Goal: Task Accomplishment & Management: Manage account settings

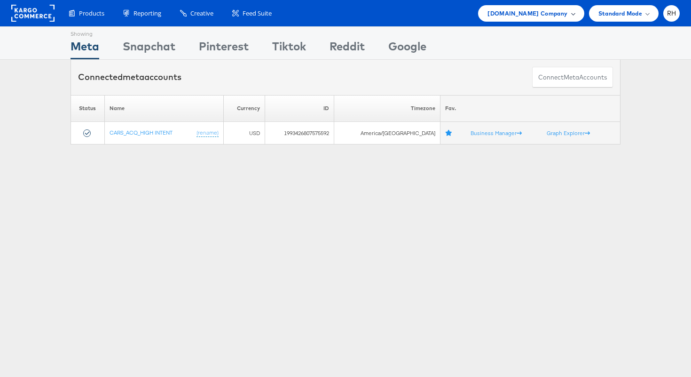
click at [542, 10] on span "Cars.com Company" at bounding box center [528, 13] width 80 height 10
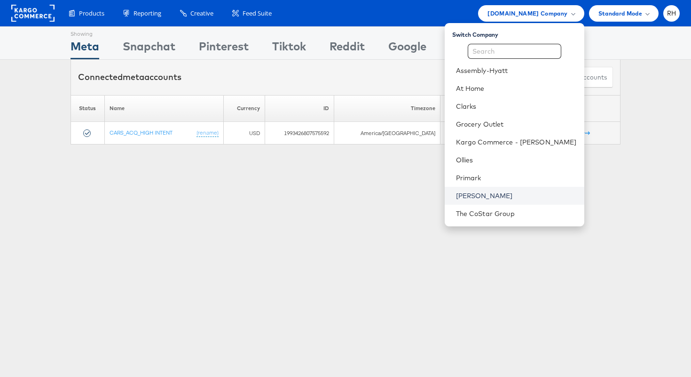
click at [492, 196] on link "[PERSON_NAME]" at bounding box center [516, 195] width 121 height 9
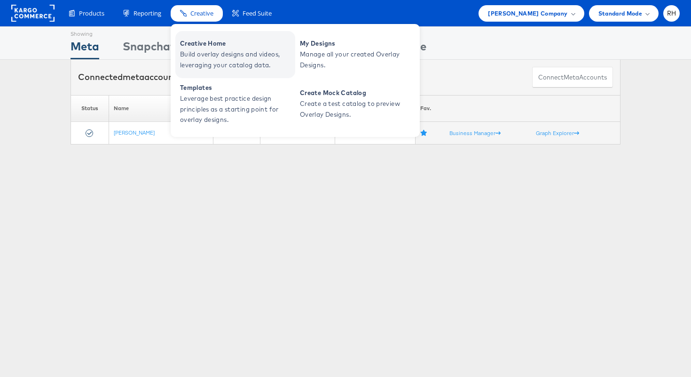
click at [211, 43] on span "Creative Home" at bounding box center [236, 43] width 113 height 11
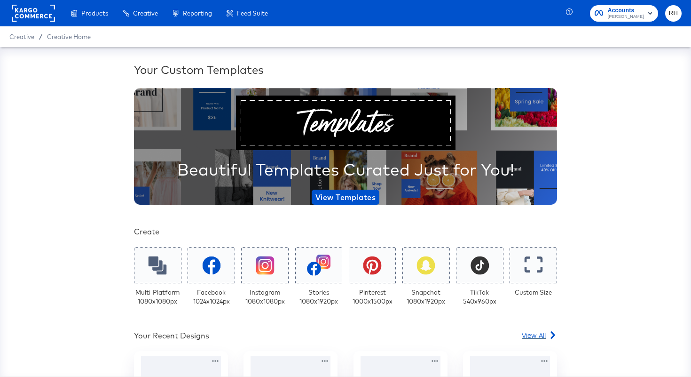
click at [532, 336] on span "View All" at bounding box center [534, 334] width 24 height 9
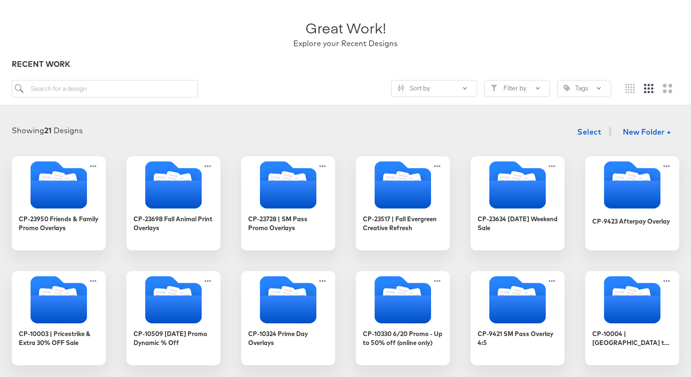
scroll to position [54, 0]
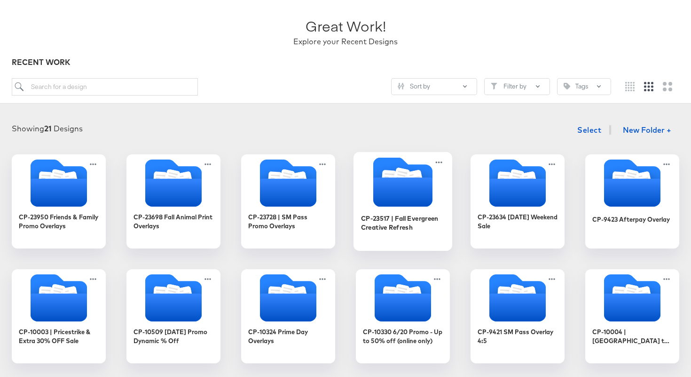
click at [387, 192] on icon "Folder" at bounding box center [402, 191] width 59 height 29
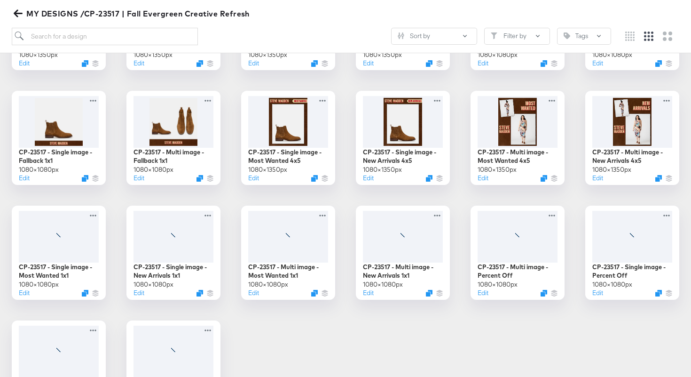
scroll to position [313, 0]
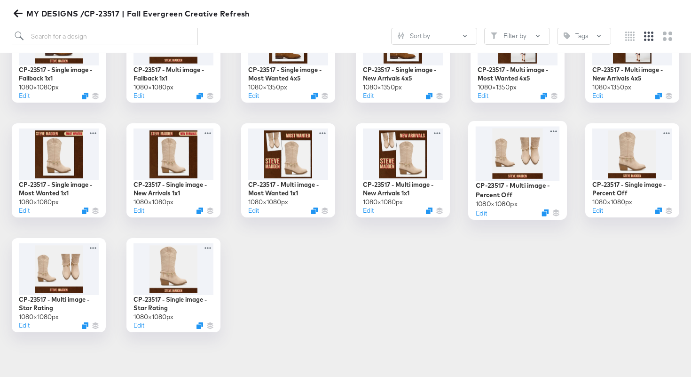
click at [522, 155] on div at bounding box center [518, 153] width 84 height 54
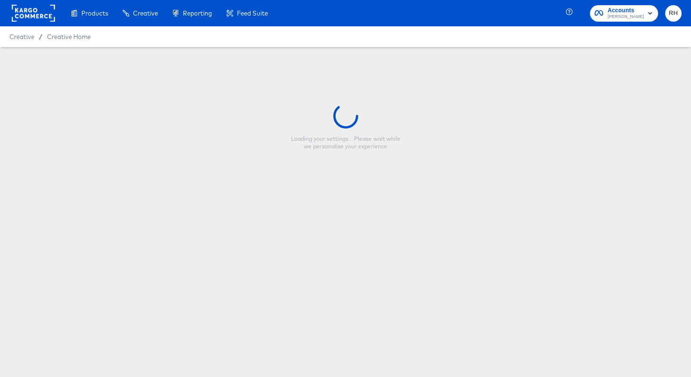
type input "CP-23517 - Multi image - Percent Off"
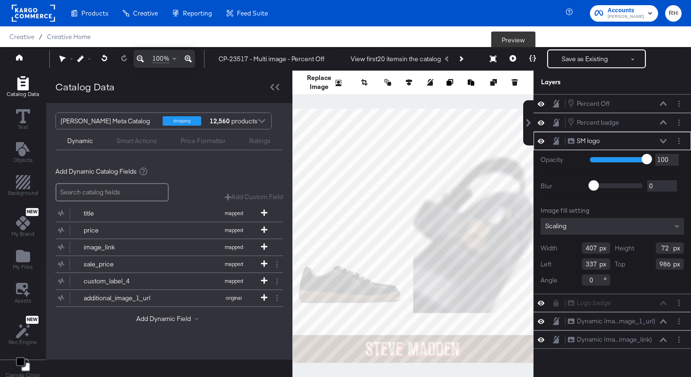
click at [516, 58] on icon at bounding box center [513, 58] width 7 height 7
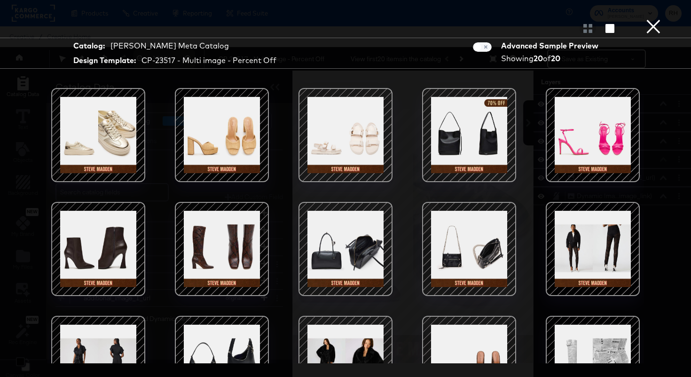
scroll to position [77, 0]
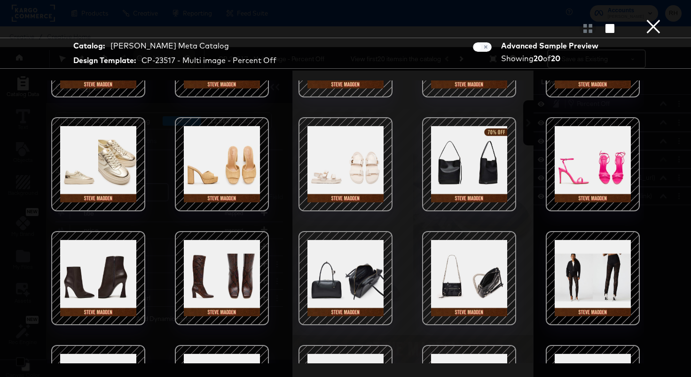
click at [474, 159] on div at bounding box center [469, 164] width 80 height 80
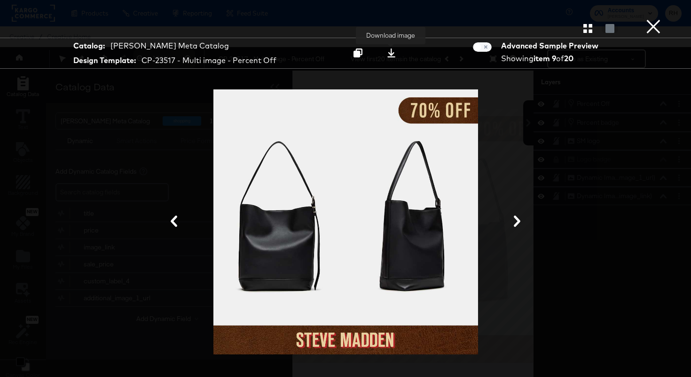
click at [393, 50] on icon at bounding box center [391, 52] width 9 height 9
click at [658, 19] on button "×" at bounding box center [653, 9] width 19 height 19
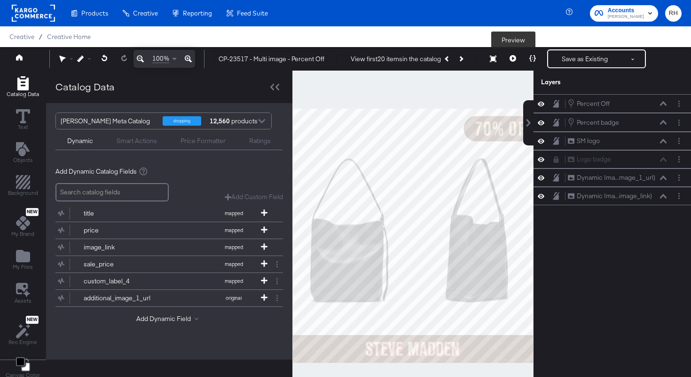
click at [508, 57] on button at bounding box center [513, 58] width 20 height 19
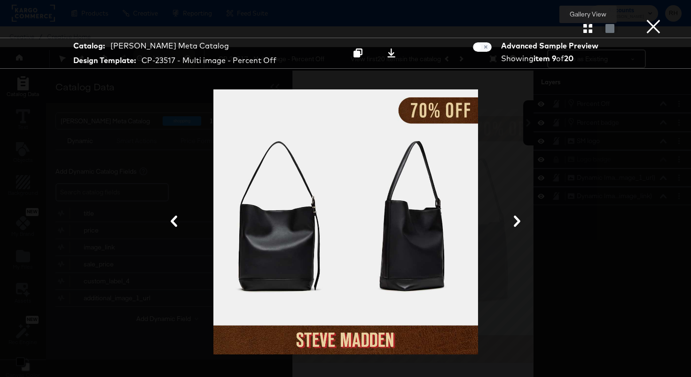
click at [587, 31] on icon "button" at bounding box center [588, 28] width 9 height 9
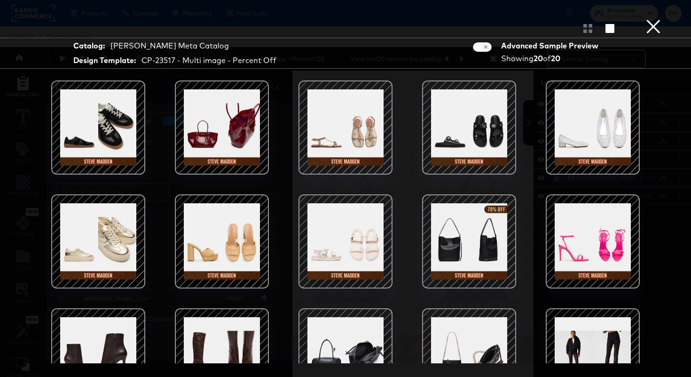
click at [356, 124] on div at bounding box center [346, 127] width 80 height 80
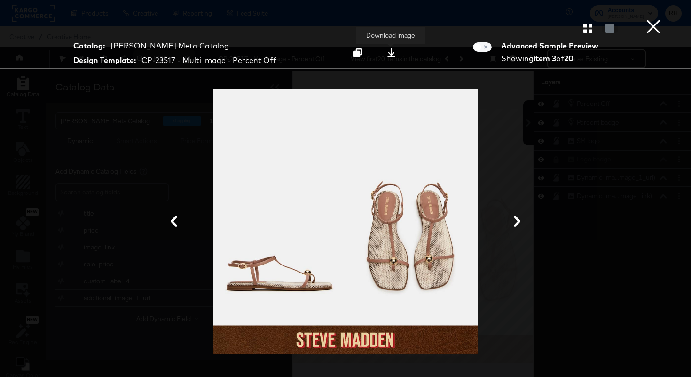
click at [391, 54] on icon at bounding box center [391, 52] width 8 height 9
click at [593, 29] on button "button" at bounding box center [588, 28] width 16 height 9
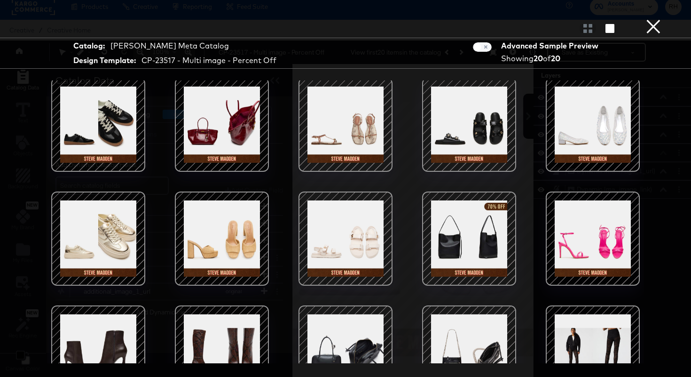
scroll to position [0, 0]
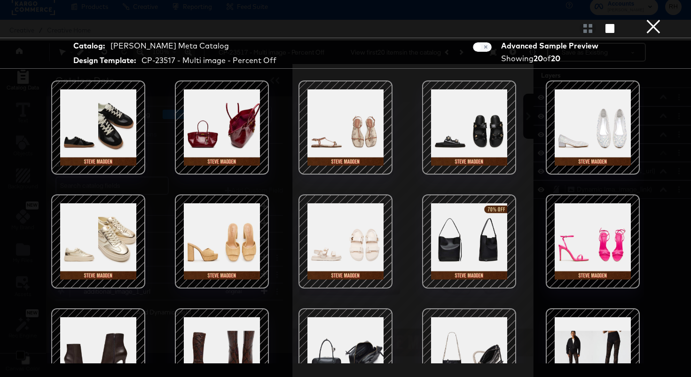
click at [656, 19] on button "×" at bounding box center [653, 9] width 19 height 19
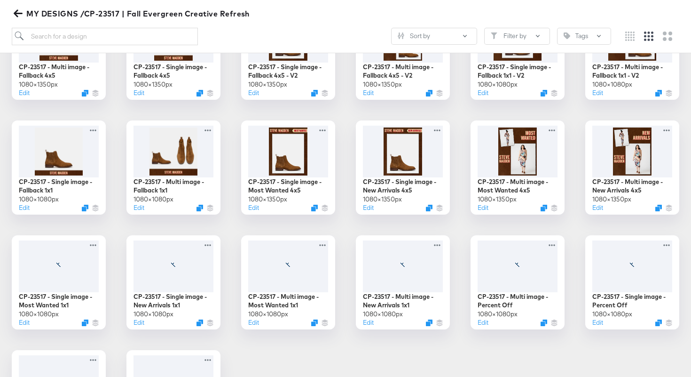
scroll to position [313, 0]
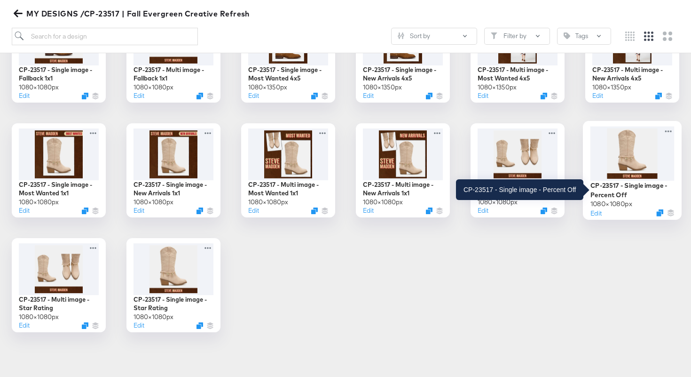
click at [617, 186] on div "CP-23517 - Single image - Percent Off" at bounding box center [633, 190] width 84 height 18
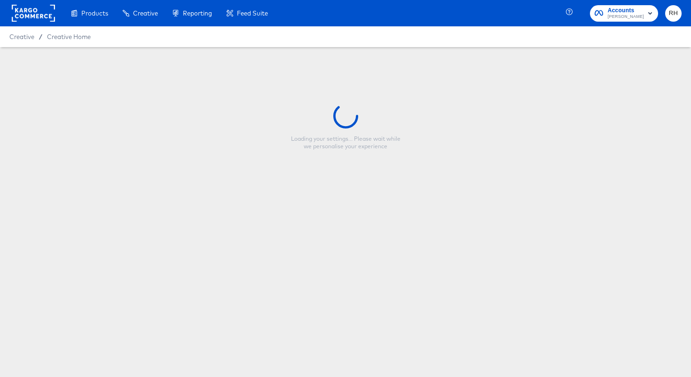
type input "CP-23517 - Single image - Percent Off"
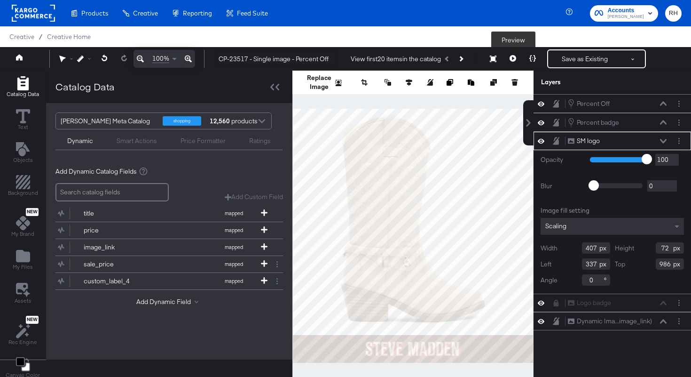
click at [517, 64] on button at bounding box center [513, 58] width 20 height 19
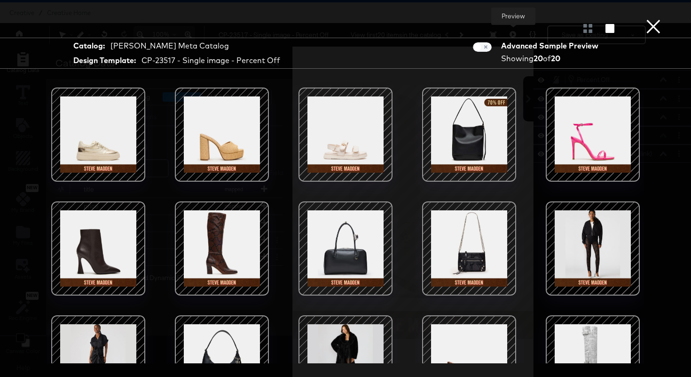
scroll to position [89, 0]
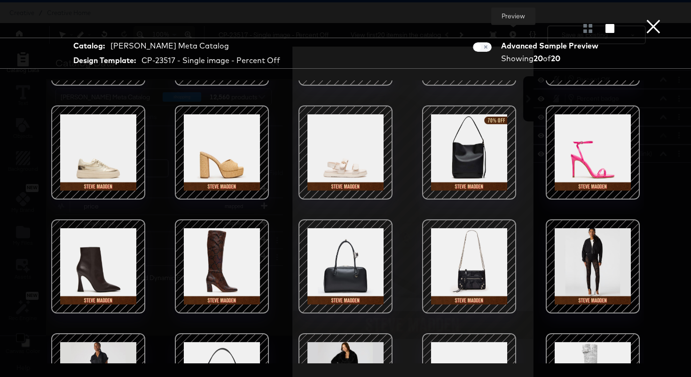
click at [479, 155] on div at bounding box center [469, 152] width 80 height 80
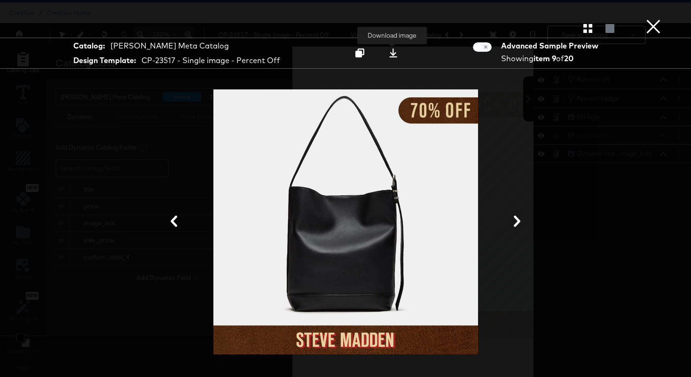
click at [399, 51] on button at bounding box center [394, 53] width 30 height 17
click at [656, 19] on button "×" at bounding box center [653, 9] width 19 height 19
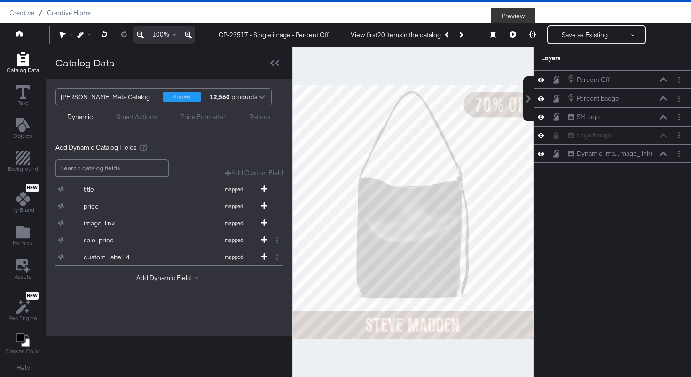
click at [512, 36] on icon at bounding box center [513, 34] width 7 height 7
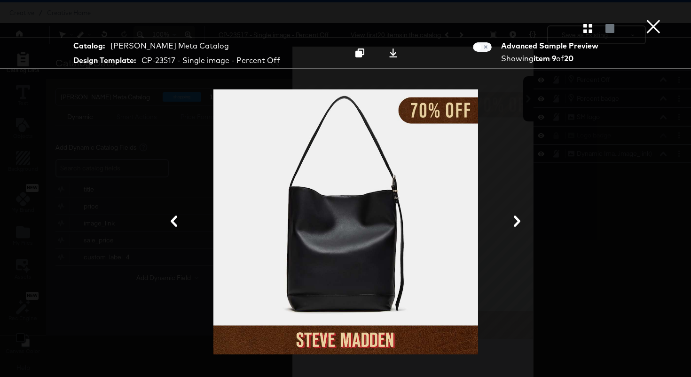
click at [171, 225] on icon at bounding box center [173, 220] width 11 height 11
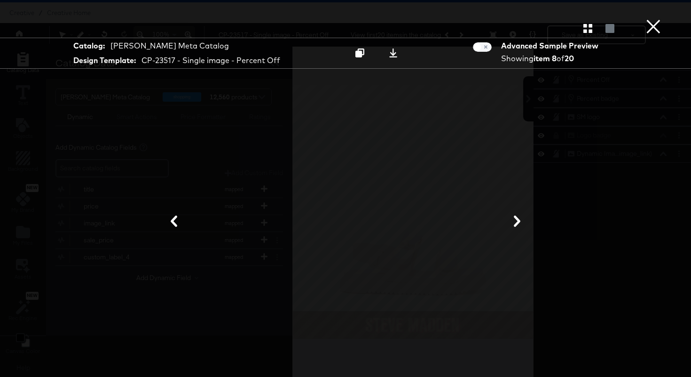
click at [171, 225] on icon at bounding box center [173, 220] width 11 height 11
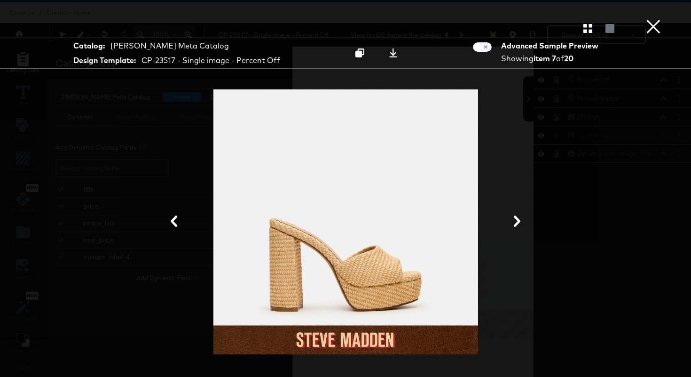
click at [660, 19] on button "×" at bounding box center [653, 9] width 19 height 19
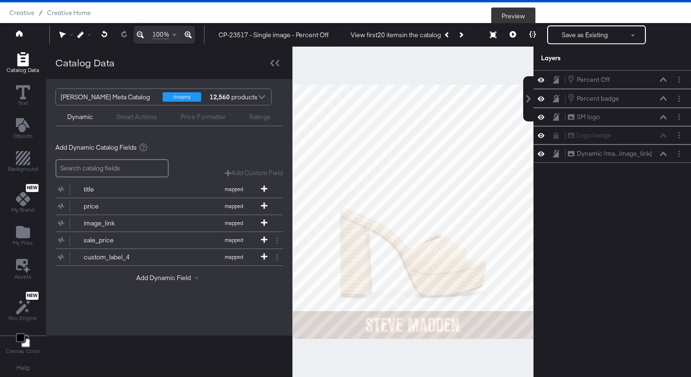
click at [516, 38] on button at bounding box center [513, 34] width 20 height 19
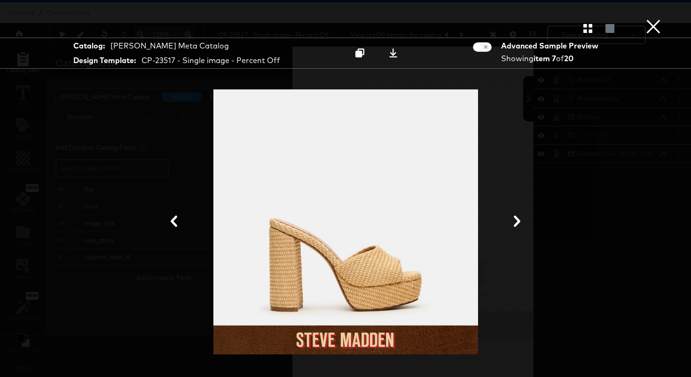
click at [654, 19] on button "×" at bounding box center [653, 9] width 19 height 19
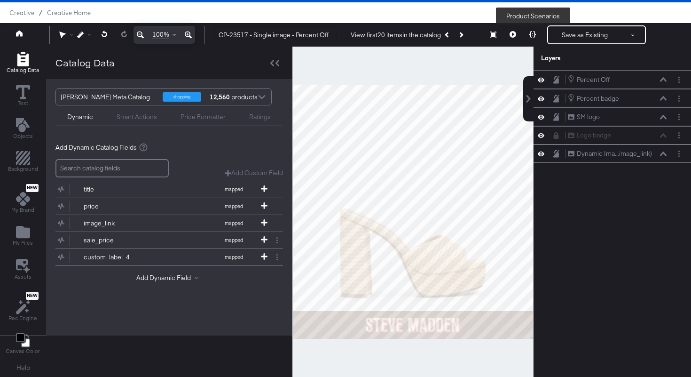
click at [535, 37] on icon at bounding box center [533, 34] width 7 height 7
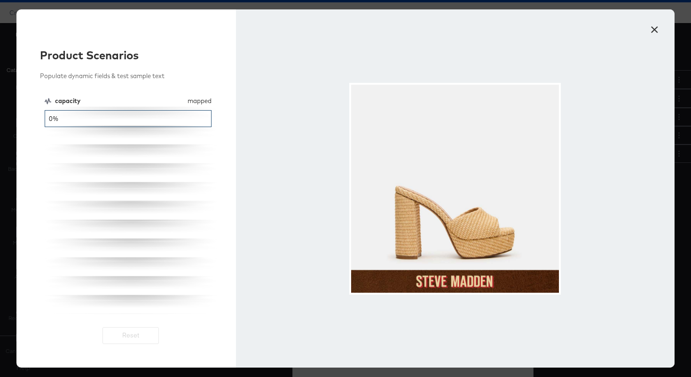
click at [50, 120] on input "0%" at bounding box center [128, 118] width 167 height 17
type input "10%"
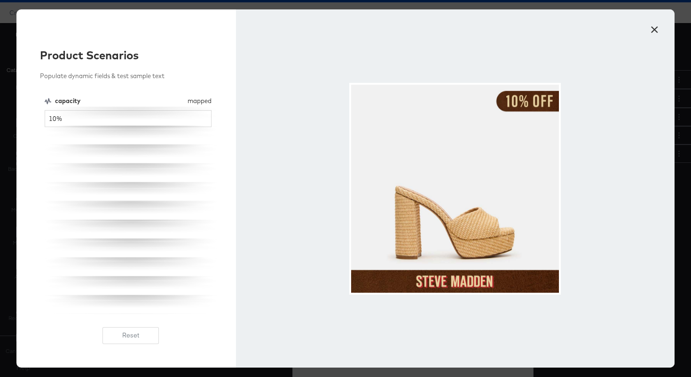
click at [656, 29] on button "×" at bounding box center [654, 27] width 17 height 17
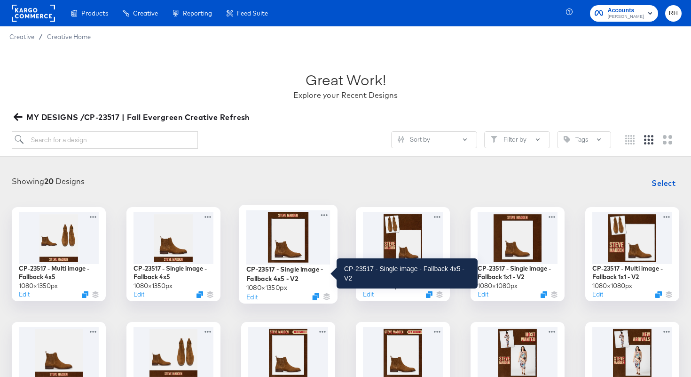
scroll to position [313, 0]
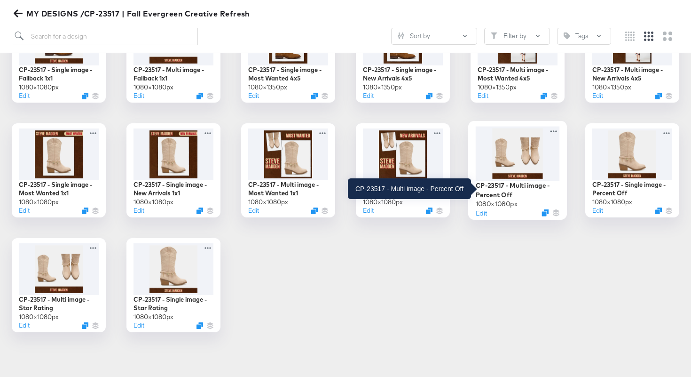
click at [525, 183] on div "CP-23517 - Multi image - Percent Off" at bounding box center [518, 190] width 84 height 18
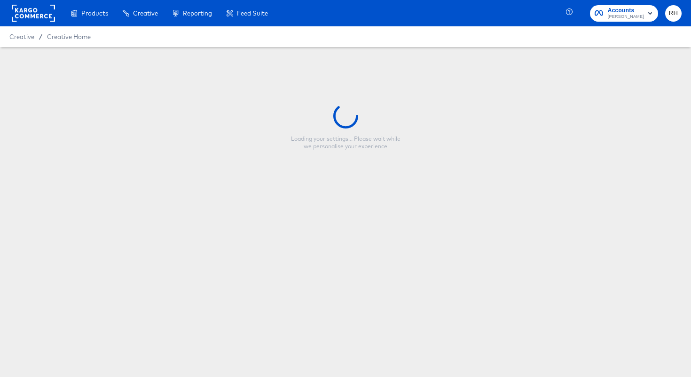
type input "CP-23517 - Multi image - Percent Off"
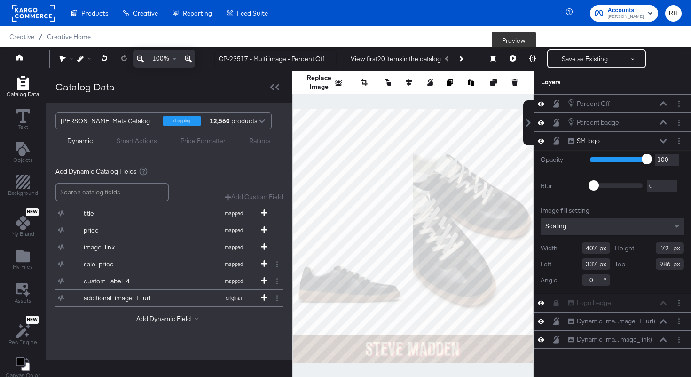
click at [513, 58] on icon at bounding box center [513, 58] width 7 height 7
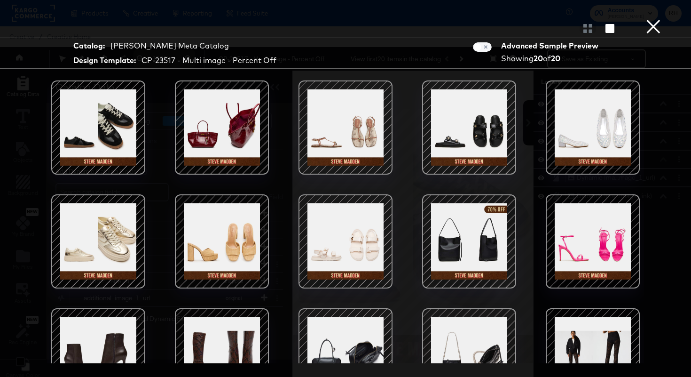
click at [602, 242] on div at bounding box center [593, 241] width 80 height 80
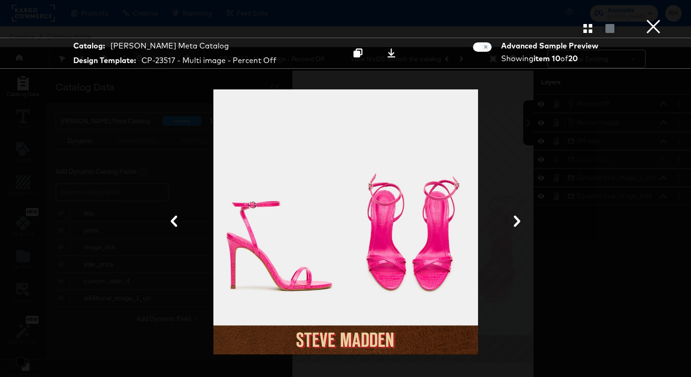
click at [647, 19] on button "×" at bounding box center [653, 9] width 19 height 19
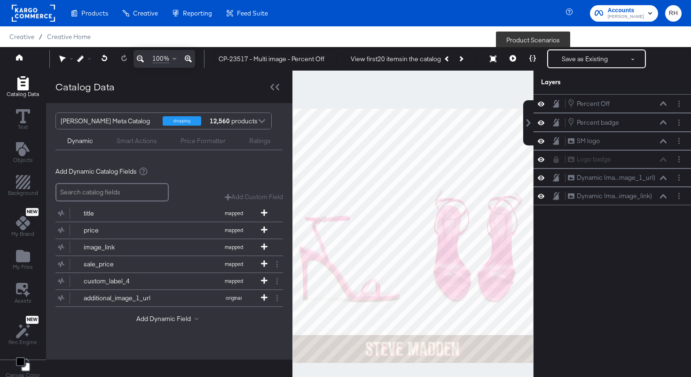
click at [531, 59] on icon at bounding box center [533, 58] width 7 height 7
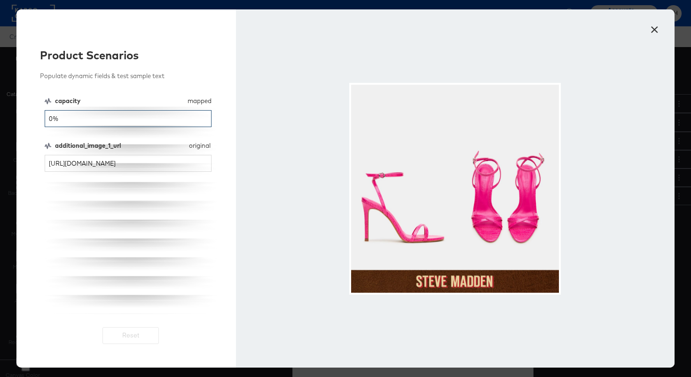
click at [111, 118] on input "0%" at bounding box center [128, 118] width 167 height 17
type input "20%"
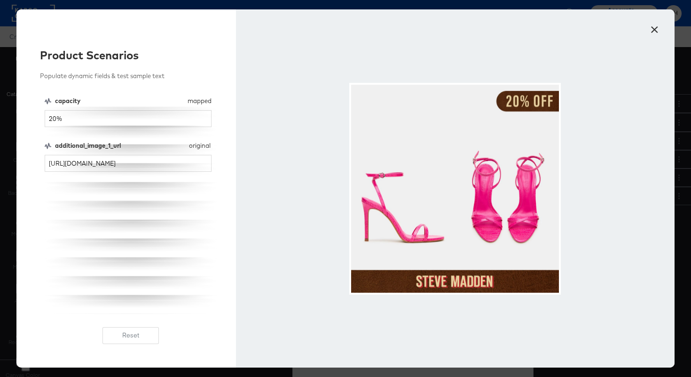
click at [636, 46] on div at bounding box center [455, 188] width 439 height 358
click at [656, 31] on button "×" at bounding box center [654, 27] width 17 height 17
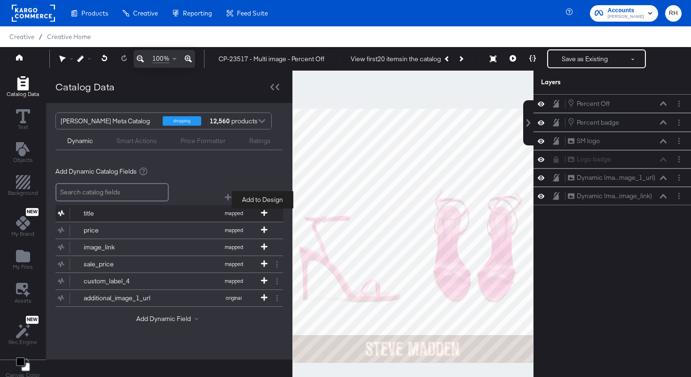
click at [266, 215] on span at bounding box center [264, 213] width 9 height 8
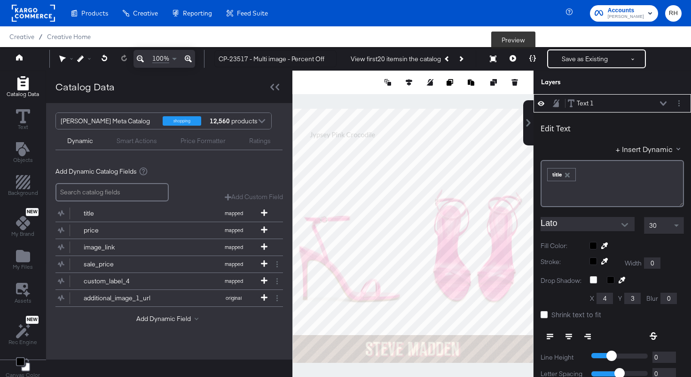
click at [511, 60] on icon at bounding box center [513, 58] width 7 height 7
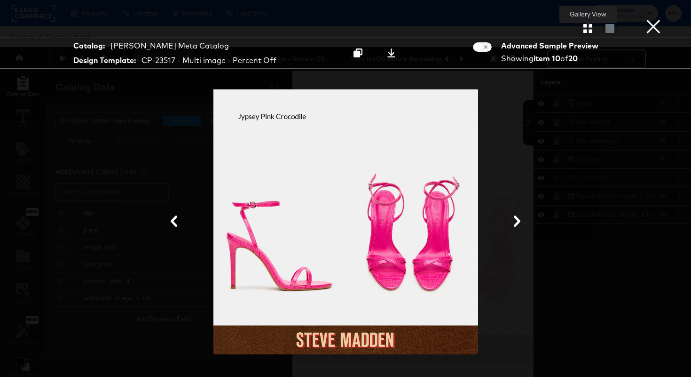
click at [588, 29] on icon "button" at bounding box center [588, 28] width 9 height 9
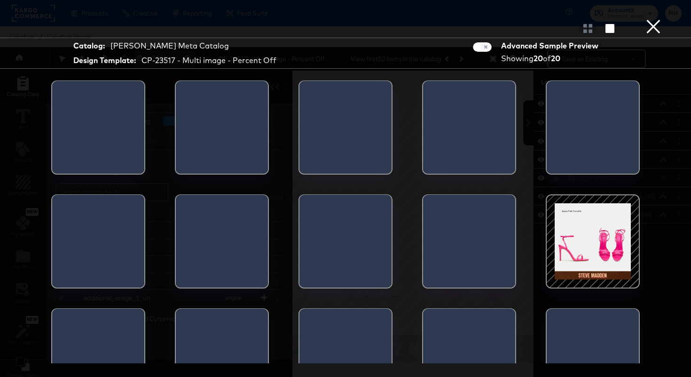
click at [573, 232] on div at bounding box center [593, 241] width 80 height 80
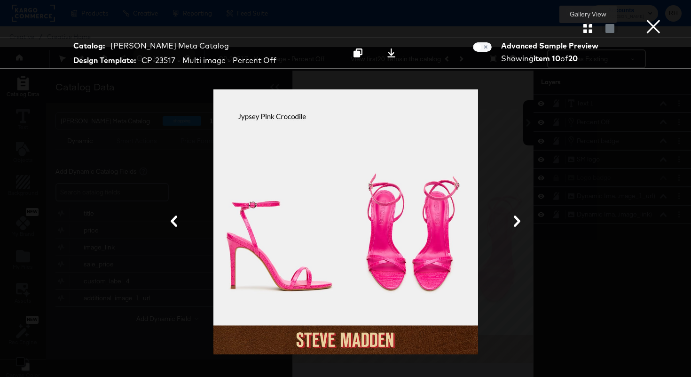
click at [587, 28] on icon "button" at bounding box center [588, 28] width 9 height 9
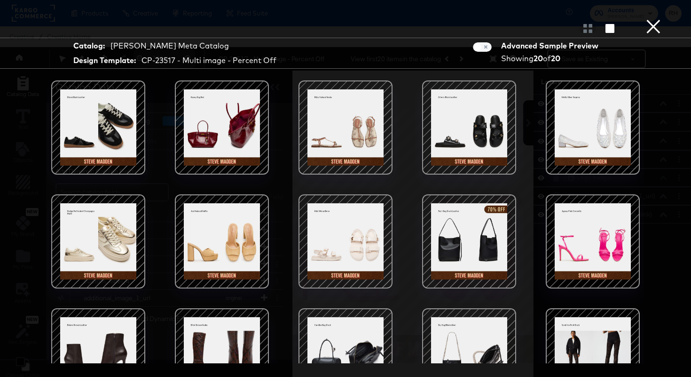
click at [220, 219] on div at bounding box center [222, 241] width 80 height 80
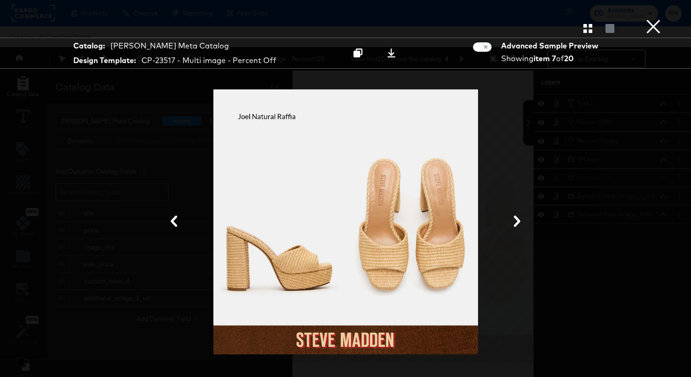
click at [657, 19] on button "×" at bounding box center [653, 9] width 19 height 19
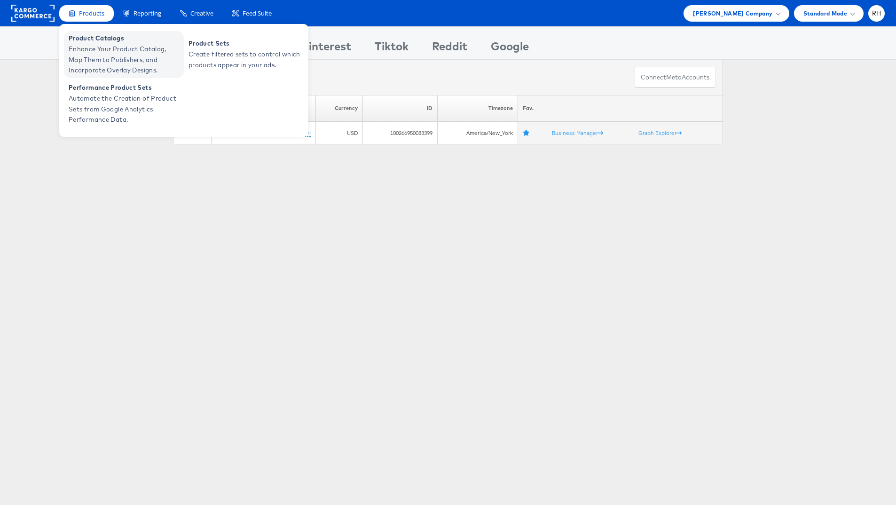
click at [98, 40] on span "Product Catalogs" at bounding box center [125, 38] width 113 height 11
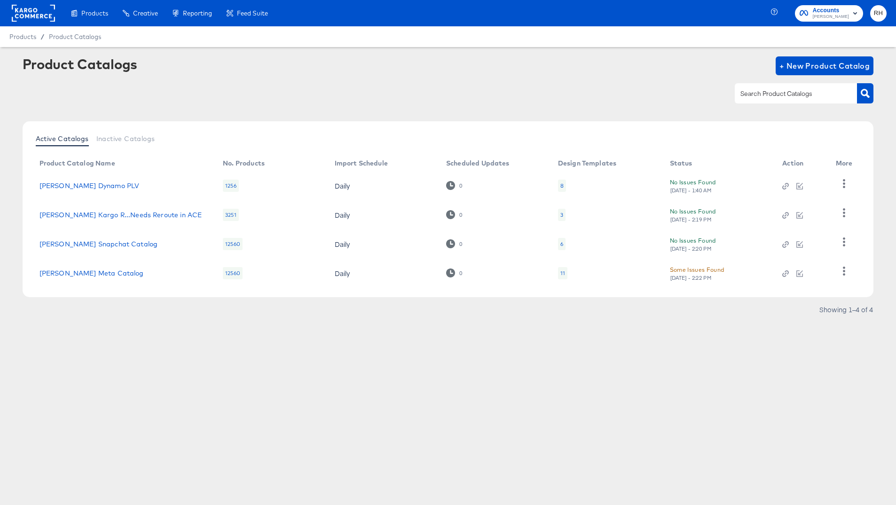
click at [561, 275] on div "11" at bounding box center [563, 273] width 5 height 8
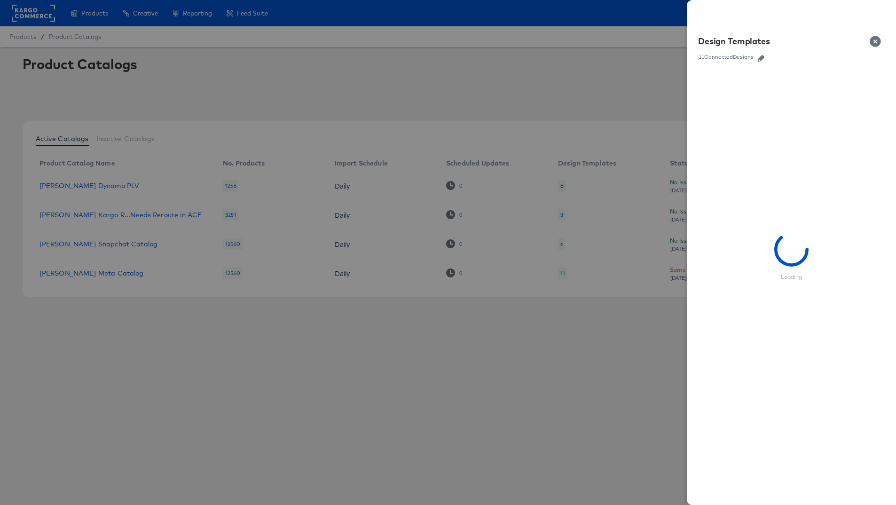
click at [761, 56] on icon "button" at bounding box center [761, 58] width 7 height 7
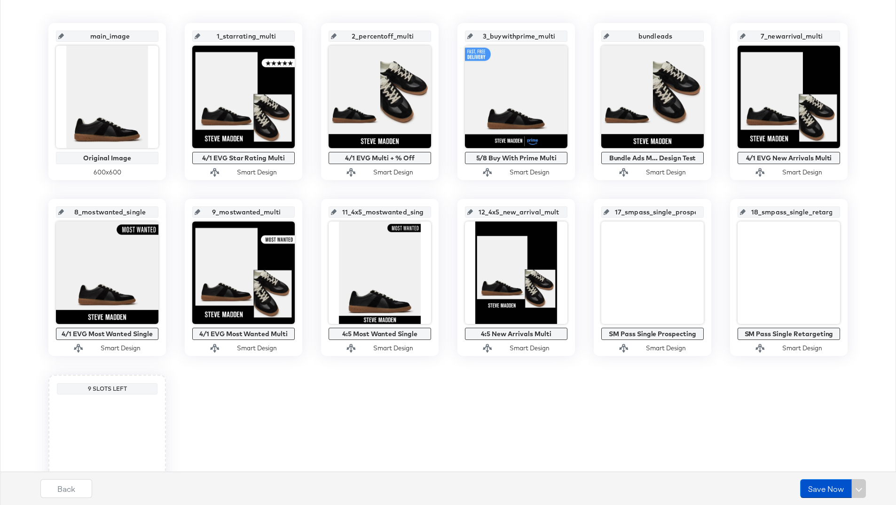
scroll to position [202, 0]
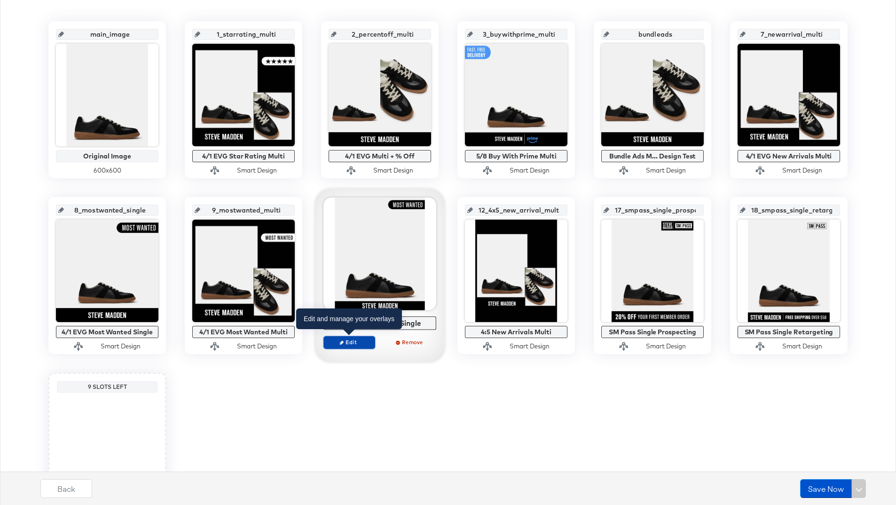
click at [346, 341] on span "Edit" at bounding box center [349, 342] width 43 height 7
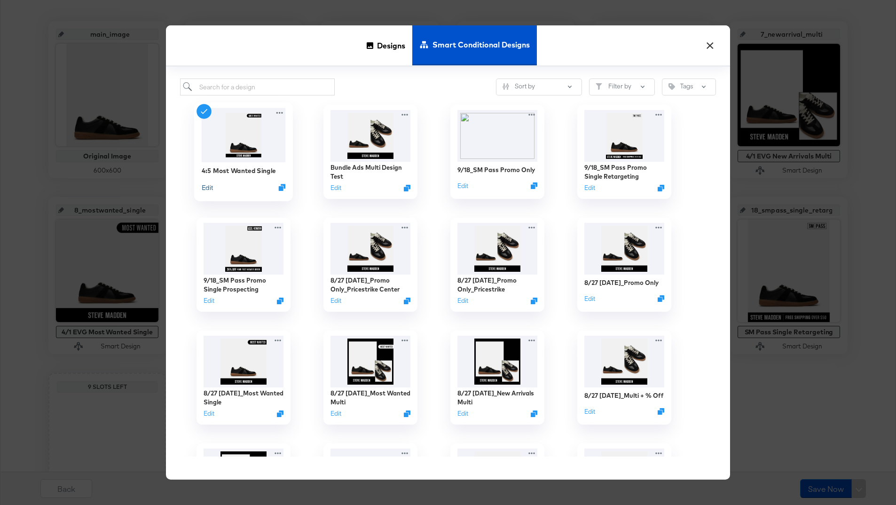
click at [210, 190] on button "Edit" at bounding box center [207, 187] width 11 height 9
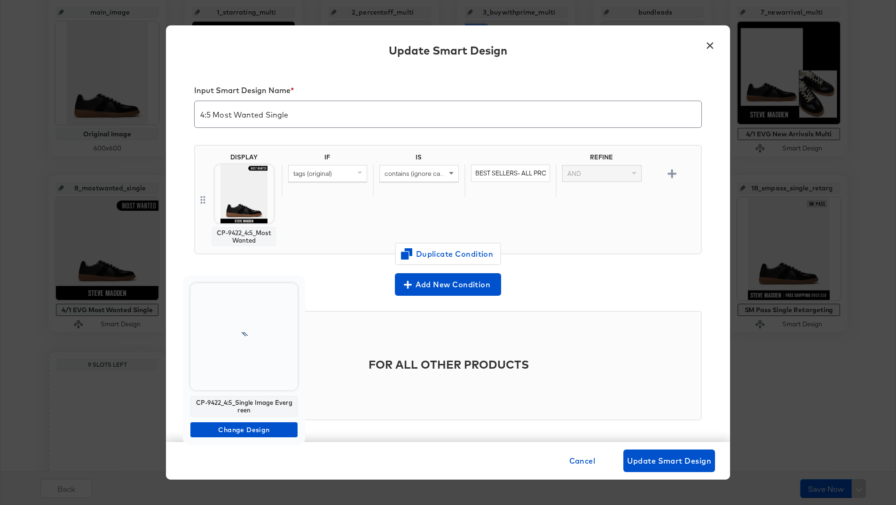
scroll to position [229, 0]
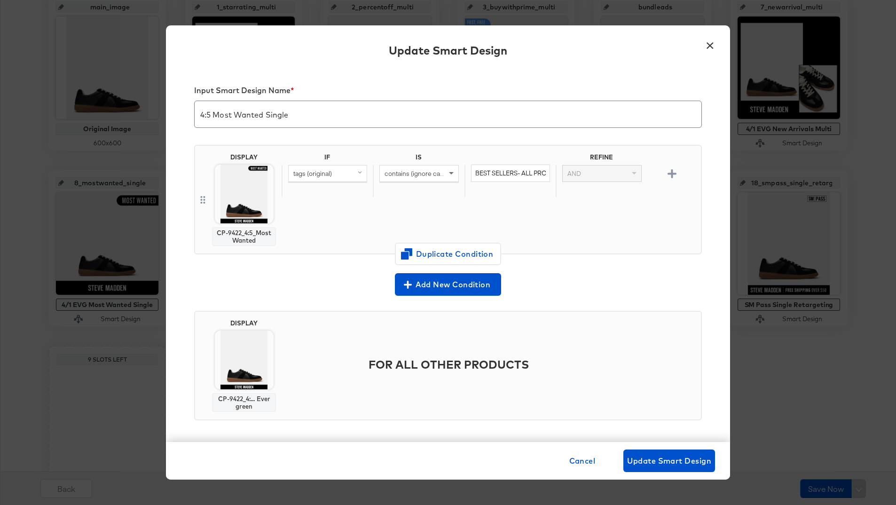
click at [599, 467] on div "Cancel Update Smart Design" at bounding box center [641, 461] width 150 height 23
click at [589, 467] on span "Cancel" at bounding box center [582, 460] width 26 height 13
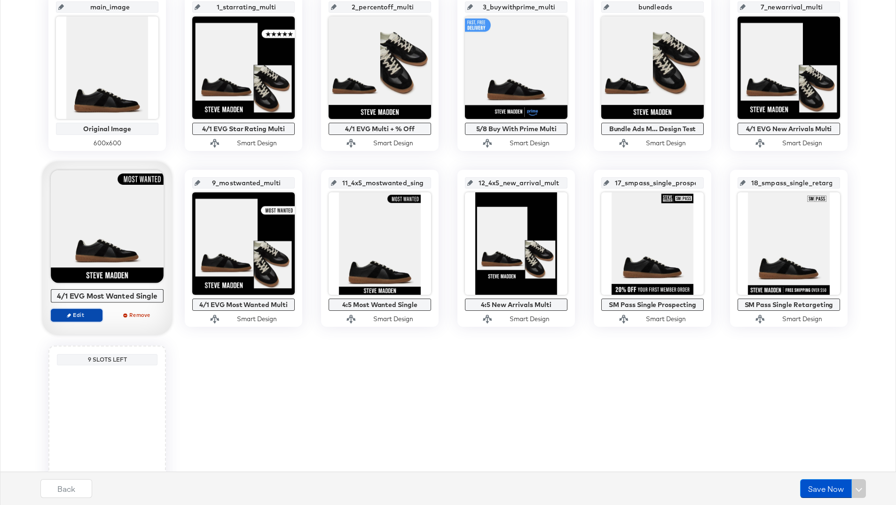
click at [85, 315] on span "Edit" at bounding box center [76, 314] width 43 height 7
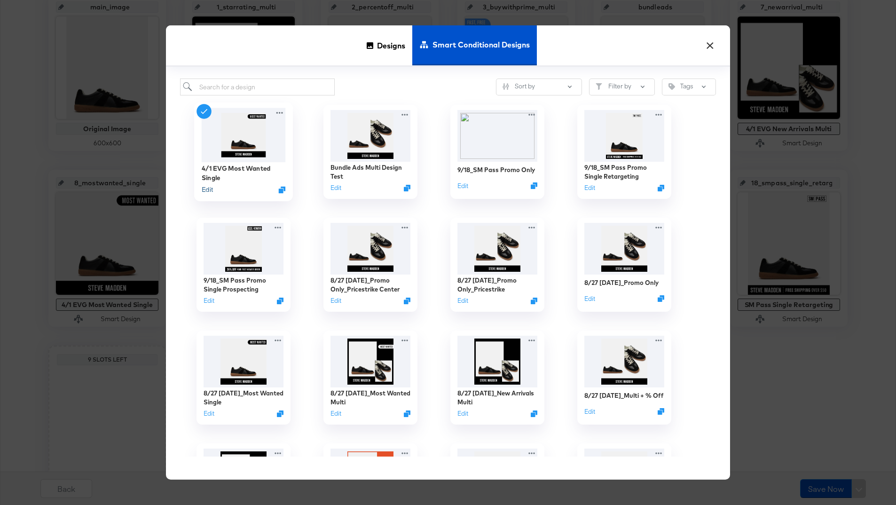
click at [205, 188] on button "Edit" at bounding box center [207, 189] width 11 height 9
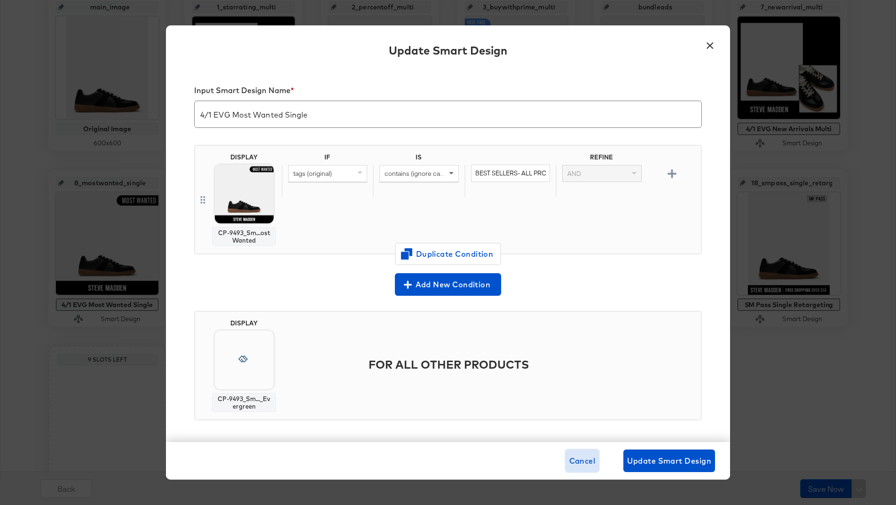
click at [590, 463] on span "Cancel" at bounding box center [582, 460] width 26 height 13
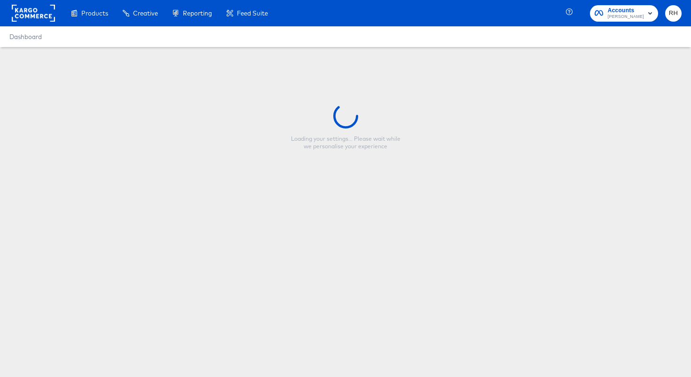
type input "CP-23517 - Multi image - Percent Off"
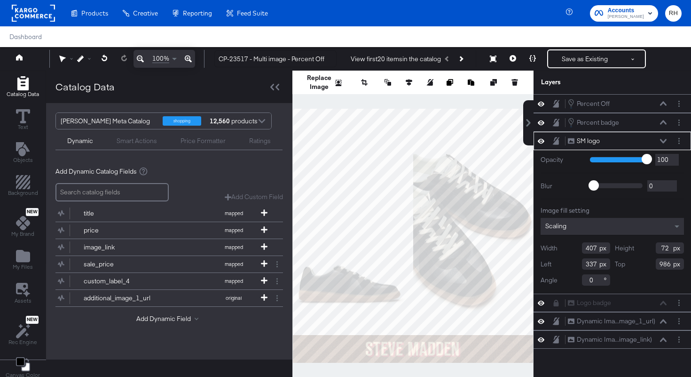
click at [37, 12] on rect at bounding box center [33, 13] width 43 height 17
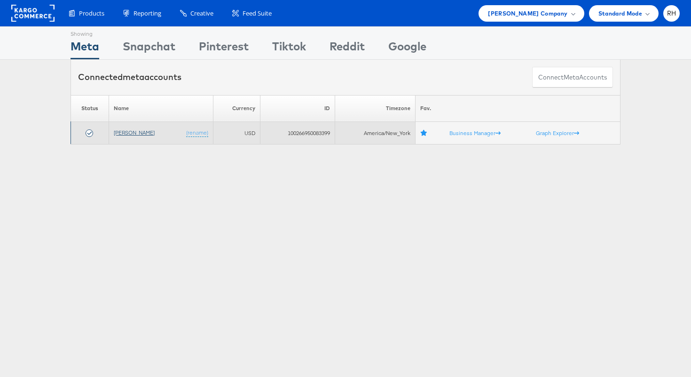
click at [125, 132] on link "[PERSON_NAME]" at bounding box center [134, 132] width 41 height 7
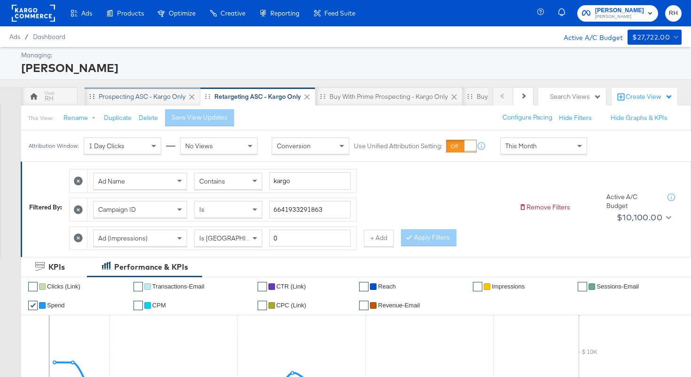
click at [128, 100] on div "Prospecting ASC - Kargo only" at bounding box center [142, 96] width 87 height 9
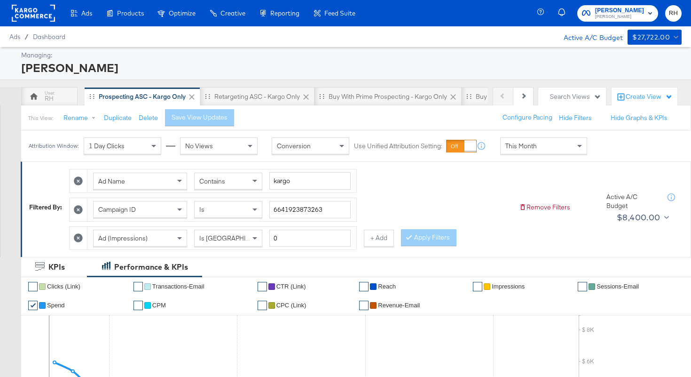
click at [524, 151] on div "This Month" at bounding box center [544, 146] width 86 height 16
click at [605, 153] on div "Sep 29th 2025" at bounding box center [613, 150] width 16 height 8
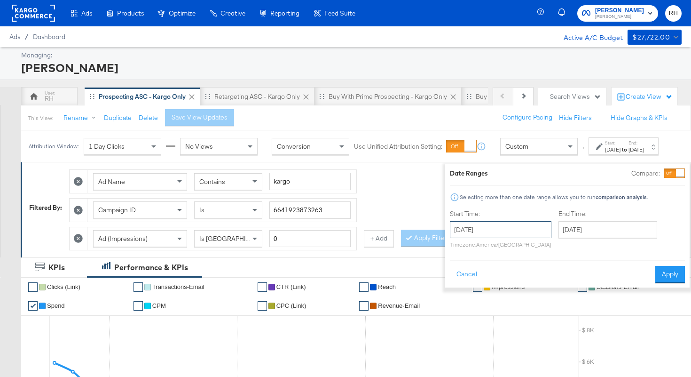
click at [521, 225] on input "September 29th 2025" at bounding box center [501, 229] width 102 height 17
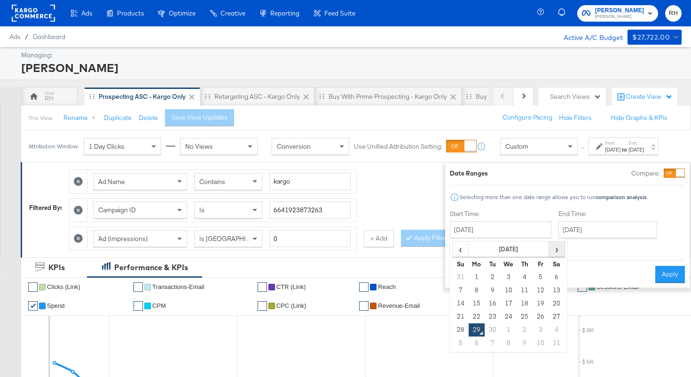
click at [550, 252] on span "›" at bounding box center [557, 249] width 15 height 14
click at [453, 253] on span "‹" at bounding box center [460, 249] width 15 height 14
click at [517, 305] on td "18" at bounding box center [525, 303] width 16 height 13
type input "September 18th 2025"
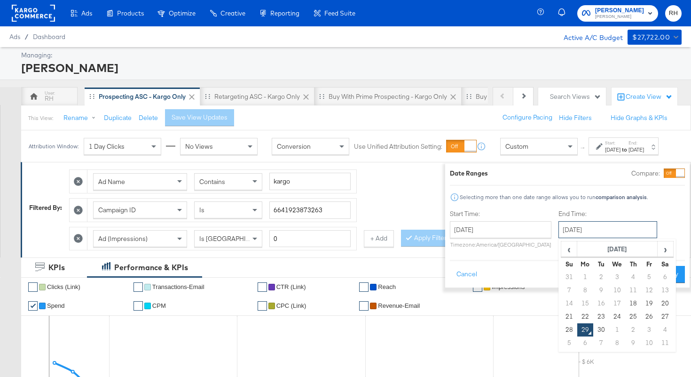
click at [564, 227] on input "September 29th 2025" at bounding box center [608, 229] width 99 height 17
click at [561, 329] on td "28" at bounding box center [569, 329] width 16 height 13
type input "September 28th 2025"
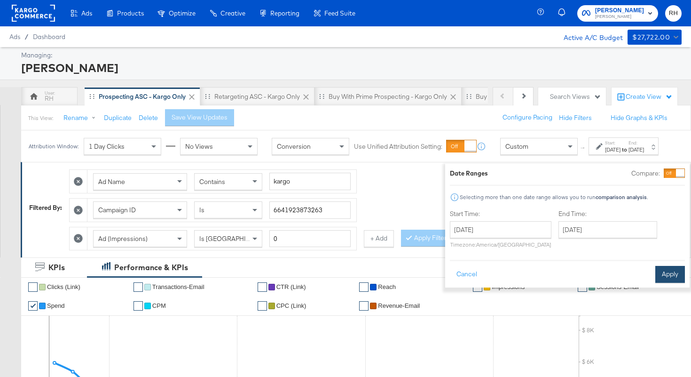
click at [661, 273] on button "Apply" at bounding box center [671, 274] width 30 height 17
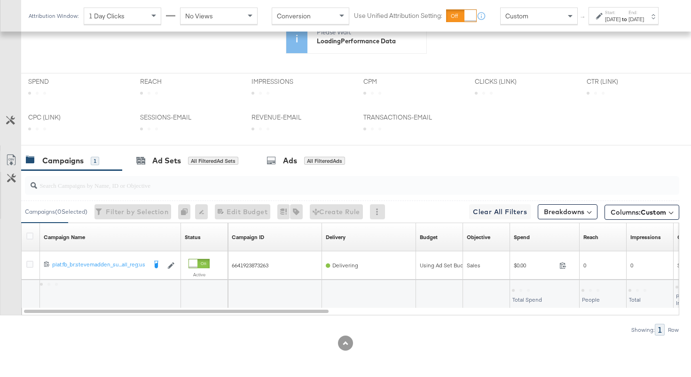
scroll to position [324, 0]
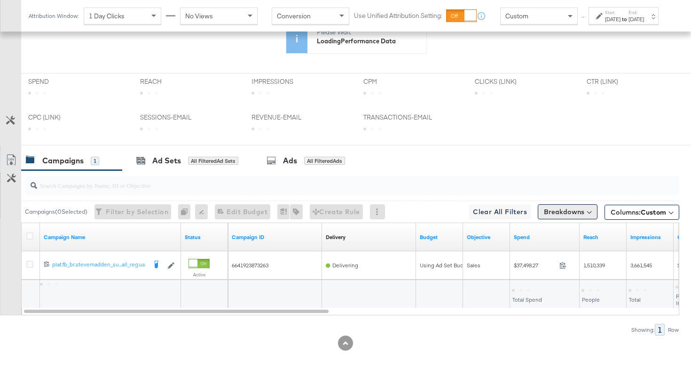
click at [562, 213] on button "Breakdowns" at bounding box center [568, 211] width 60 height 15
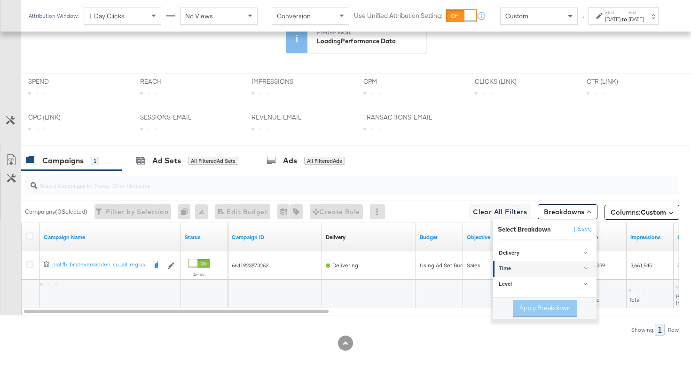
click at [521, 266] on div "Time" at bounding box center [546, 269] width 94 height 8
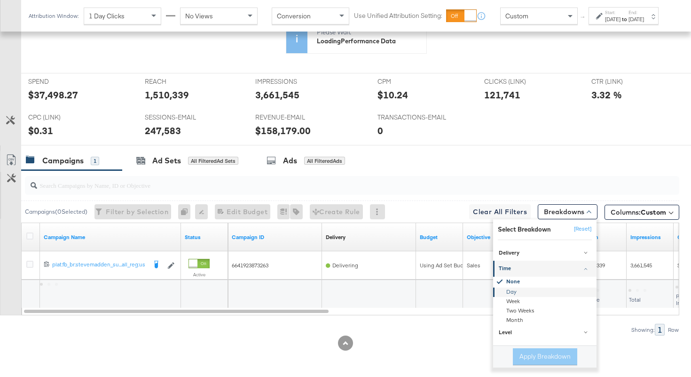
click at [515, 292] on div "Day" at bounding box center [546, 291] width 102 height 9
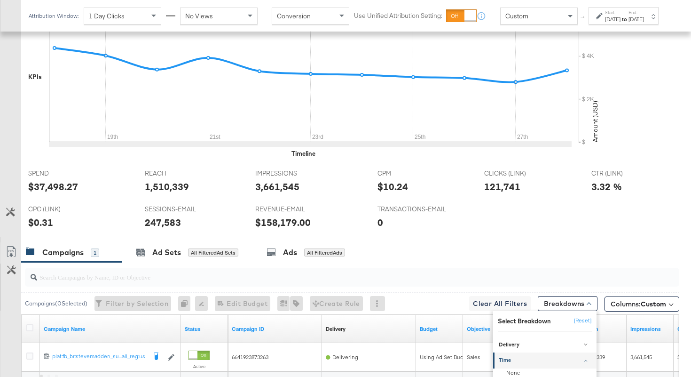
scroll to position [415, 0]
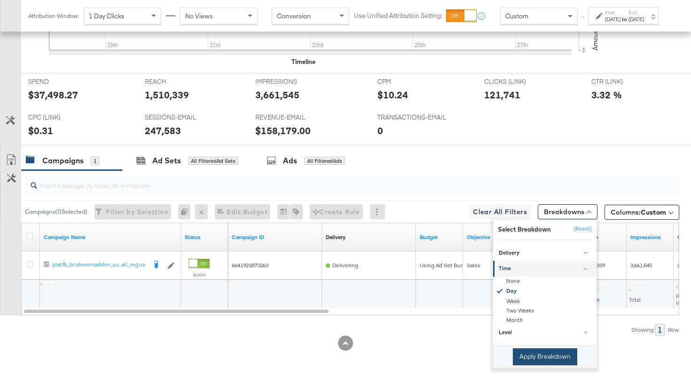
click at [529, 353] on button "Apply Breakdown" at bounding box center [545, 356] width 64 height 17
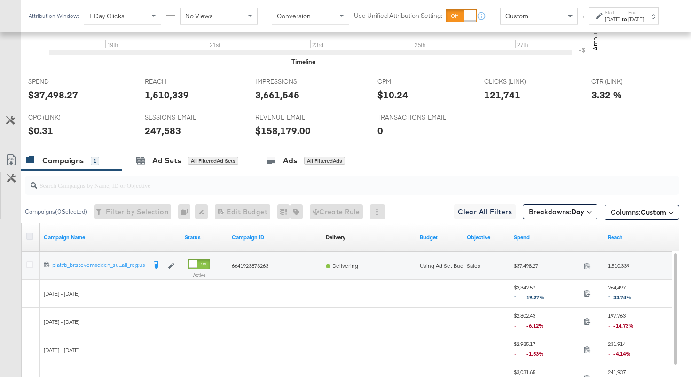
click at [31, 235] on icon at bounding box center [29, 235] width 7 height 7
click at [0, 0] on input "checkbox" at bounding box center [0, 0] width 0 height 0
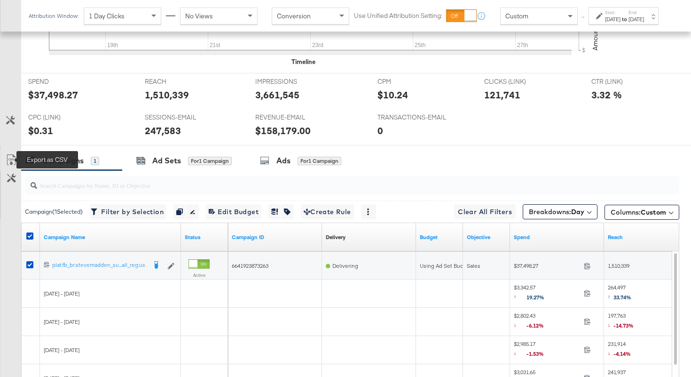
click at [14, 157] on icon at bounding box center [11, 159] width 8 height 11
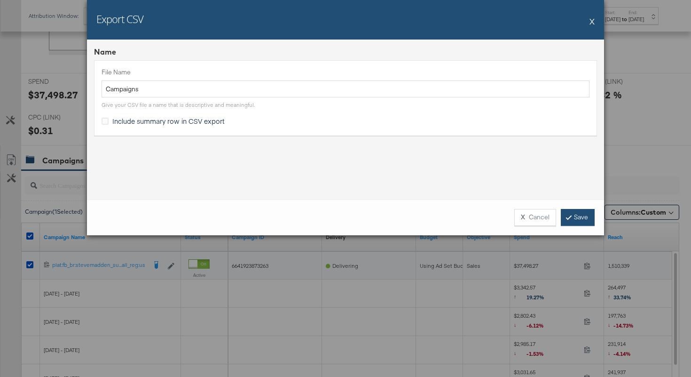
click at [581, 221] on link "Save" at bounding box center [578, 217] width 34 height 17
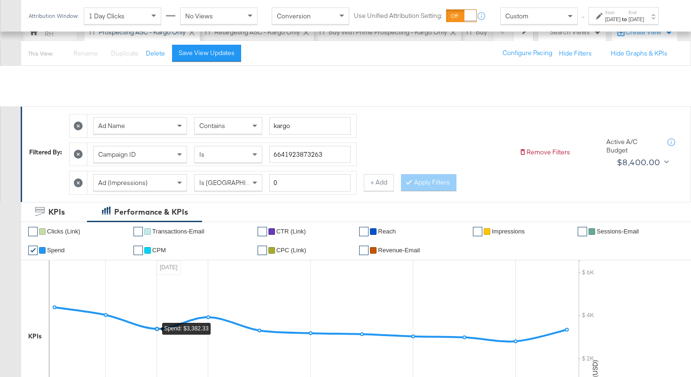
scroll to position [0, 0]
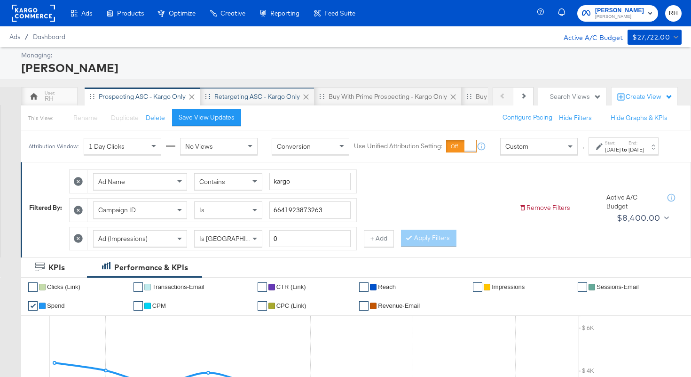
click at [211, 93] on div "Retargeting ASC - Kargo only" at bounding box center [257, 96] width 114 height 19
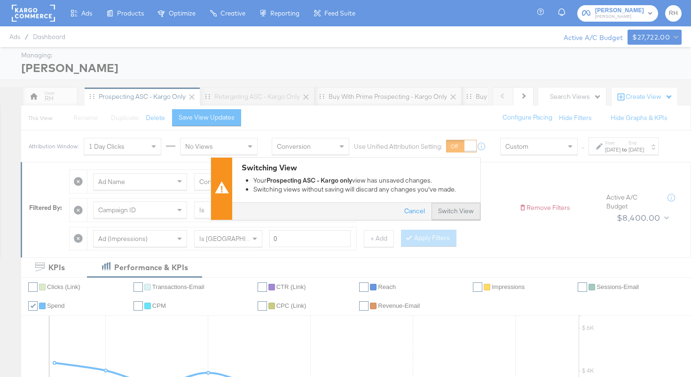
click at [439, 209] on button "Switch View" at bounding box center [456, 211] width 49 height 17
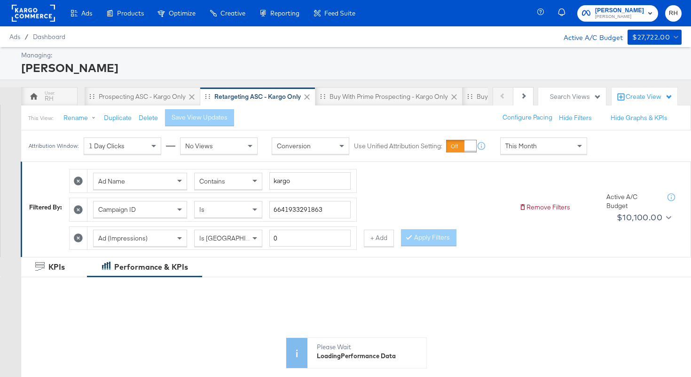
click at [542, 142] on div "This Month" at bounding box center [544, 146] width 86 height 16
click at [605, 153] on div "Sep 29th 2025" at bounding box center [613, 150] width 16 height 8
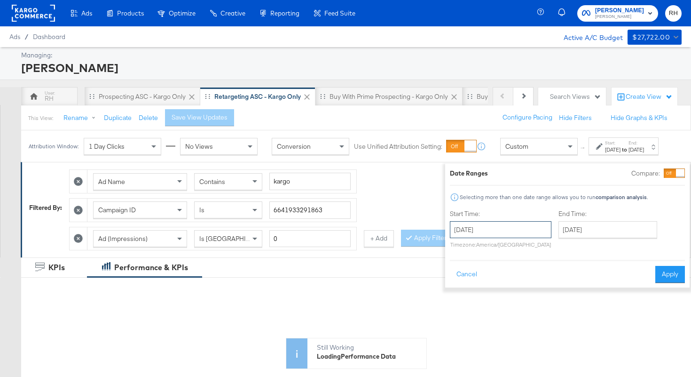
click at [503, 230] on input "September 29th 2025" at bounding box center [501, 229] width 102 height 17
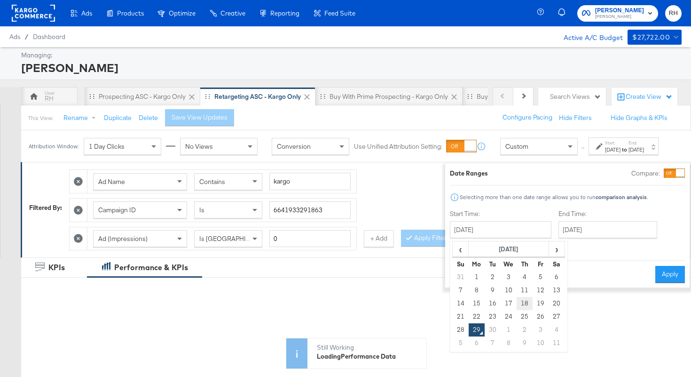
click at [517, 304] on td "18" at bounding box center [525, 303] width 16 height 13
type input "September 18th 2025"
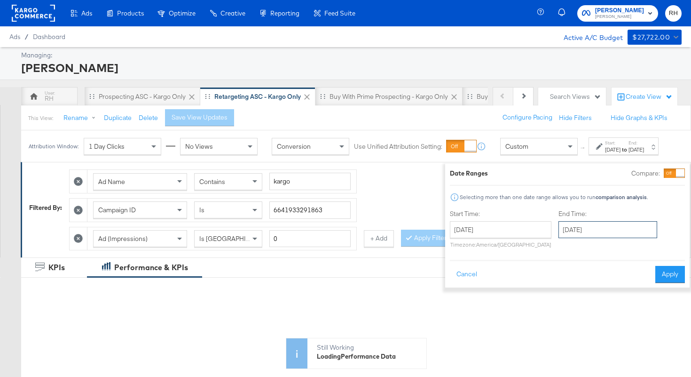
click at [562, 234] on input "September 29th 2025" at bounding box center [608, 229] width 99 height 17
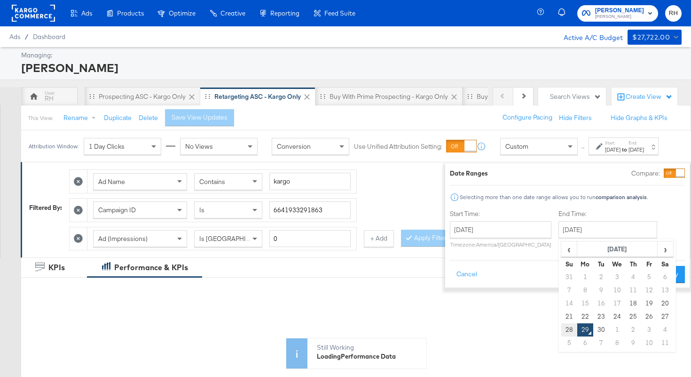
click at [561, 324] on td "28" at bounding box center [569, 329] width 16 height 13
type input "[DATE]"
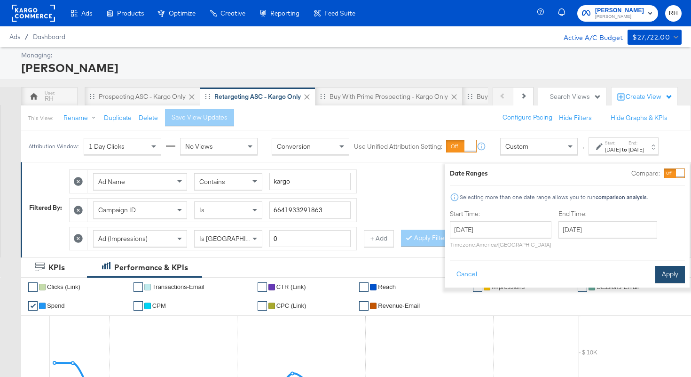
click at [656, 271] on button "Apply" at bounding box center [671, 274] width 30 height 17
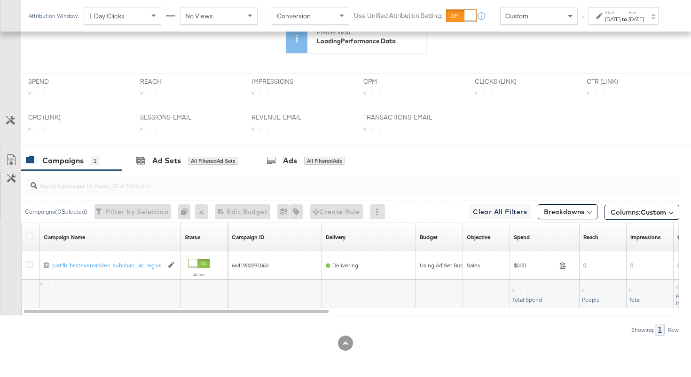
scroll to position [324, 0]
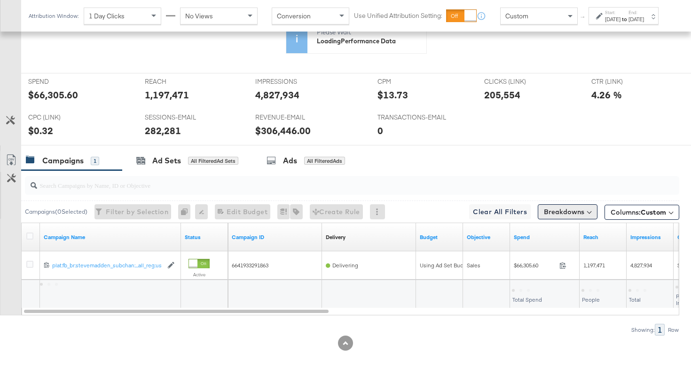
click at [557, 210] on button "Breakdowns" at bounding box center [568, 211] width 60 height 15
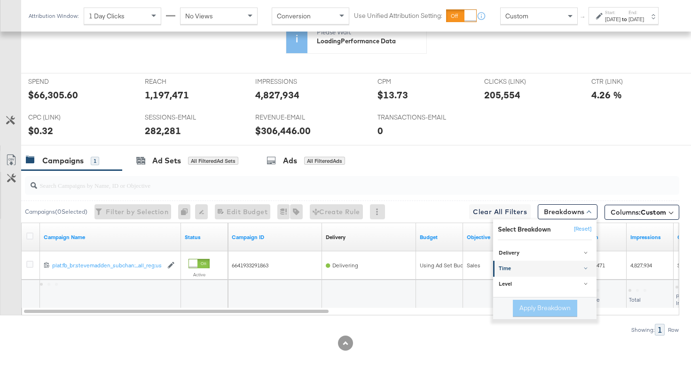
click at [511, 270] on div "Time" at bounding box center [546, 269] width 94 height 8
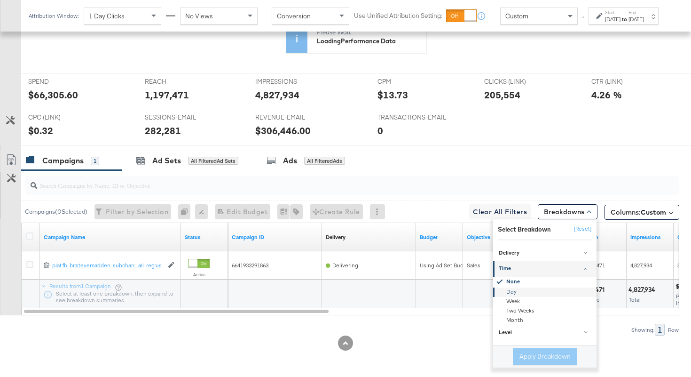
scroll to position [415, 0]
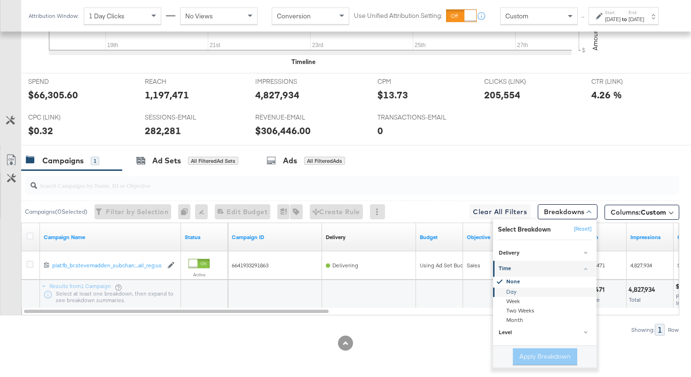
click at [515, 292] on div "Day" at bounding box center [546, 291] width 102 height 9
click at [525, 352] on button "Apply Breakdown" at bounding box center [545, 356] width 64 height 17
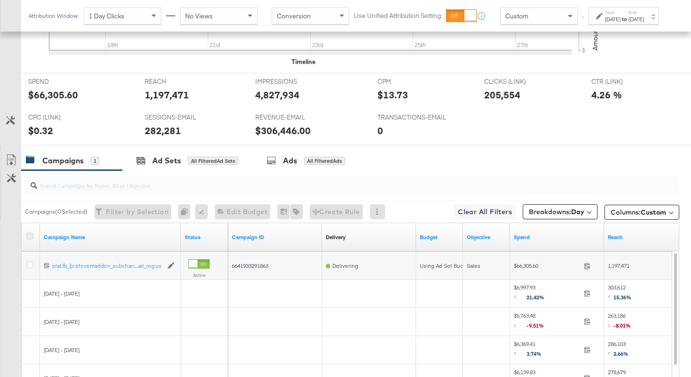
click at [28, 235] on icon at bounding box center [29, 235] width 7 height 7
click at [0, 0] on input "checkbox" at bounding box center [0, 0] width 0 height 0
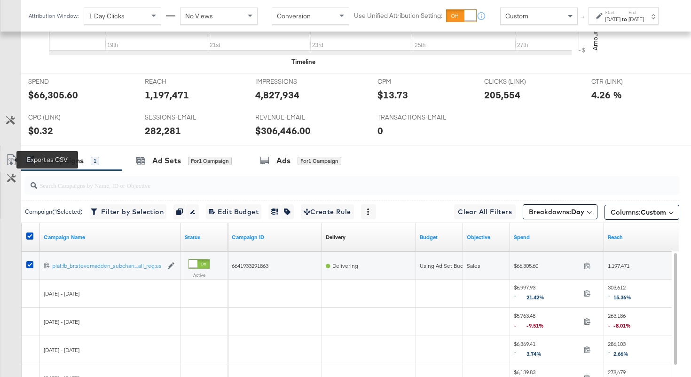
click at [10, 156] on icon at bounding box center [11, 159] width 11 height 11
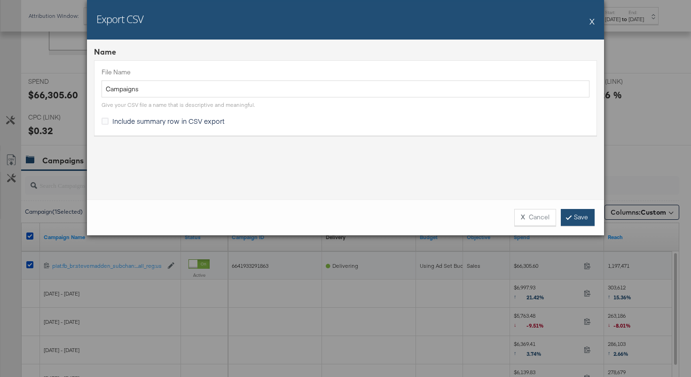
click at [586, 217] on link "Save" at bounding box center [578, 217] width 34 height 17
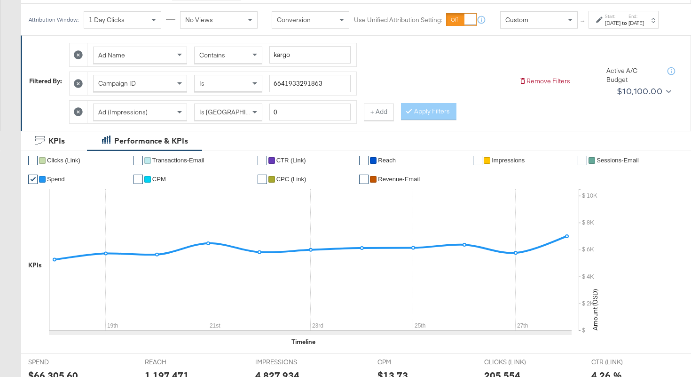
scroll to position [0, 0]
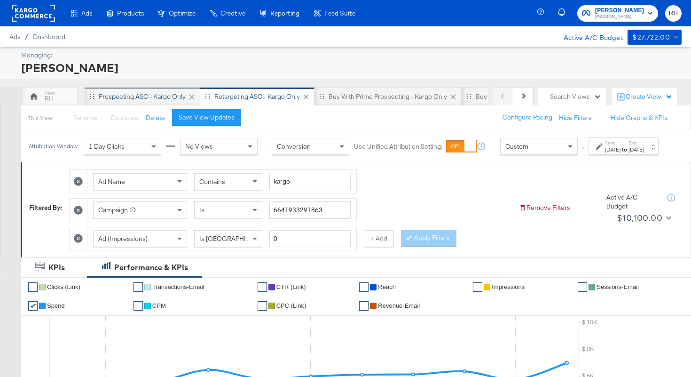
click at [130, 103] on div "Prospecting ASC - Kargo only" at bounding box center [143, 96] width 116 height 19
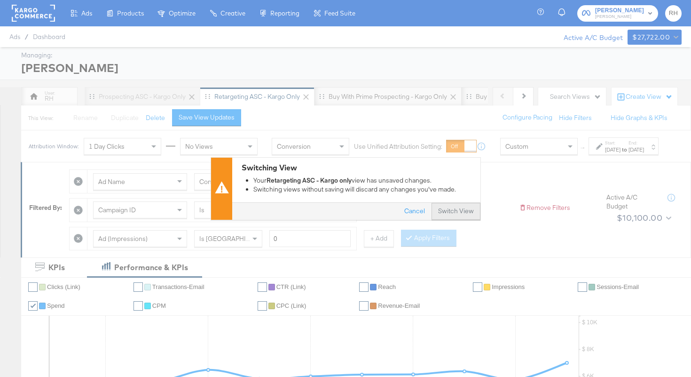
click at [452, 212] on button "Switch View" at bounding box center [456, 211] width 49 height 17
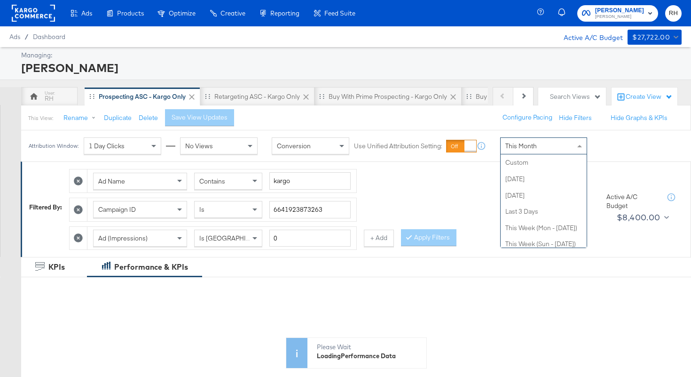
scroll to position [183, 0]
click at [511, 150] on span "This Month" at bounding box center [522, 146] width 32 height 8
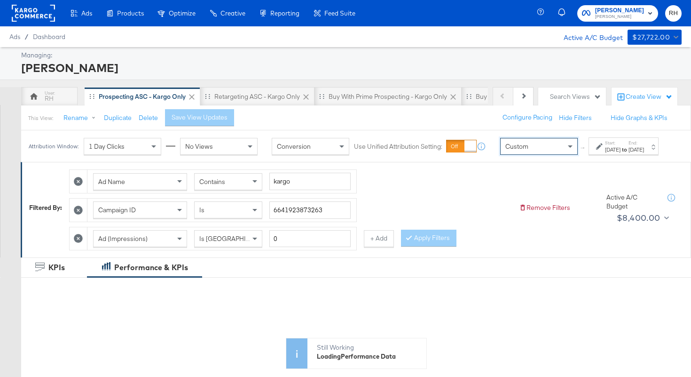
click at [605, 153] on div "Sep 29th 2025" at bounding box center [613, 150] width 16 height 8
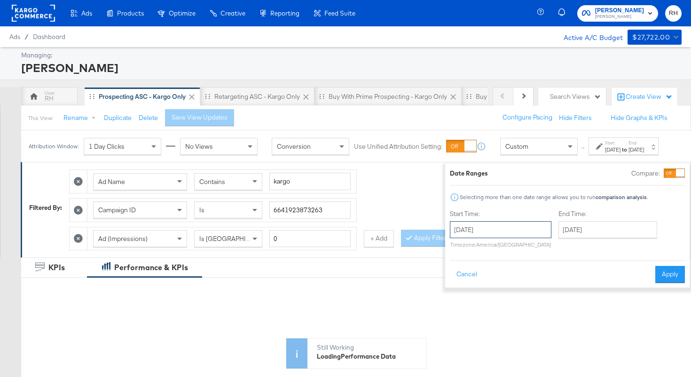
click at [517, 228] on input "September 29th 2025" at bounding box center [501, 229] width 102 height 17
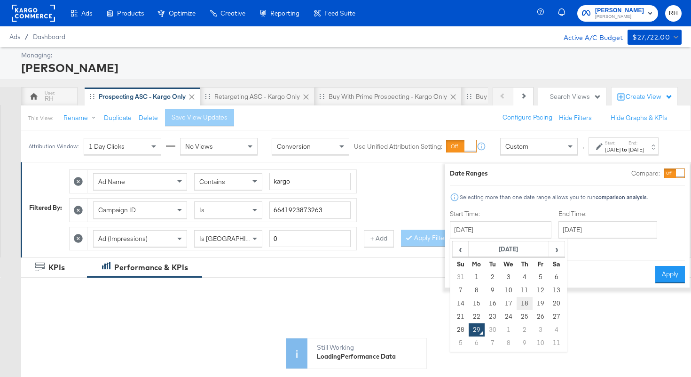
click at [517, 305] on td "18" at bounding box center [525, 303] width 16 height 13
type input "September 18th 2025"
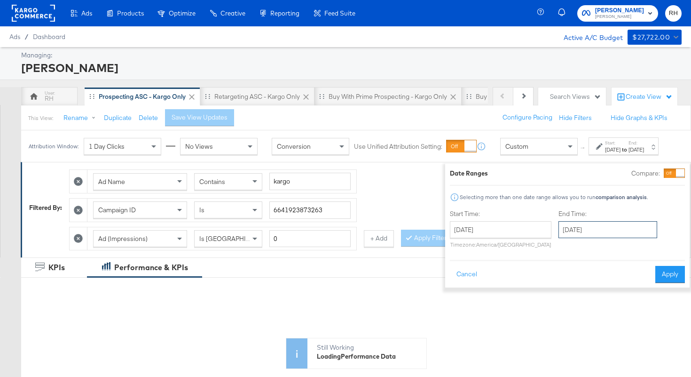
click at [574, 228] on input "September 29th 2025" at bounding box center [608, 229] width 99 height 17
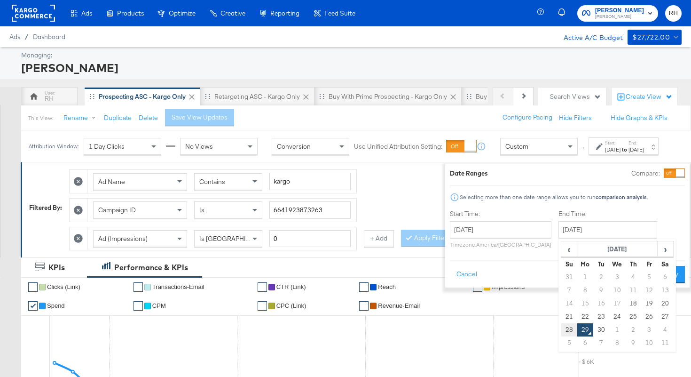
click at [561, 331] on td "28" at bounding box center [569, 329] width 16 height 13
type input "September 28th 2025"
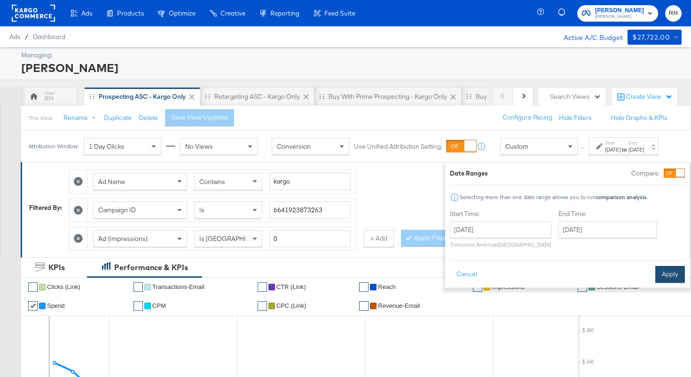
click at [656, 279] on button "Apply" at bounding box center [671, 274] width 30 height 17
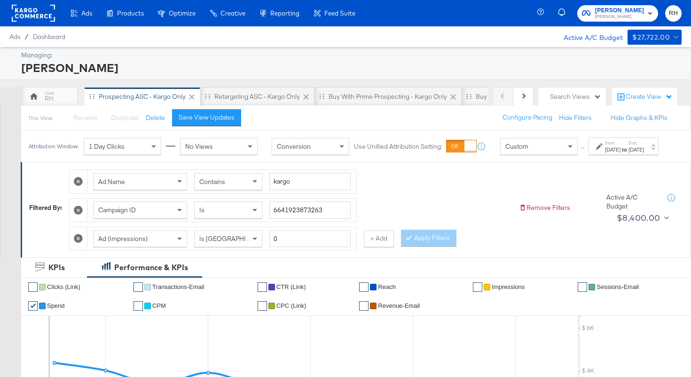
click at [242, 190] on div "Contains" at bounding box center [228, 182] width 67 height 16
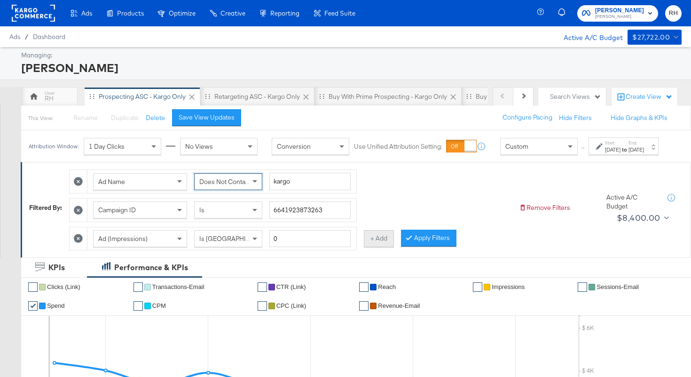
click at [371, 244] on button "+ Add" at bounding box center [379, 238] width 30 height 17
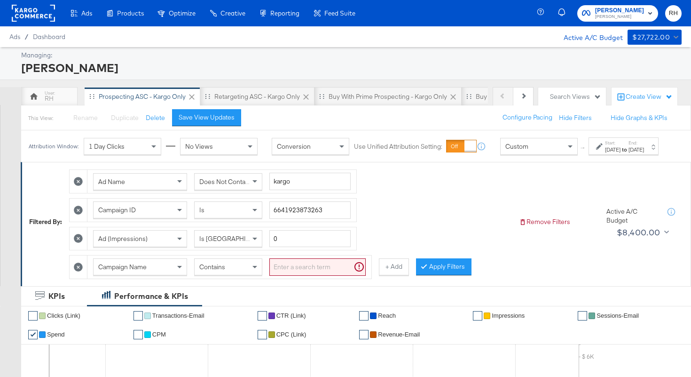
click at [139, 271] on span "Campaign Name" at bounding box center [122, 266] width 48 height 8
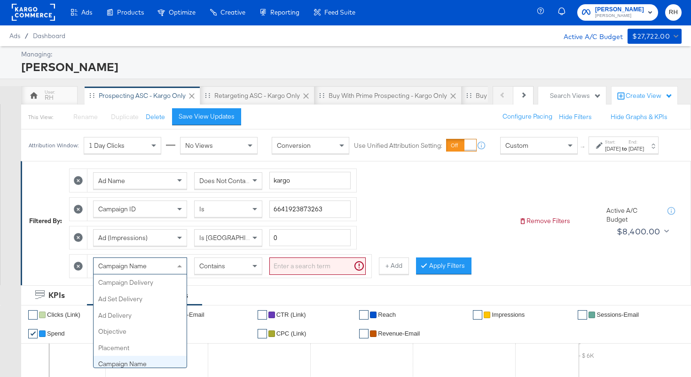
scroll to position [81, 0]
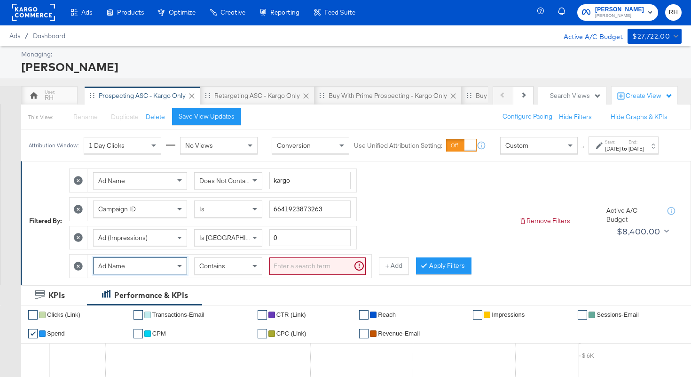
click at [305, 275] on input "search" at bounding box center [317, 265] width 96 height 17
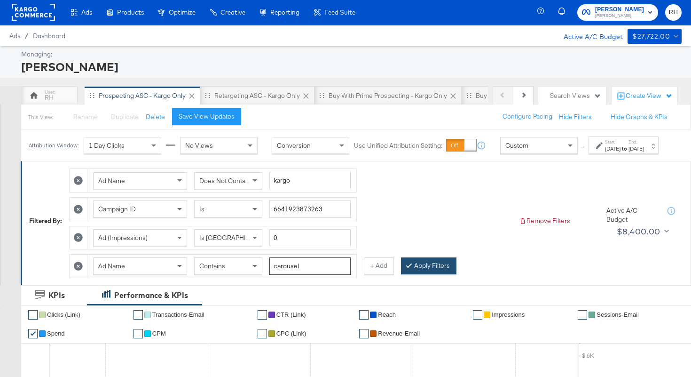
type input "carousel"
click at [433, 274] on button "Apply Filters" at bounding box center [428, 265] width 55 height 17
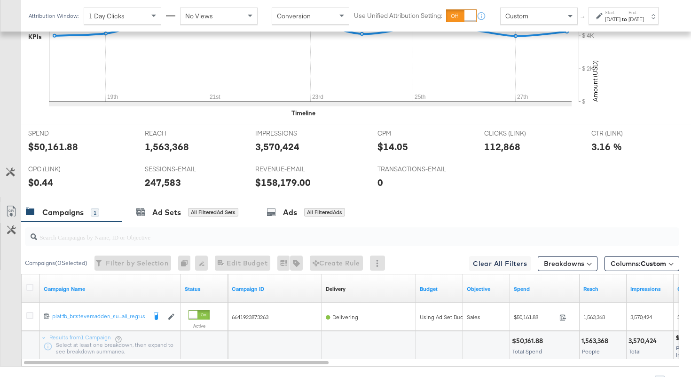
scroll to position [443, 0]
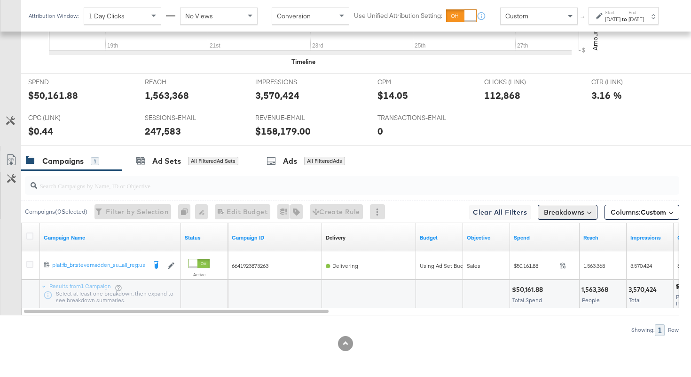
click at [578, 210] on button "Breakdowns" at bounding box center [568, 212] width 60 height 15
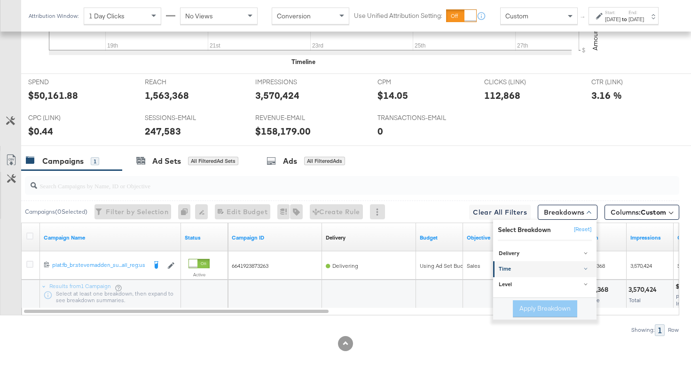
click at [547, 267] on div "Time" at bounding box center [546, 269] width 94 height 8
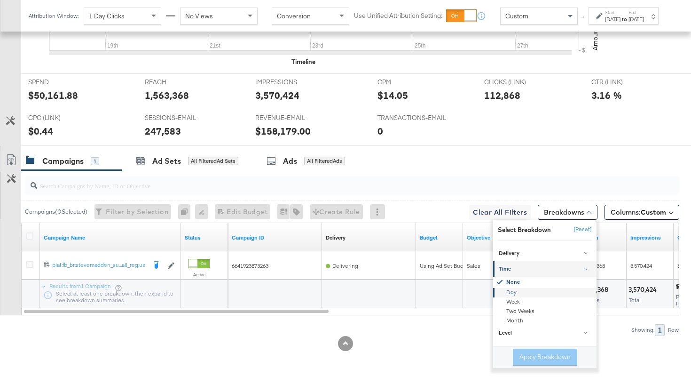
click at [516, 293] on div "Day" at bounding box center [546, 292] width 102 height 9
click at [529, 357] on button "Apply Breakdown" at bounding box center [545, 356] width 64 height 17
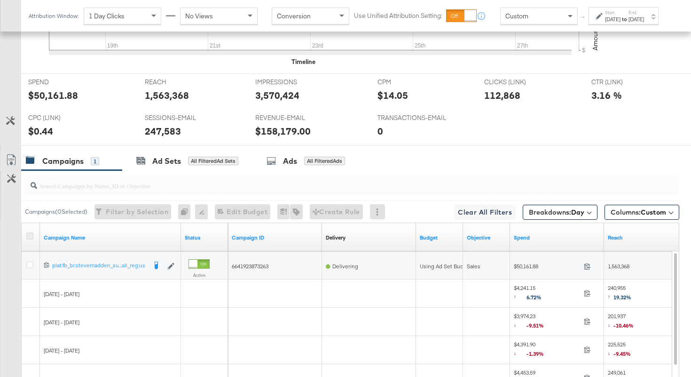
click at [30, 237] on icon at bounding box center [29, 235] width 7 height 7
click at [0, 0] on input "checkbox" at bounding box center [0, 0] width 0 height 0
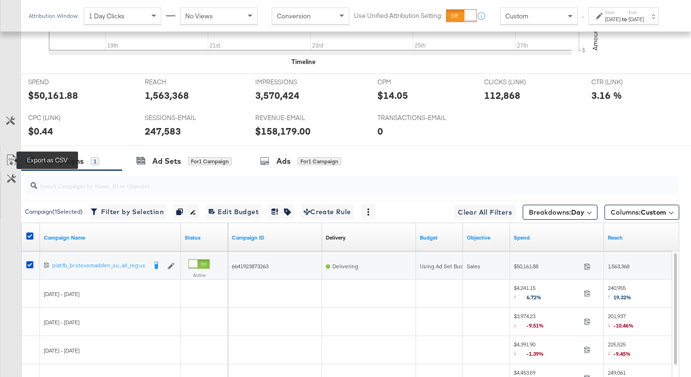
click at [12, 160] on icon at bounding box center [11, 159] width 11 height 11
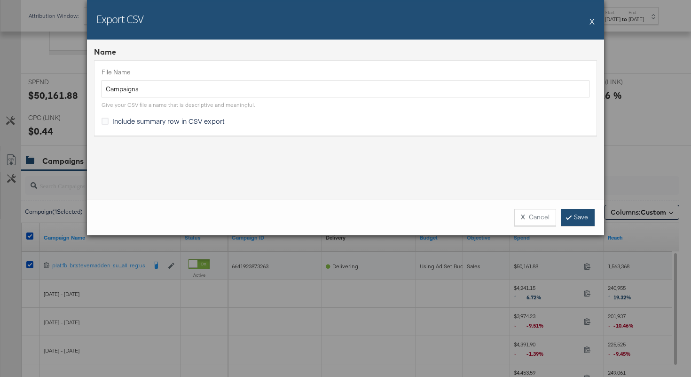
click at [577, 217] on link "Save" at bounding box center [578, 217] width 34 height 17
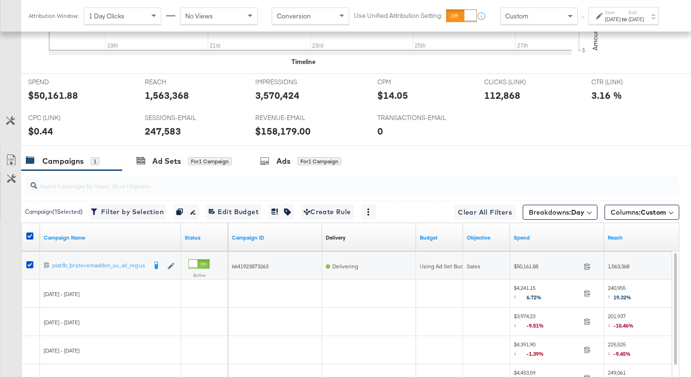
scroll to position [0, 0]
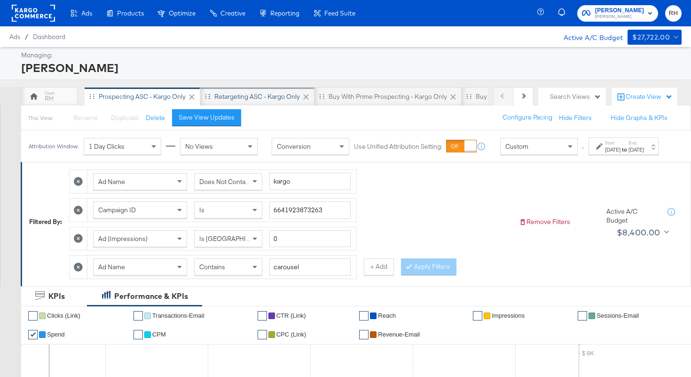
click at [255, 100] on div "Retargeting ASC - Kargo only" at bounding box center [257, 96] width 86 height 9
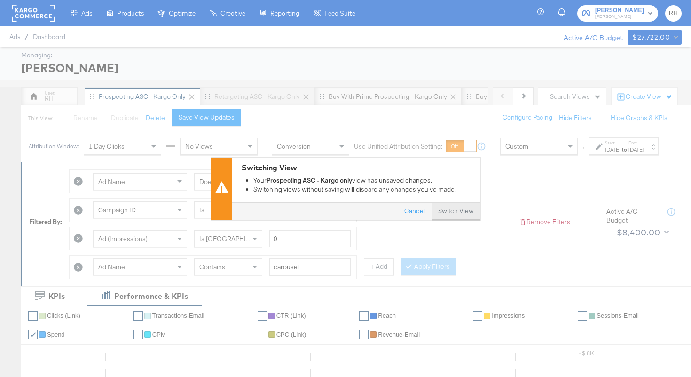
click at [452, 209] on button "Switch View" at bounding box center [456, 211] width 49 height 17
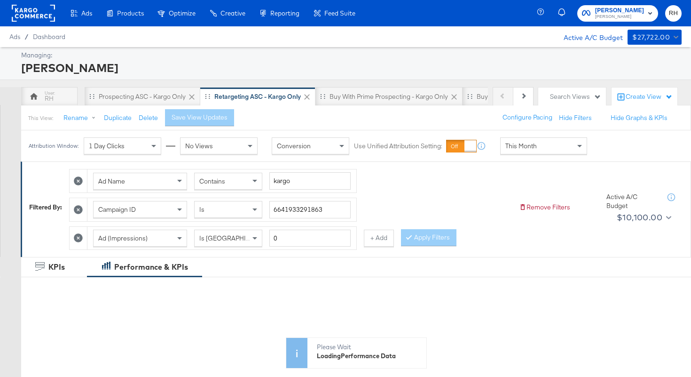
click at [527, 147] on span "This Month" at bounding box center [522, 146] width 32 height 8
click at [605, 153] on div "Sep 29th 2025" at bounding box center [613, 150] width 16 height 8
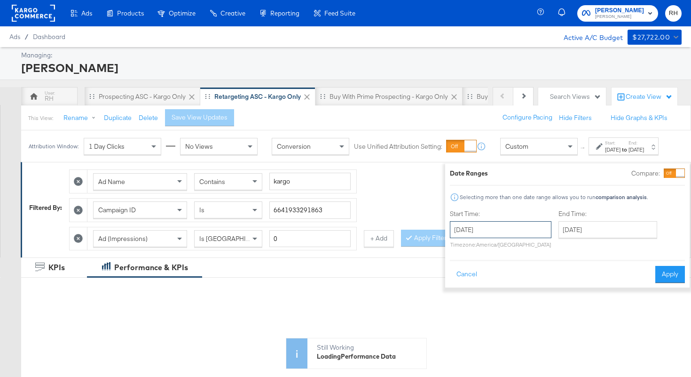
click at [501, 224] on input "September 29th 2025" at bounding box center [501, 229] width 102 height 17
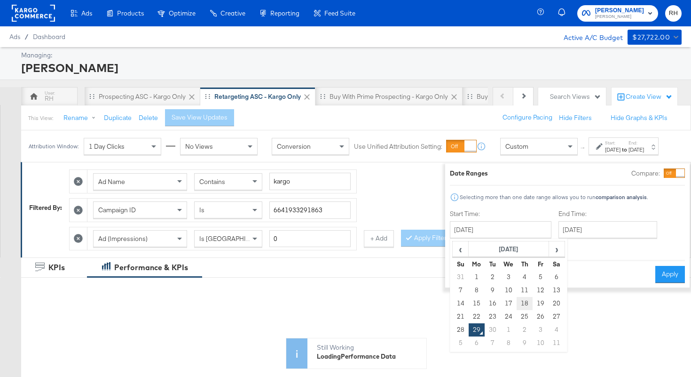
click at [517, 303] on td "18" at bounding box center [525, 303] width 16 height 13
type input "September 18th 2025"
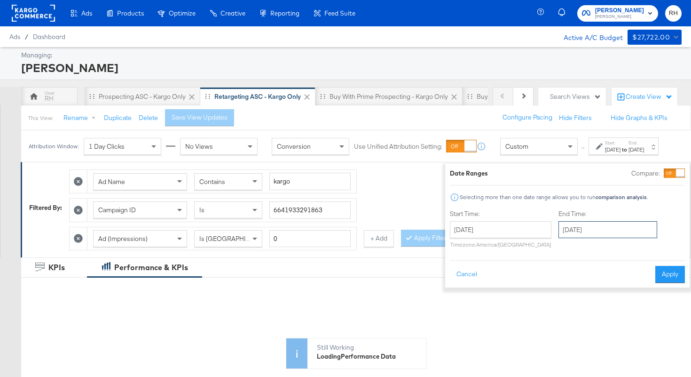
click at [559, 232] on input "September 29th 2025" at bounding box center [608, 229] width 99 height 17
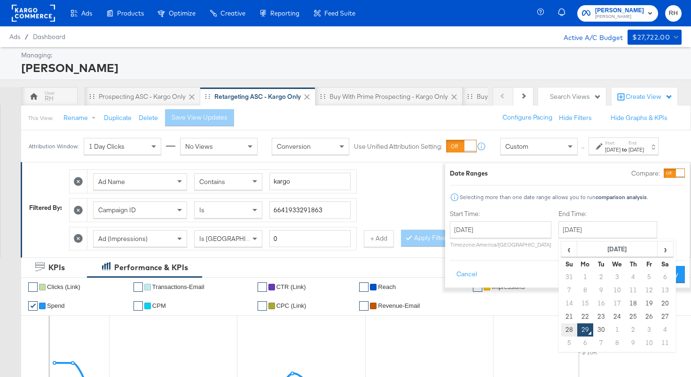
click at [561, 331] on td "28" at bounding box center [569, 329] width 16 height 13
type input "September 28th 2025"
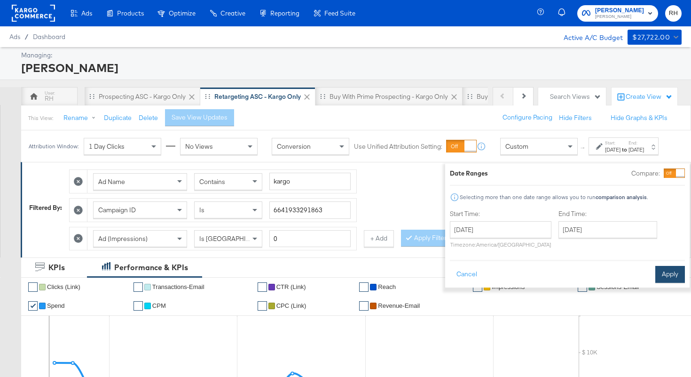
click at [656, 277] on button "Apply" at bounding box center [671, 274] width 30 height 17
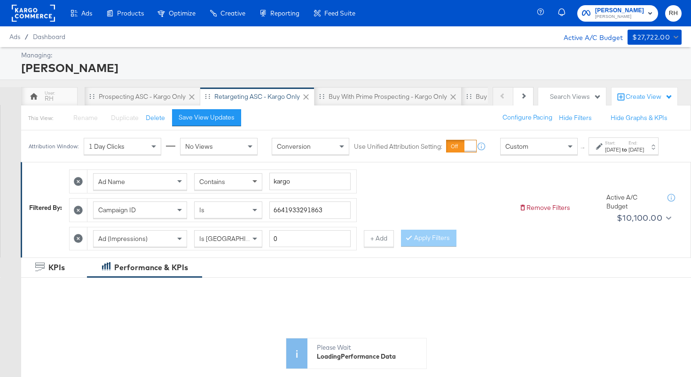
click at [253, 190] on span at bounding box center [256, 182] width 12 height 16
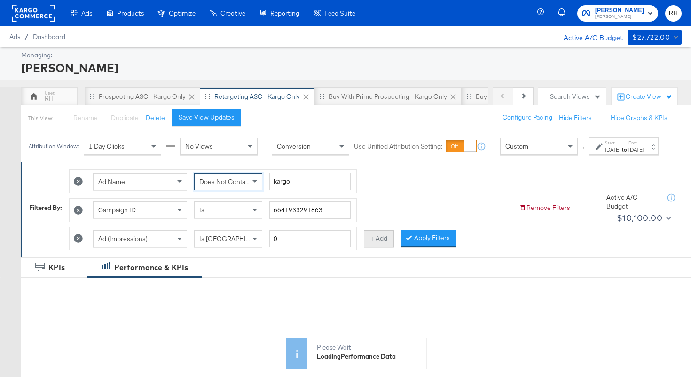
click at [373, 244] on button "+ Add" at bounding box center [379, 238] width 30 height 17
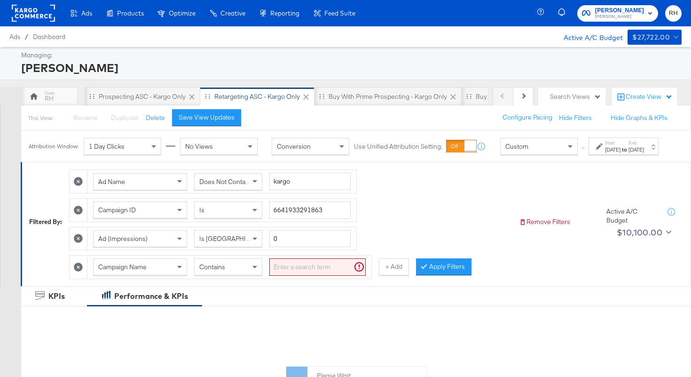
click at [126, 271] on span "Campaign Name" at bounding box center [122, 266] width 48 height 8
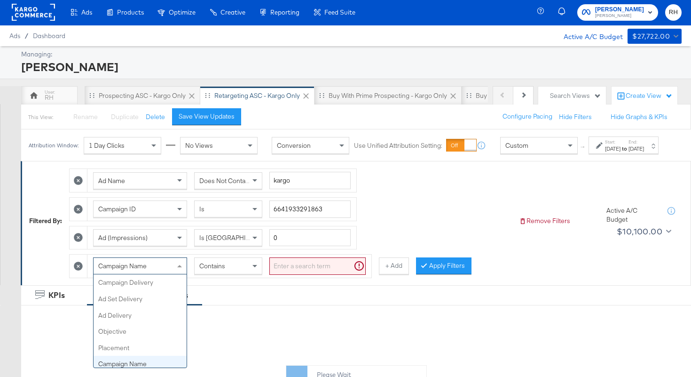
scroll to position [81, 0]
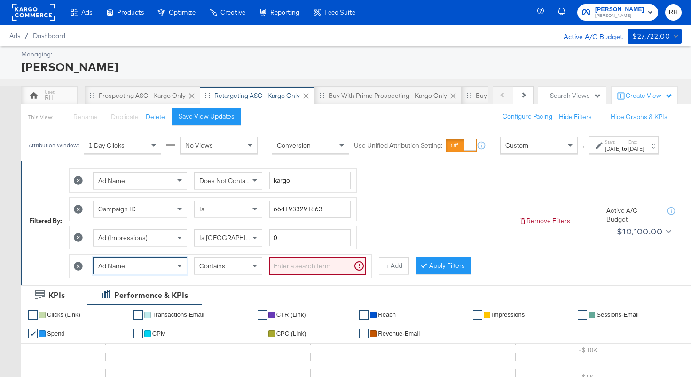
click at [290, 273] on input "search" at bounding box center [317, 265] width 96 height 17
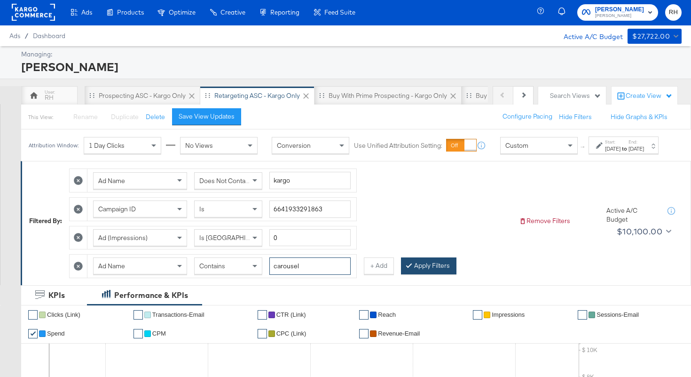
type input "carousel"
click at [433, 274] on button "Apply Filters" at bounding box center [428, 265] width 55 height 17
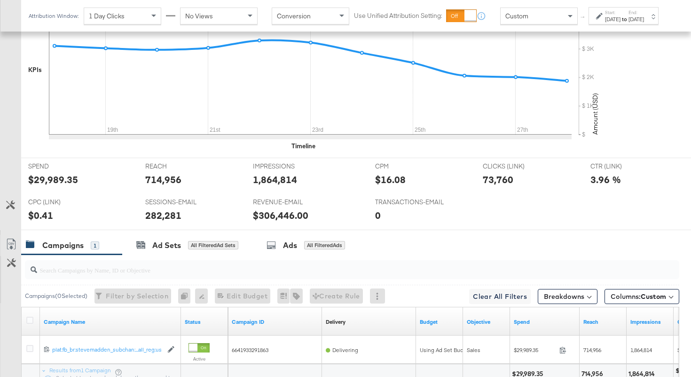
scroll to position [393, 0]
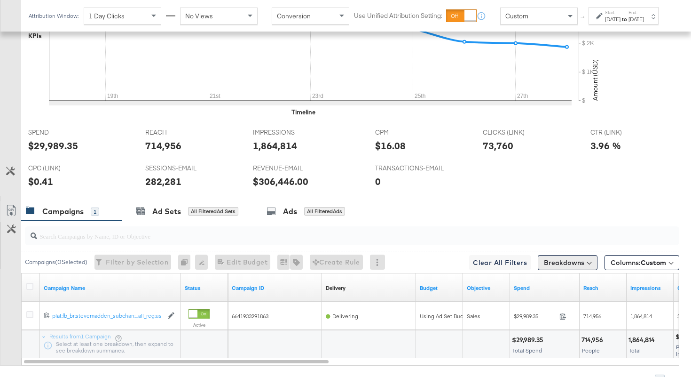
click at [547, 263] on button "Breakdowns" at bounding box center [568, 262] width 60 height 15
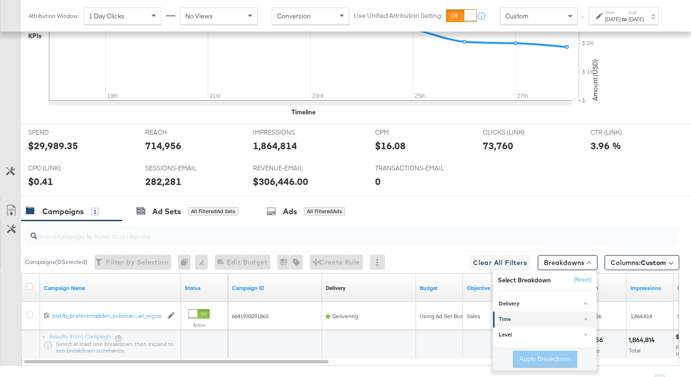
click at [527, 318] on div "Time" at bounding box center [546, 320] width 94 height 8
click at [506, 340] on div "Day" at bounding box center [546, 342] width 102 height 9
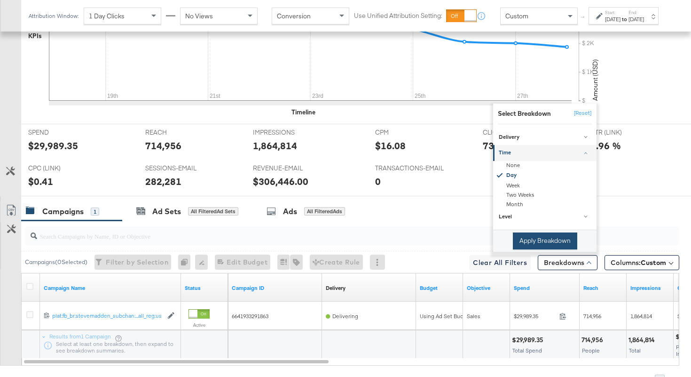
click at [536, 238] on button "Apply Breakdown" at bounding box center [545, 240] width 64 height 17
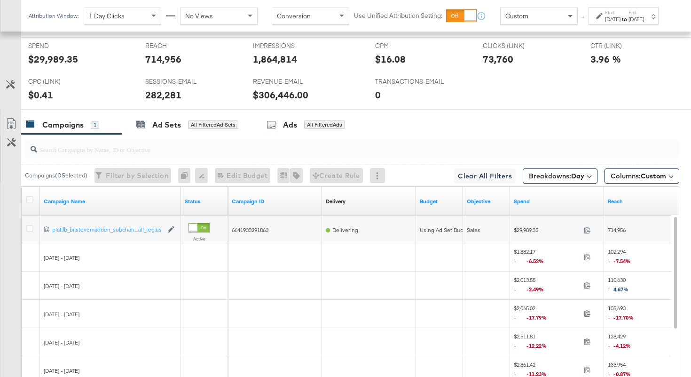
scroll to position [508, 0]
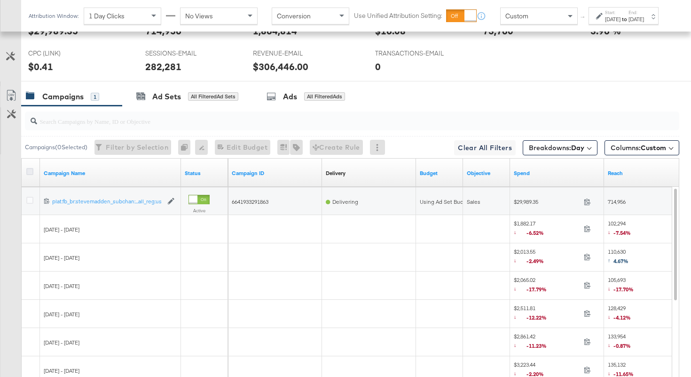
click at [30, 172] on icon at bounding box center [29, 171] width 7 height 7
click at [0, 0] on input "checkbox" at bounding box center [0, 0] width 0 height 0
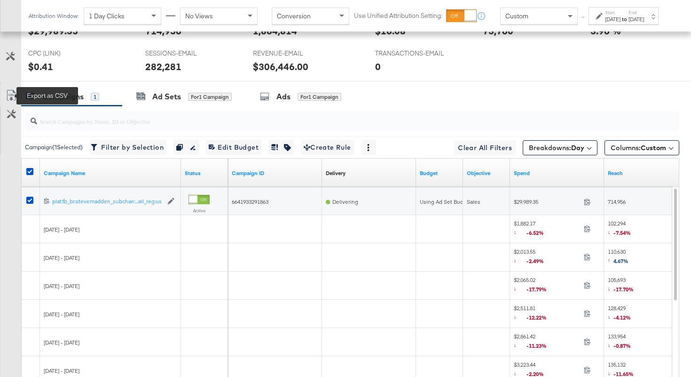
click at [8, 95] on icon at bounding box center [11, 95] width 11 height 11
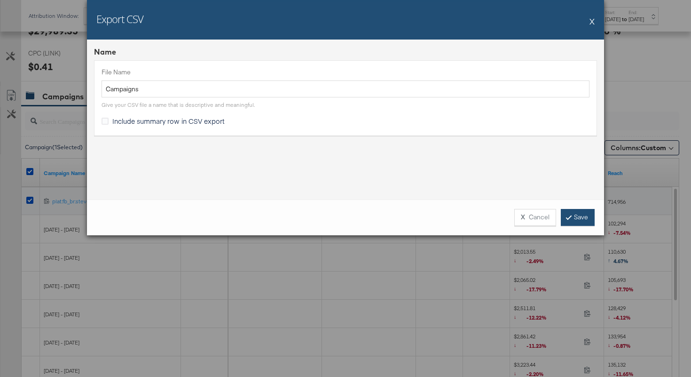
click at [574, 216] on link "Save" at bounding box center [578, 217] width 34 height 17
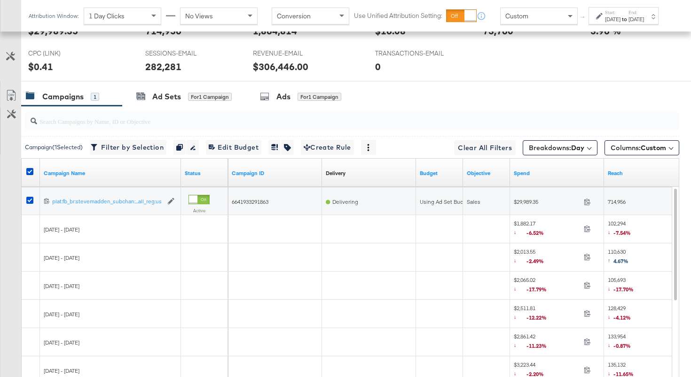
scroll to position [0, 0]
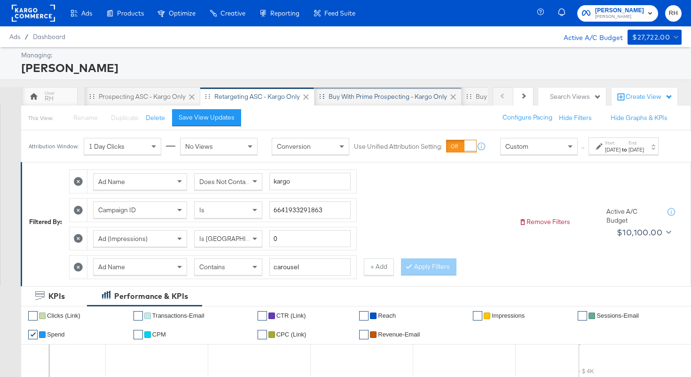
click at [363, 93] on div "Buy with Prime Prospecting - Kargo only" at bounding box center [388, 96] width 119 height 9
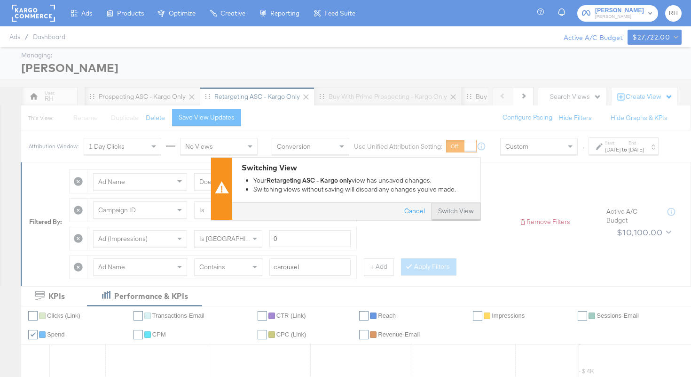
click at [470, 208] on button "Switch View" at bounding box center [456, 211] width 49 height 17
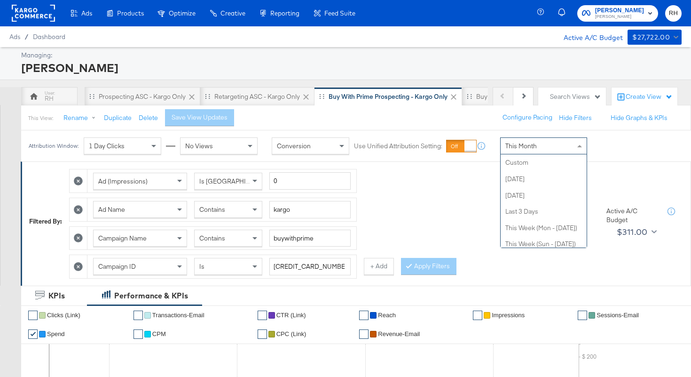
click at [536, 153] on div "This Month" at bounding box center [544, 146] width 86 height 16
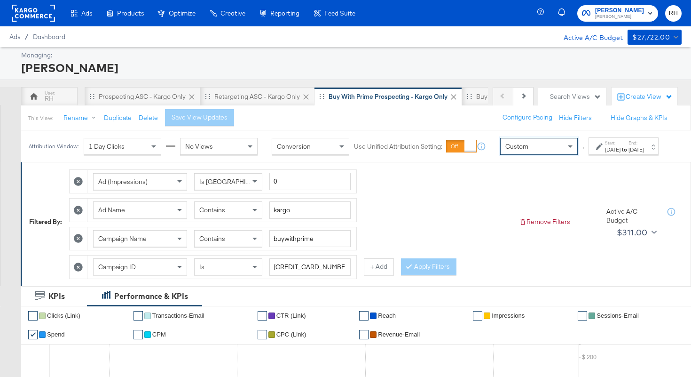
click at [605, 153] on div "Sep 29th 2025" at bounding box center [613, 150] width 16 height 8
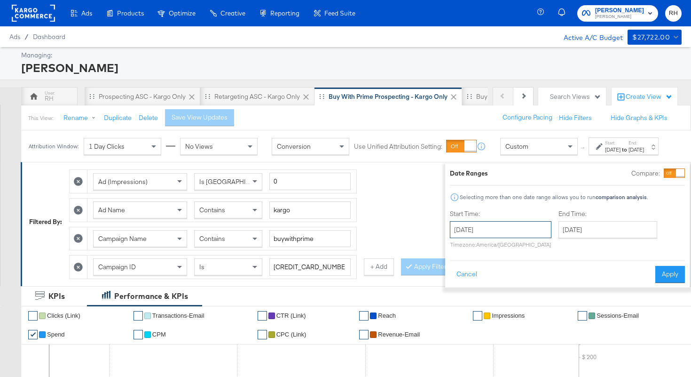
click at [515, 231] on input "September 29th 2025" at bounding box center [501, 229] width 102 height 17
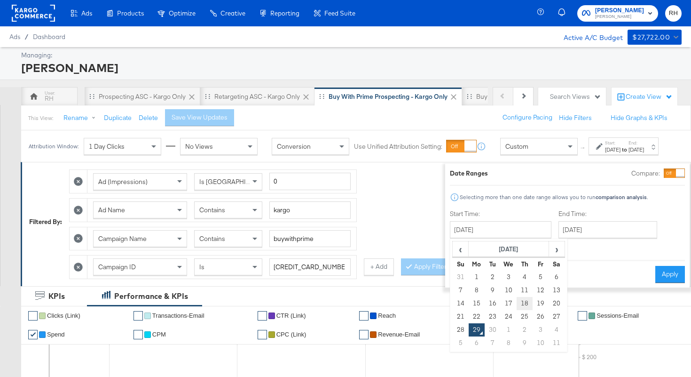
click at [517, 308] on td "18" at bounding box center [525, 303] width 16 height 13
type input "September 18th 2025"
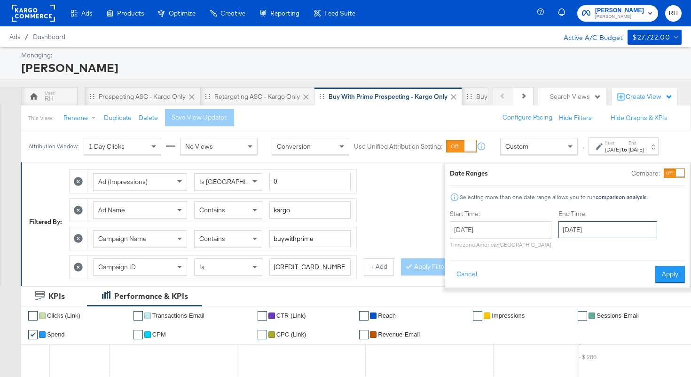
click at [567, 235] on input "September 29th 2025" at bounding box center [608, 229] width 99 height 17
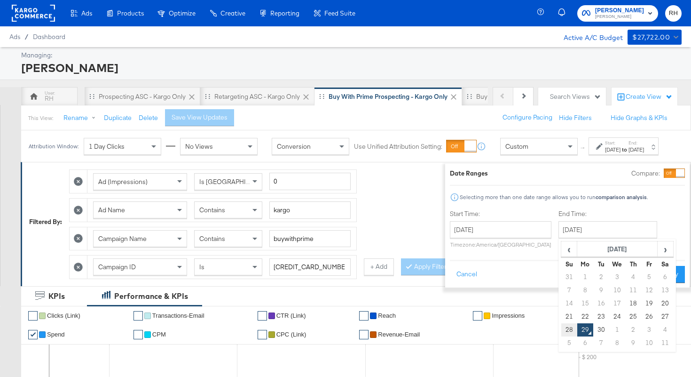
click at [561, 330] on td "28" at bounding box center [569, 329] width 16 height 13
type input "September 28th 2025"
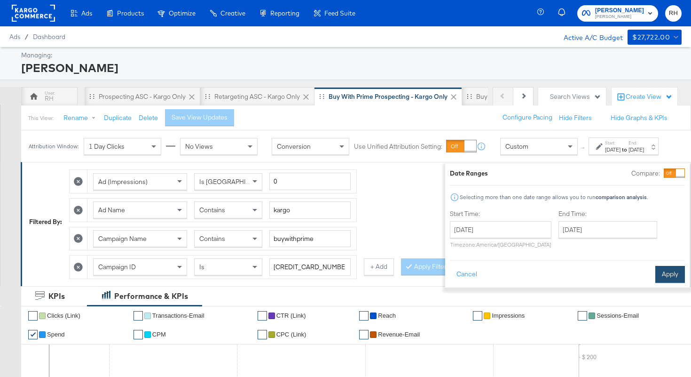
click at [656, 280] on button "Apply" at bounding box center [671, 274] width 30 height 17
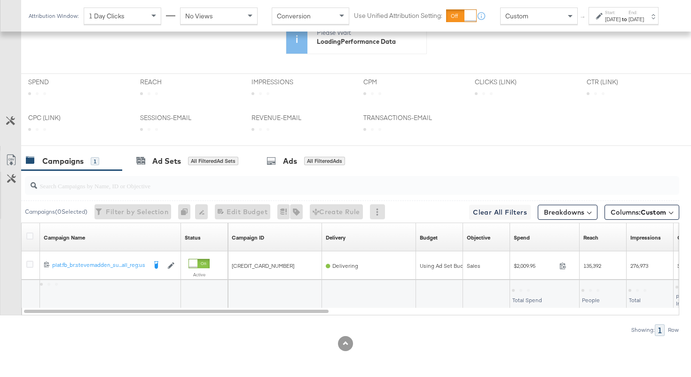
scroll to position [380, 0]
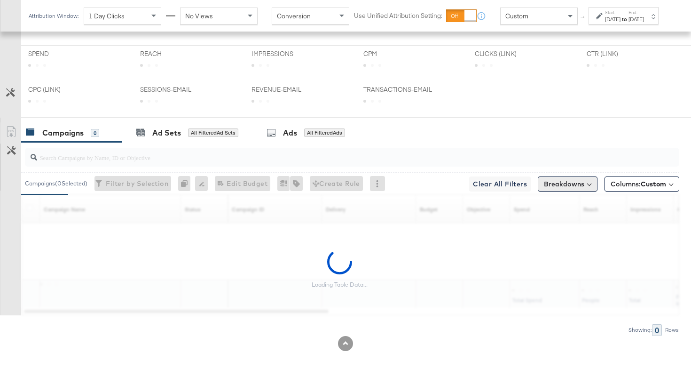
click at [578, 185] on button "Breakdowns" at bounding box center [568, 183] width 60 height 15
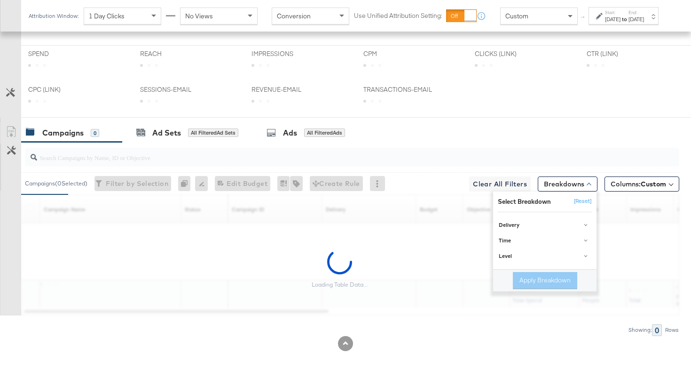
scroll to position [352, 0]
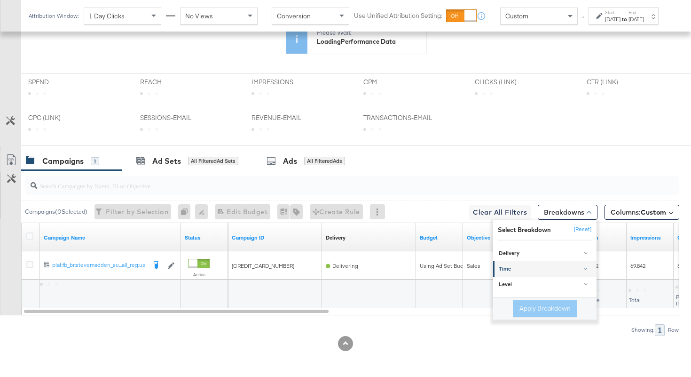
click at [508, 265] on div "Time" at bounding box center [546, 269] width 94 height 8
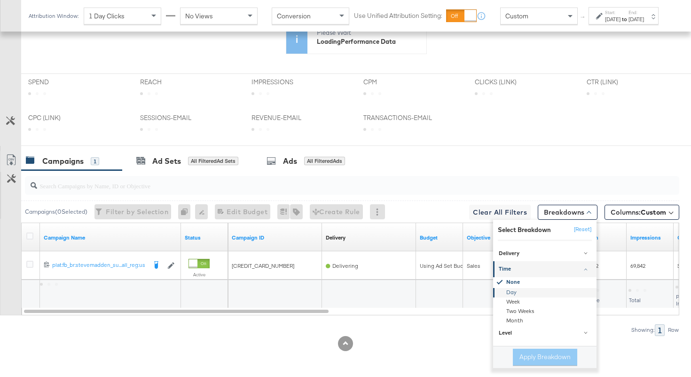
click at [510, 291] on div "Day" at bounding box center [546, 292] width 102 height 9
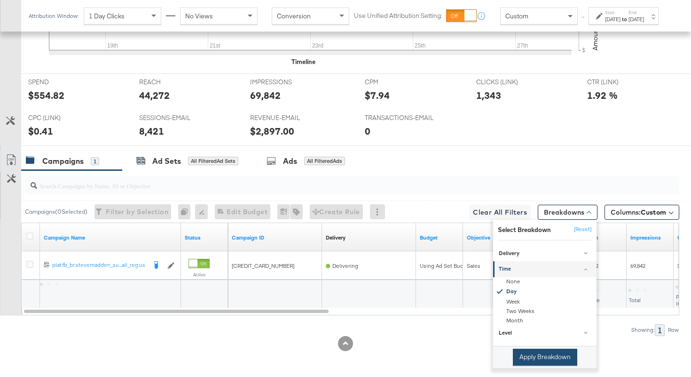
click at [524, 357] on button "Apply Breakdown" at bounding box center [545, 356] width 64 height 17
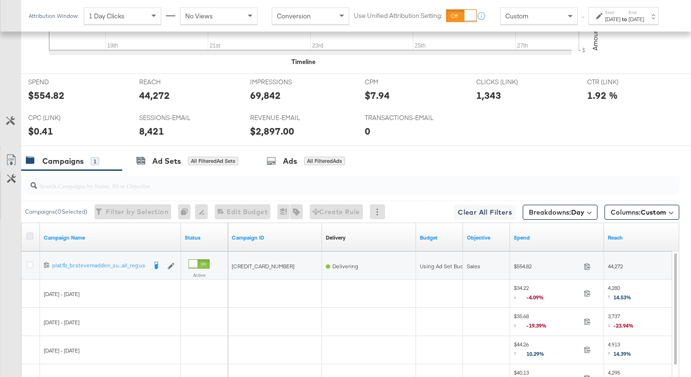
click at [29, 235] on icon at bounding box center [29, 235] width 7 height 7
click at [0, 0] on input "checkbox" at bounding box center [0, 0] width 0 height 0
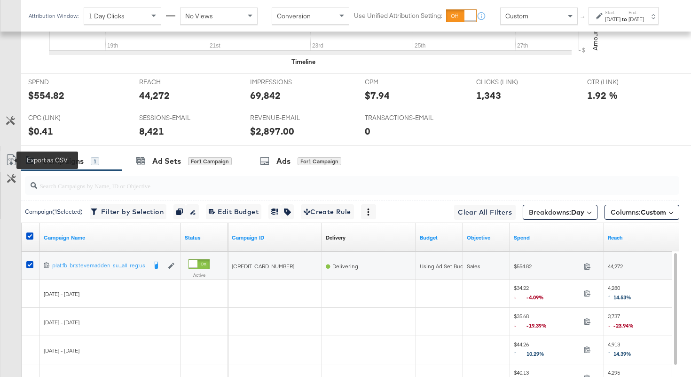
click at [13, 164] on icon at bounding box center [11, 159] width 11 height 11
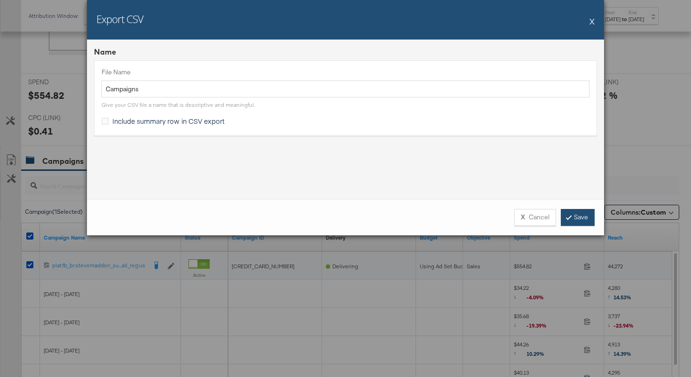
click at [580, 217] on link "Save" at bounding box center [578, 217] width 34 height 17
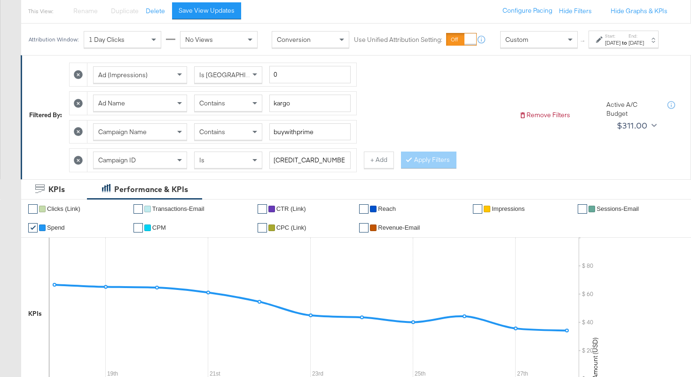
scroll to position [0, 0]
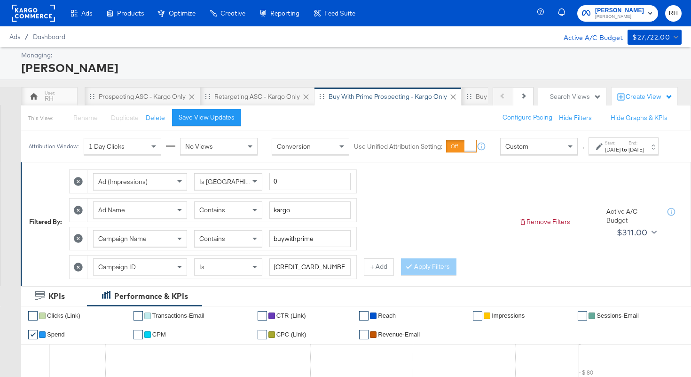
click at [236, 216] on div "Contains" at bounding box center [228, 210] width 67 height 16
click at [418, 275] on button "Apply Filters" at bounding box center [428, 266] width 55 height 17
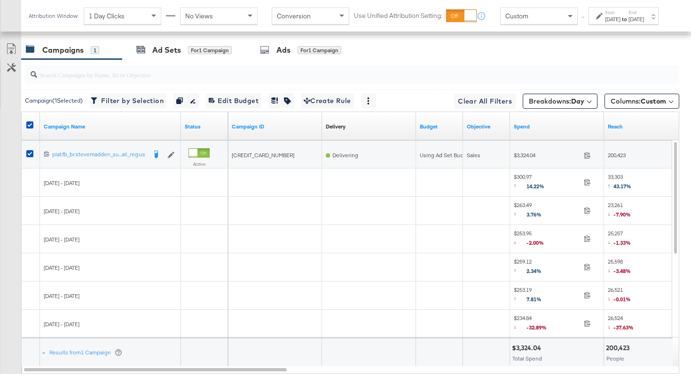
scroll to position [492, 0]
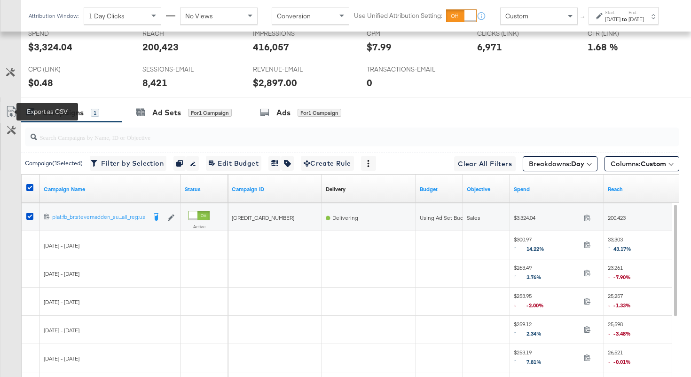
click at [14, 108] on icon at bounding box center [11, 111] width 8 height 11
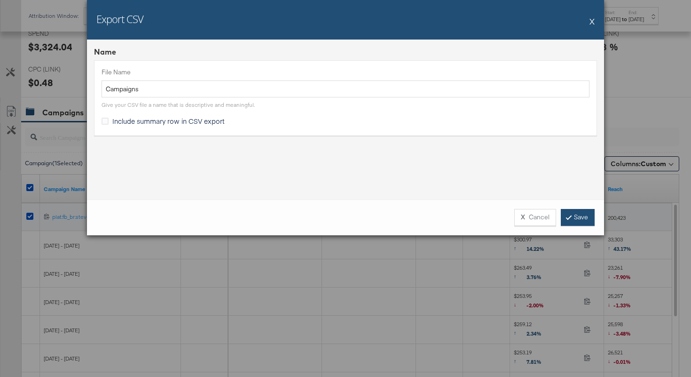
click at [579, 216] on link "Save" at bounding box center [578, 217] width 34 height 17
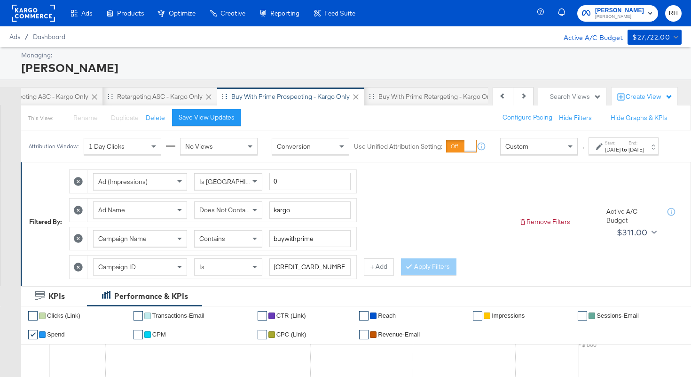
scroll to position [0, 151]
click at [397, 98] on div "Buy with Prime Retargeting - Kargo only" at bounding box center [382, 96] width 117 height 9
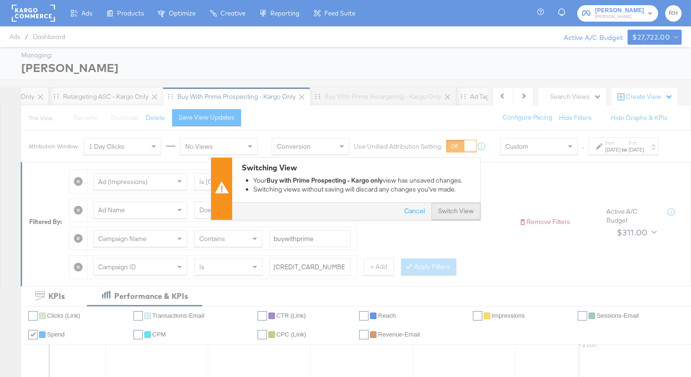
click at [468, 211] on button "Switch View" at bounding box center [456, 211] width 49 height 17
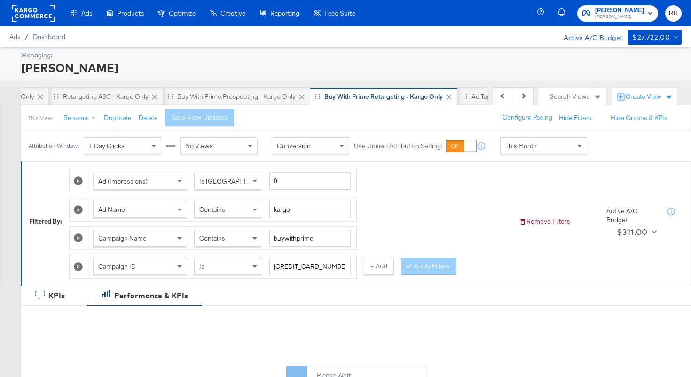
click at [561, 146] on div "This Month" at bounding box center [544, 146] width 86 height 16
click at [605, 153] on div "Sep 29th 2025" at bounding box center [613, 150] width 16 height 8
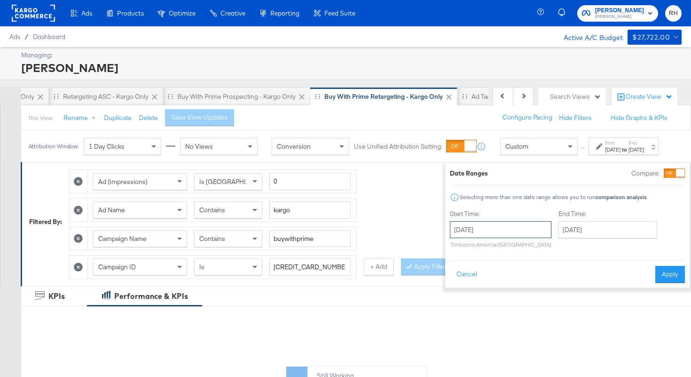
click at [493, 232] on input "September 29th 2025" at bounding box center [501, 229] width 102 height 17
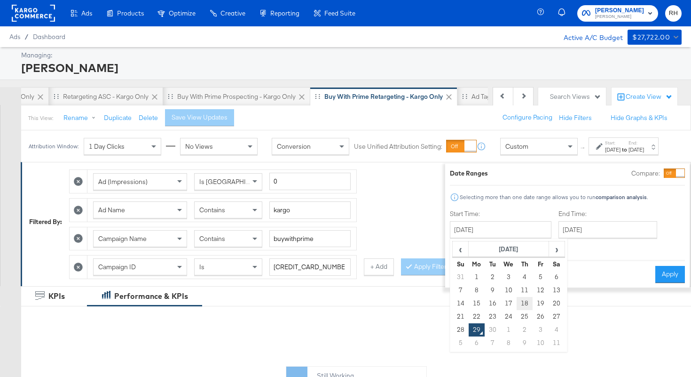
click at [517, 307] on td "18" at bounding box center [525, 303] width 16 height 13
type input "September 18th 2025"
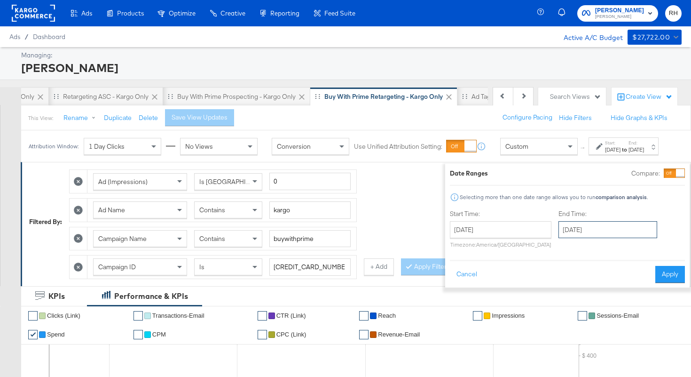
click at [560, 232] on input "September 29th 2025" at bounding box center [608, 229] width 99 height 17
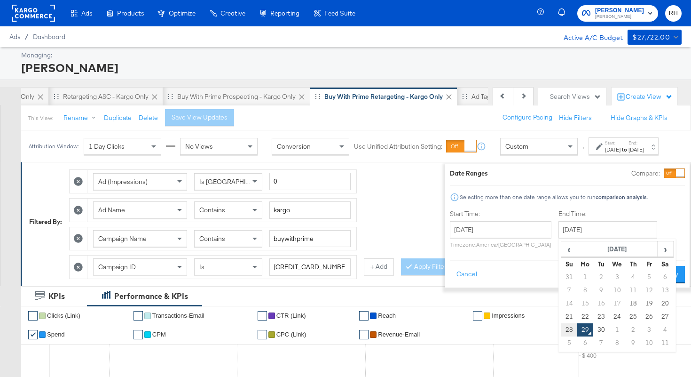
click at [561, 329] on td "28" at bounding box center [569, 329] width 16 height 13
type input "September 28th 2025"
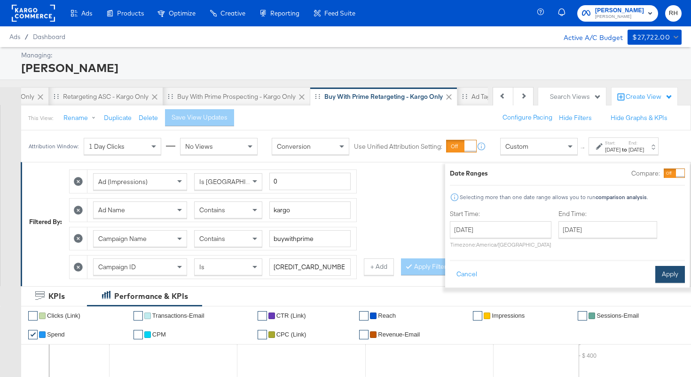
click at [656, 271] on button "Apply" at bounding box center [671, 274] width 30 height 17
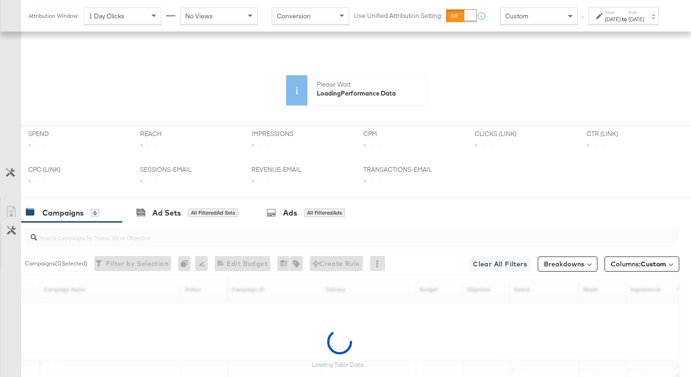
scroll to position [344, 0]
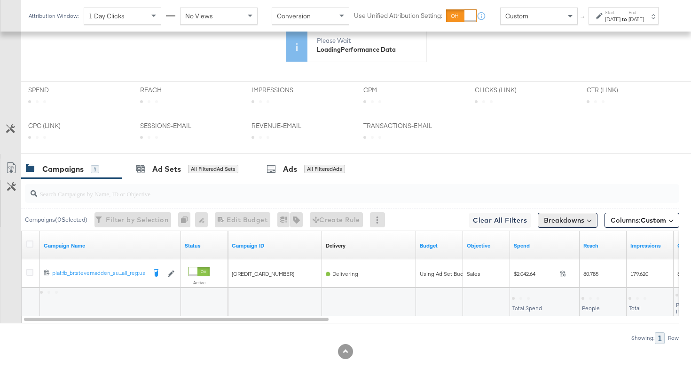
click at [551, 219] on button "Breakdowns" at bounding box center [568, 220] width 60 height 15
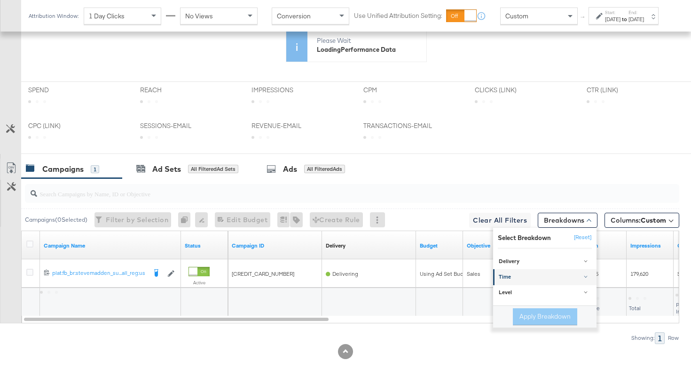
click at [536, 279] on div "Time" at bounding box center [546, 277] width 94 height 8
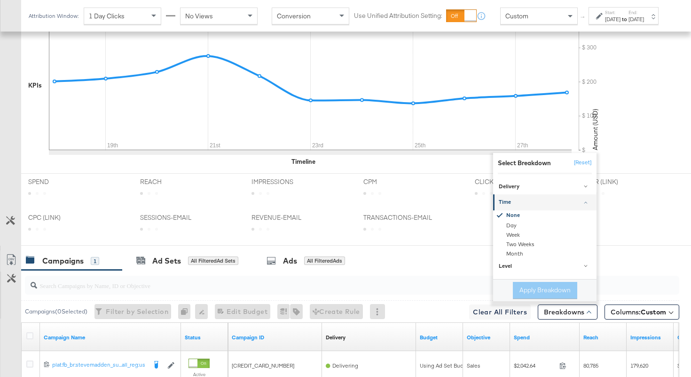
scroll to position [435, 0]
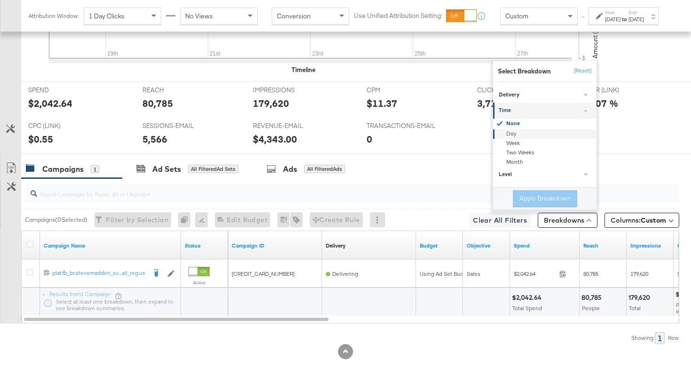
click at [516, 132] on div "Day" at bounding box center [546, 133] width 102 height 9
click at [528, 200] on button "Apply Breakdown" at bounding box center [545, 198] width 64 height 17
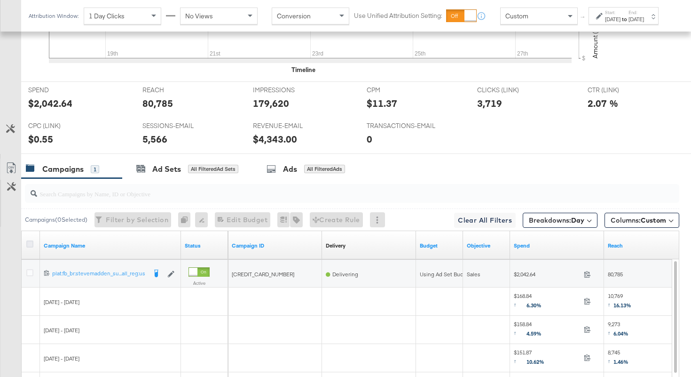
click at [32, 242] on icon at bounding box center [29, 243] width 7 height 7
click at [0, 0] on input "checkbox" at bounding box center [0, 0] width 0 height 0
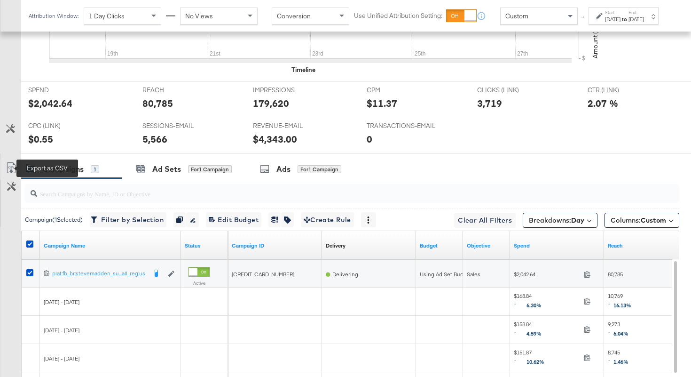
click at [9, 166] on icon at bounding box center [11, 167] width 11 height 11
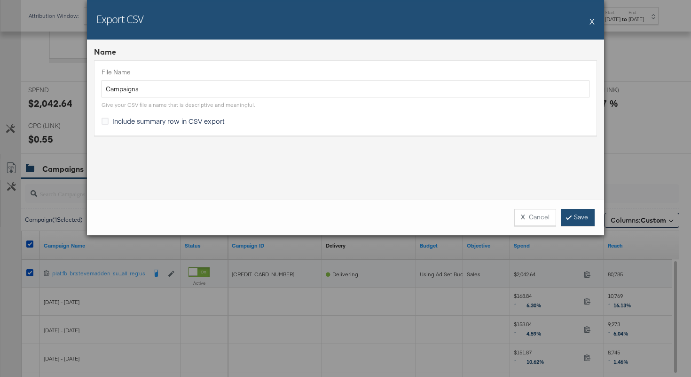
click at [567, 215] on link "Save" at bounding box center [578, 217] width 34 height 17
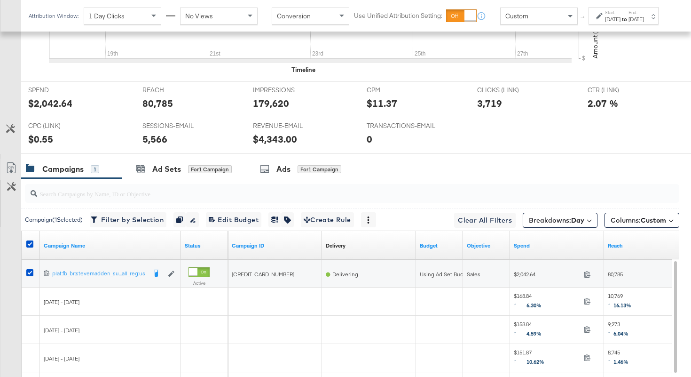
scroll to position [0, 0]
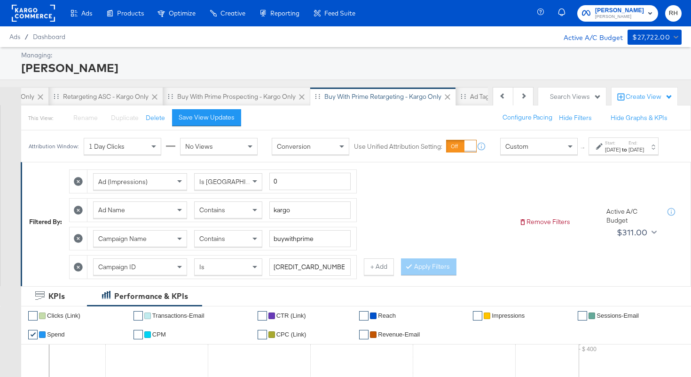
click at [227, 213] on div "Contains" at bounding box center [228, 210] width 67 height 16
click at [414, 275] on button "Apply Filters" at bounding box center [428, 266] width 55 height 17
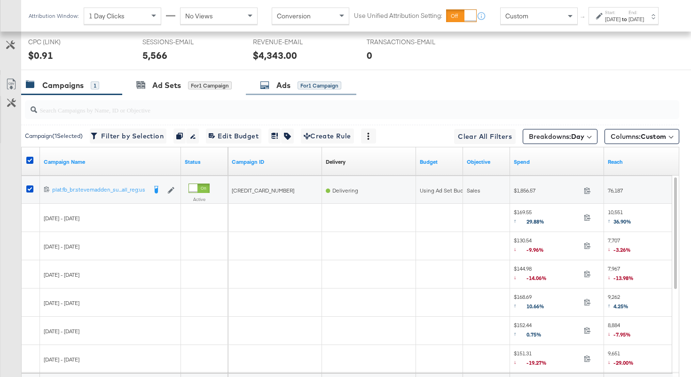
scroll to position [506, 0]
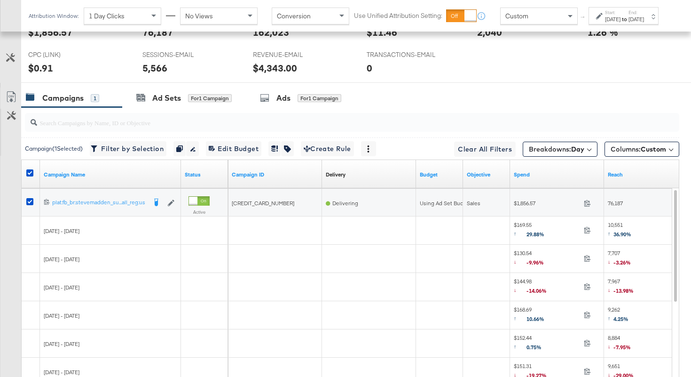
click at [11, 91] on link "Export as CSV" at bounding box center [10, 97] width 21 height 21
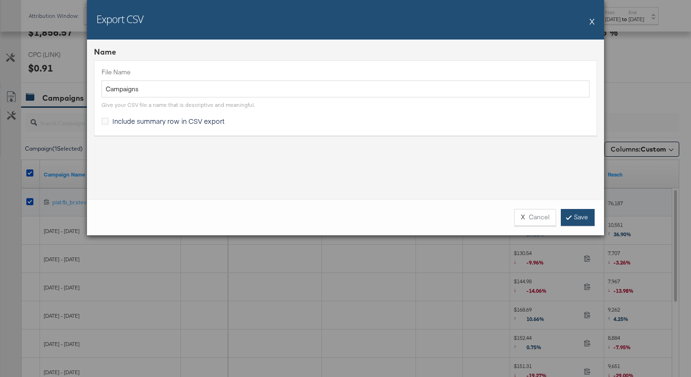
click at [576, 216] on link "Save" at bounding box center [578, 217] width 34 height 17
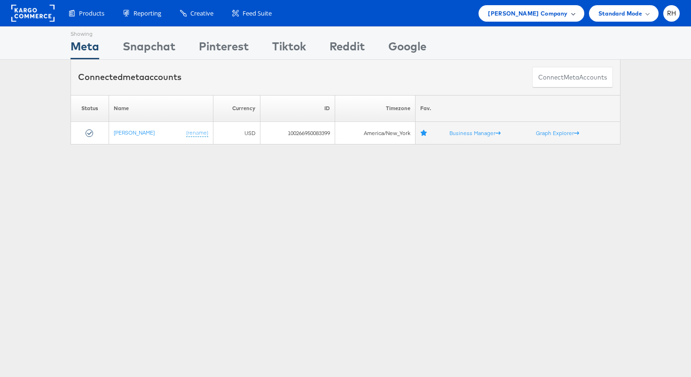
click at [572, 16] on div "[PERSON_NAME] Company" at bounding box center [531, 13] width 87 height 10
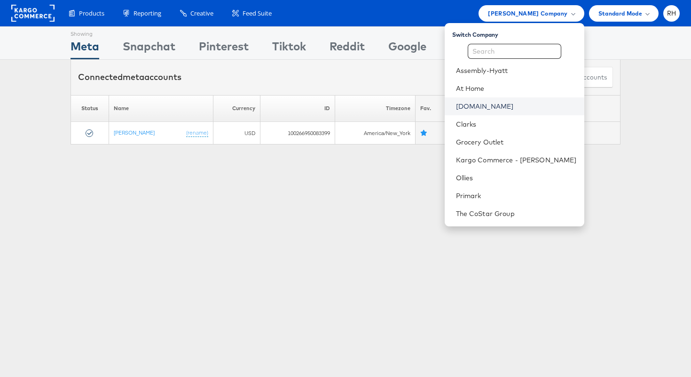
click at [508, 109] on link "[DOMAIN_NAME]" at bounding box center [516, 106] width 121 height 9
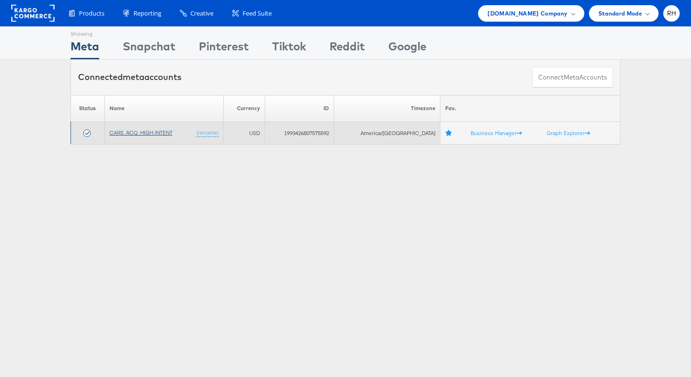
click at [149, 132] on link "CARS_ACQ_HIGH INTENT" at bounding box center [141, 132] width 63 height 7
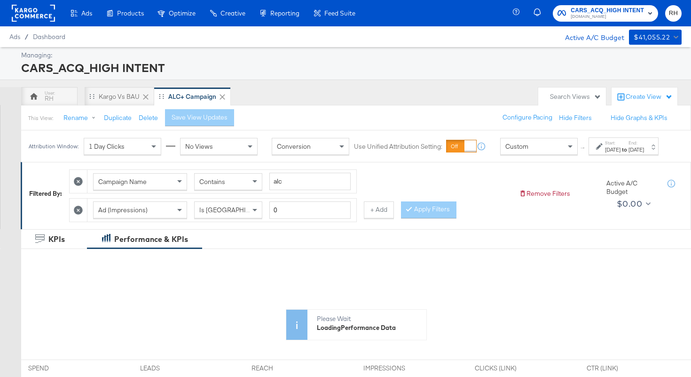
click at [633, 153] on div "[DATE]" at bounding box center [637, 150] width 16 height 8
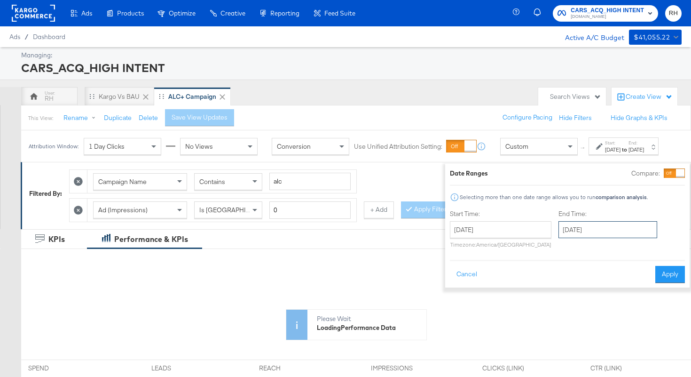
click at [582, 228] on input "[DATE]" at bounding box center [608, 229] width 99 height 17
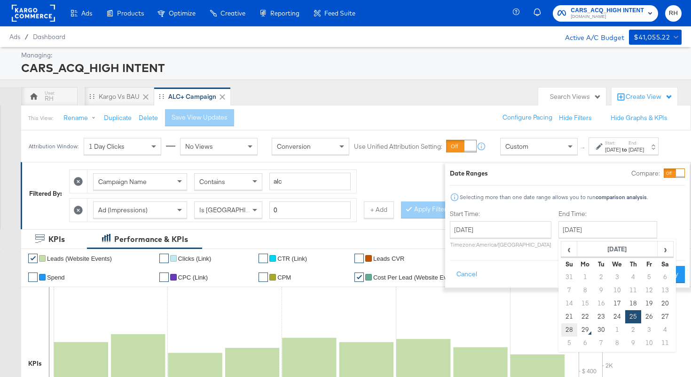
click at [561, 328] on td "28" at bounding box center [569, 329] width 16 height 13
type input "[DATE]"
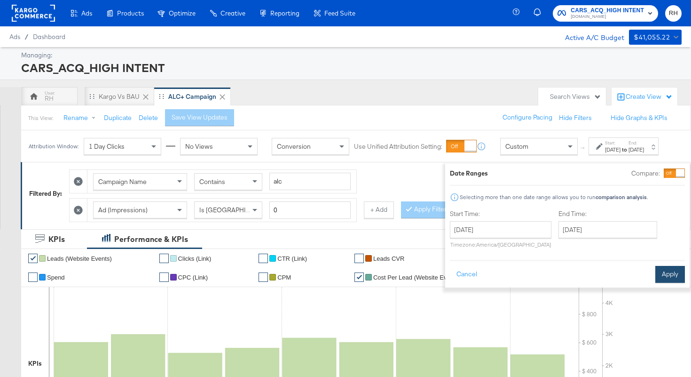
click at [658, 273] on button "Apply" at bounding box center [671, 274] width 30 height 17
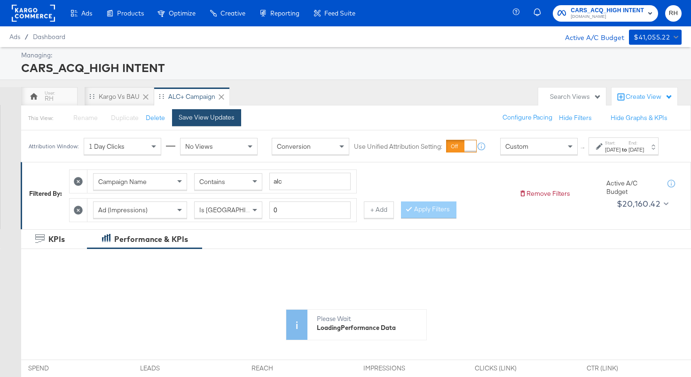
click at [227, 122] on button "Save View Updates" at bounding box center [206, 117] width 69 height 17
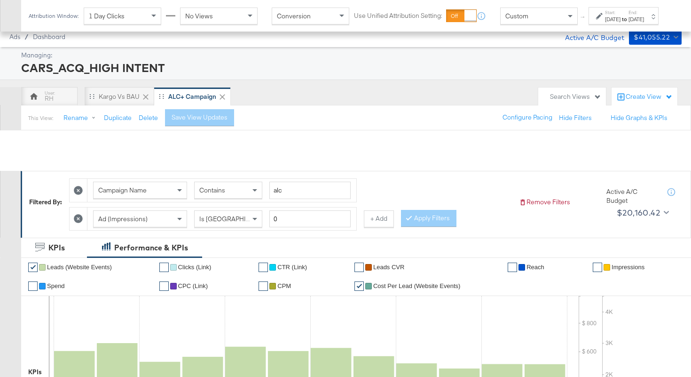
scroll to position [387, 0]
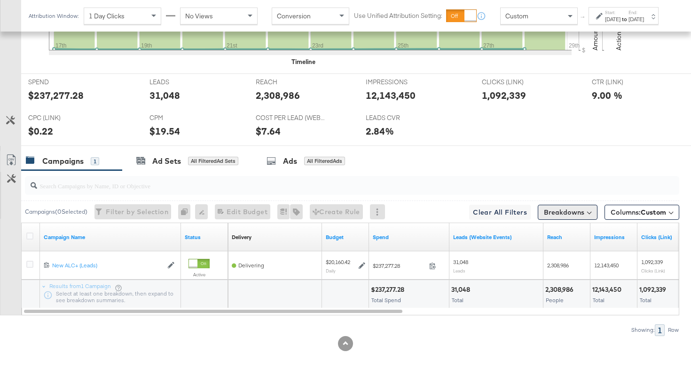
click at [578, 213] on button "Breakdowns" at bounding box center [568, 212] width 60 height 15
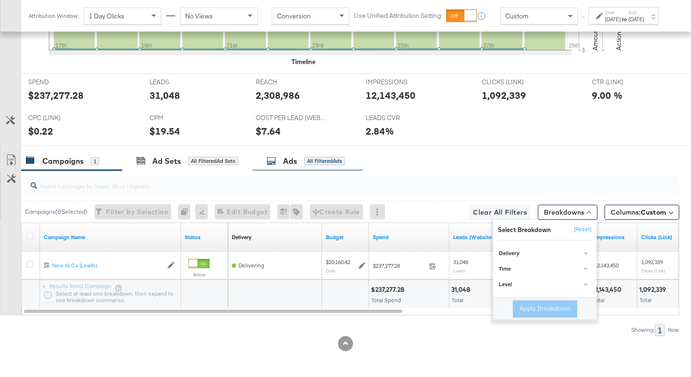
click at [285, 160] on div "Ads" at bounding box center [290, 161] width 14 height 11
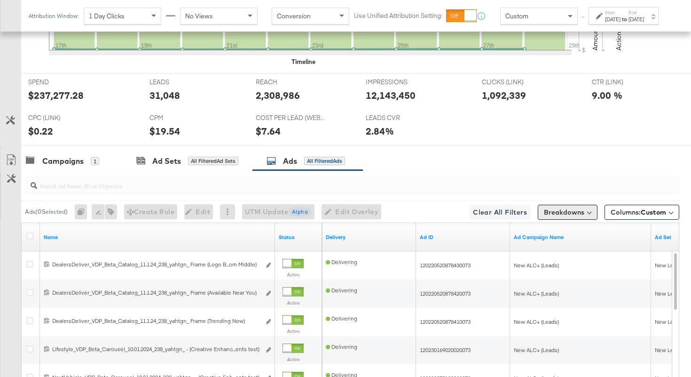
click at [588, 215] on button "Breakdowns" at bounding box center [568, 212] width 60 height 15
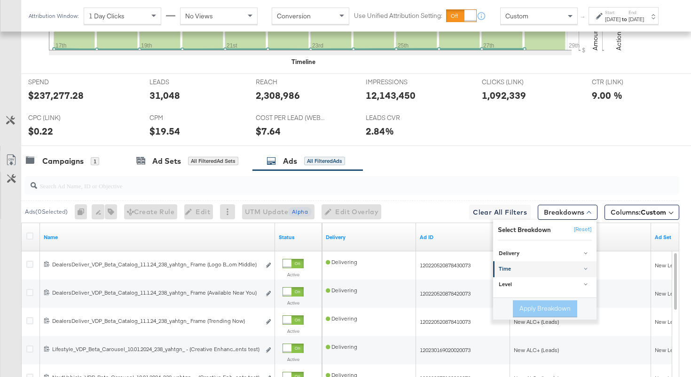
click at [545, 268] on div "Time" at bounding box center [546, 269] width 94 height 8
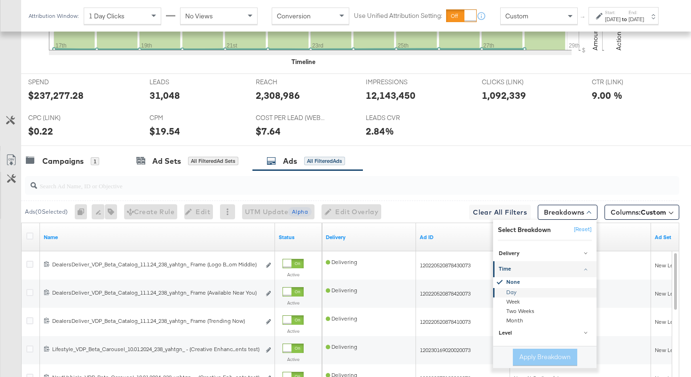
click at [519, 288] on div "Day" at bounding box center [546, 291] width 102 height 9
click at [523, 355] on button "Apply Breakdown" at bounding box center [545, 356] width 64 height 17
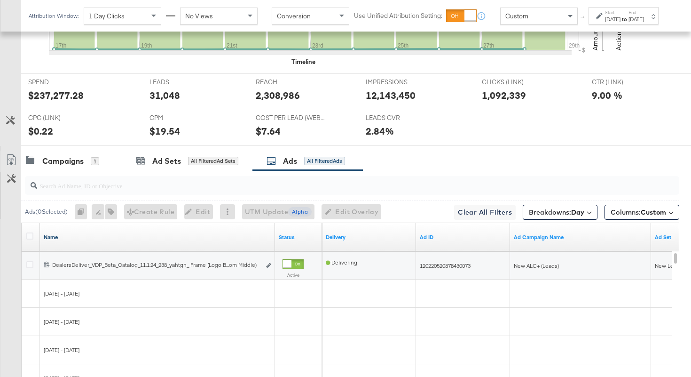
click at [95, 236] on link "Name" at bounding box center [158, 237] width 228 height 8
click at [95, 236] on link "Name ↓" at bounding box center [158, 237] width 228 height 8
click at [31, 237] on icon at bounding box center [29, 235] width 7 height 7
click at [0, 0] on input "checkbox" at bounding box center [0, 0] width 0 height 0
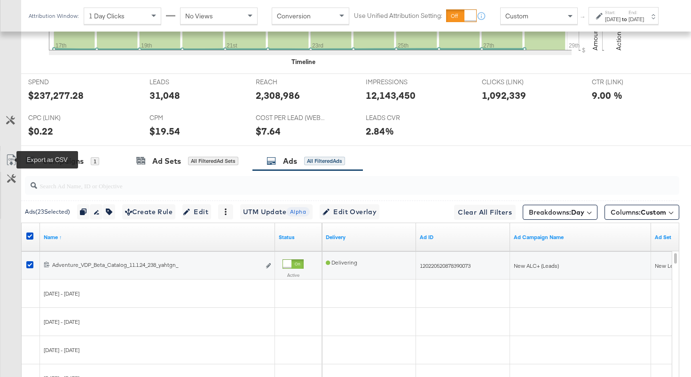
click at [9, 159] on icon at bounding box center [11, 159] width 11 height 11
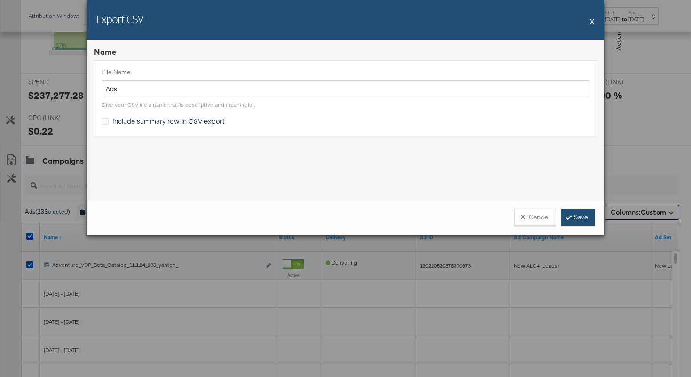
click at [573, 213] on link "Save" at bounding box center [578, 217] width 34 height 17
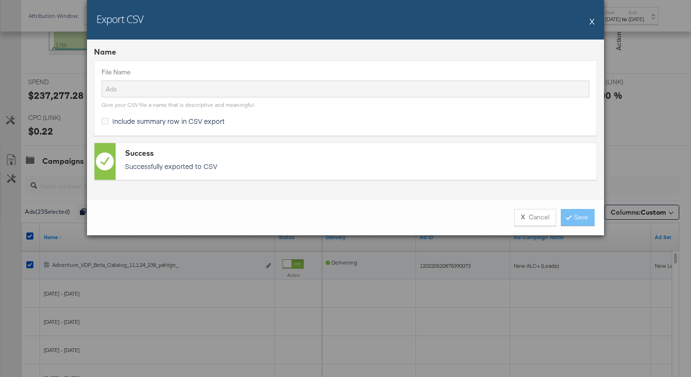
click at [672, 166] on div "Export CSV X Name File Name Ads Give your CSV file a name that is descriptive a…" at bounding box center [345, 188] width 691 height 377
click at [658, 149] on div "Export CSV X Name File Name Ads Give your CSV file a name that is descriptive a…" at bounding box center [345, 188] width 691 height 377
click at [658, 149] on div at bounding box center [345, 150] width 691 height 8
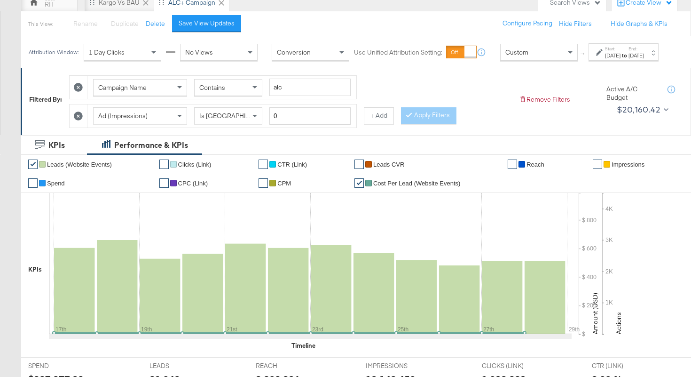
scroll to position [10, 0]
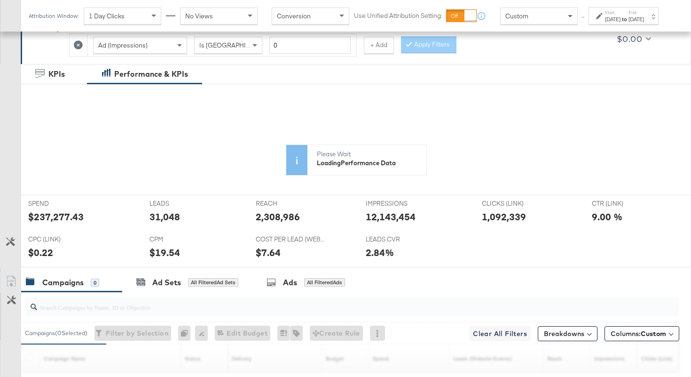
scroll to position [164, 0]
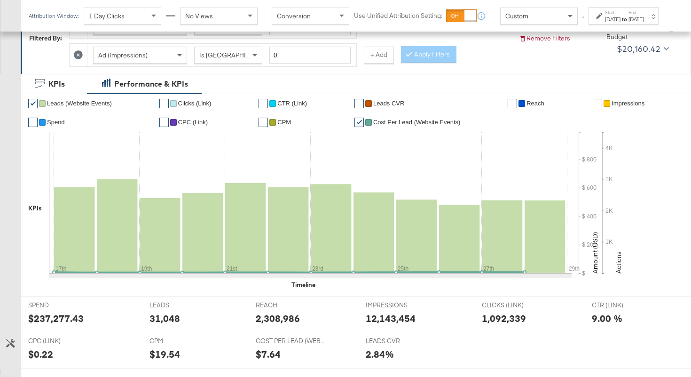
click at [269, 322] on div "2,308,986" at bounding box center [278, 318] width 44 height 14
copy div "2,308,986"
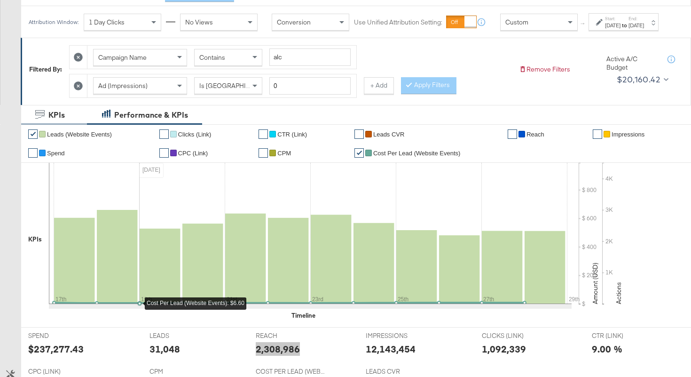
scroll to position [116, 0]
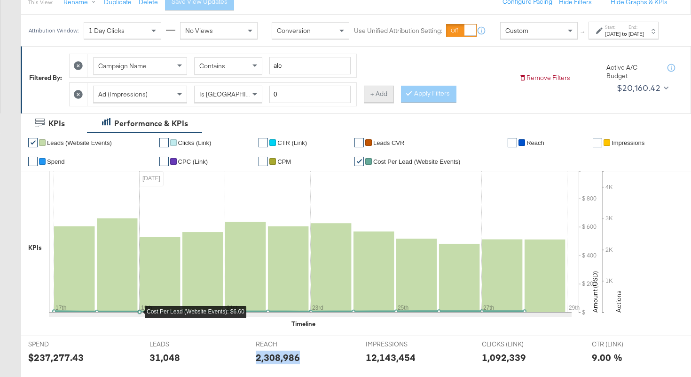
click at [382, 103] on button "+ Add" at bounding box center [379, 94] width 30 height 17
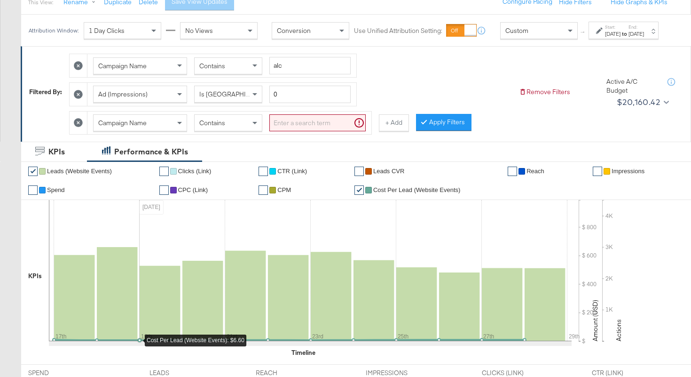
click at [149, 131] on div "Campaign Name" at bounding box center [140, 123] width 93 height 16
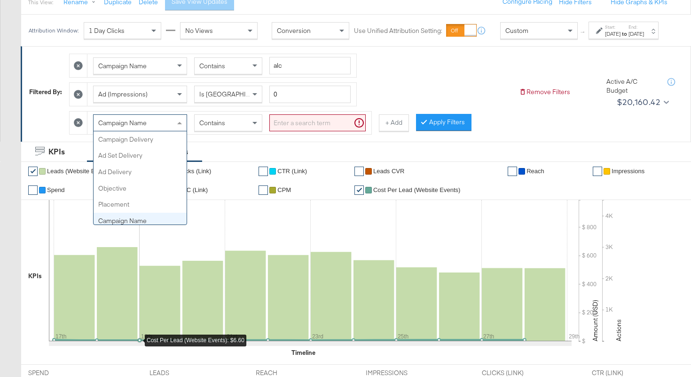
scroll to position [81, 0]
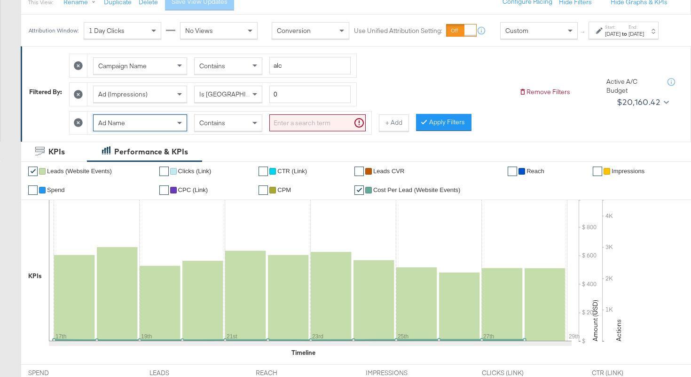
click at [284, 132] on input "search" at bounding box center [317, 122] width 96 height 17
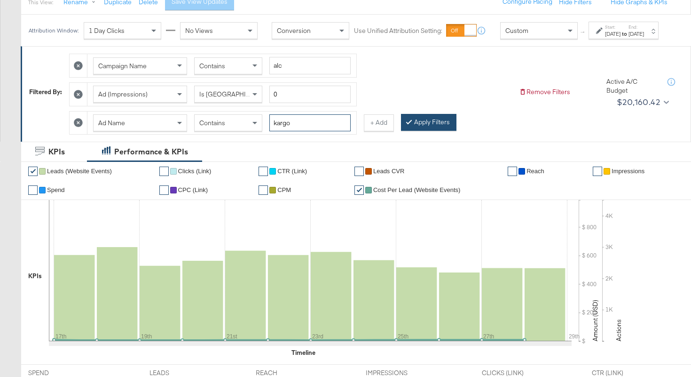
type input "kargo"
click at [430, 131] on button "Apply Filters" at bounding box center [428, 122] width 55 height 17
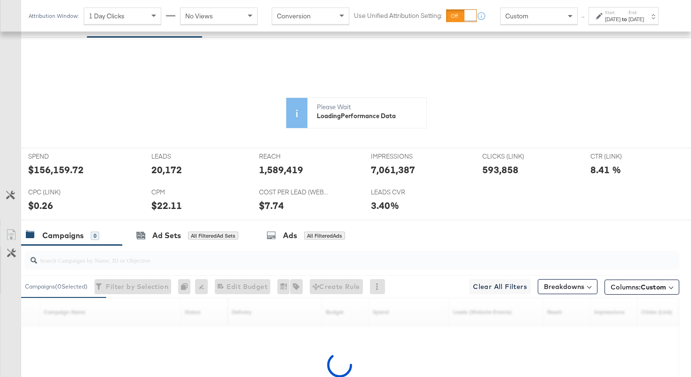
scroll to position [282, 0]
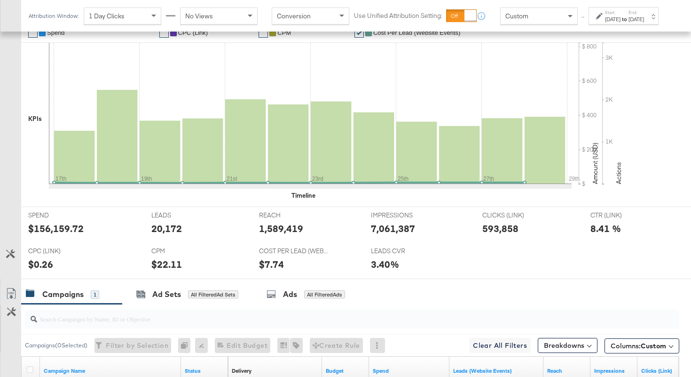
click at [274, 230] on div "1,589,419" at bounding box center [281, 228] width 44 height 14
copy div "1,589,419"
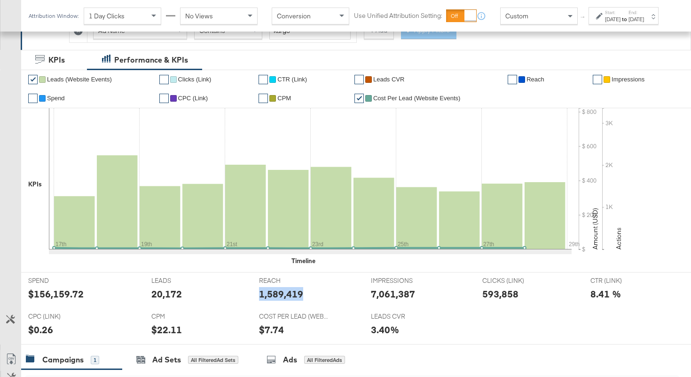
scroll to position [189, 0]
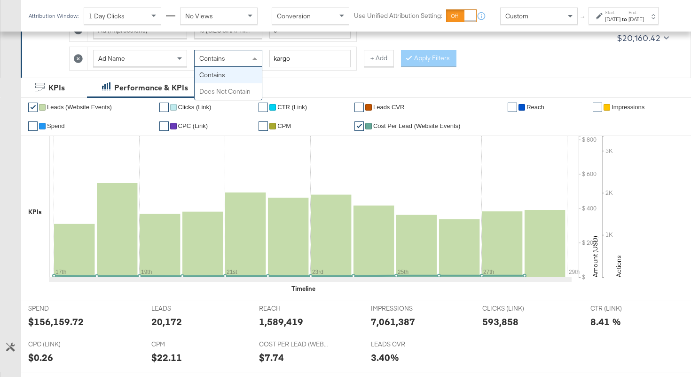
click at [245, 53] on div "Contains" at bounding box center [228, 58] width 67 height 16
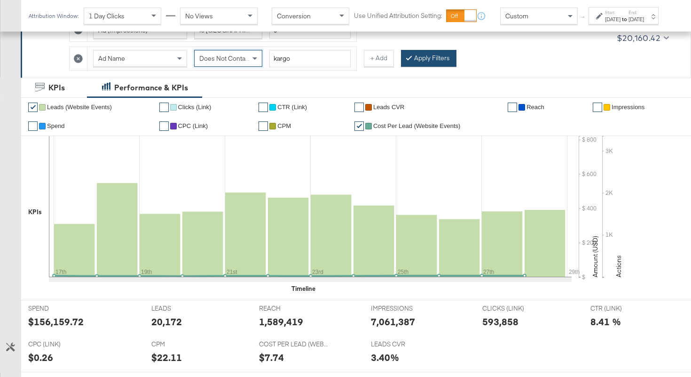
click at [434, 59] on button "Apply Filters" at bounding box center [428, 58] width 55 height 17
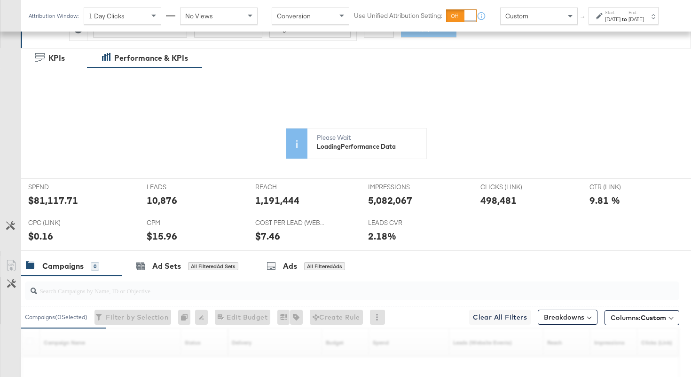
scroll to position [229, 0]
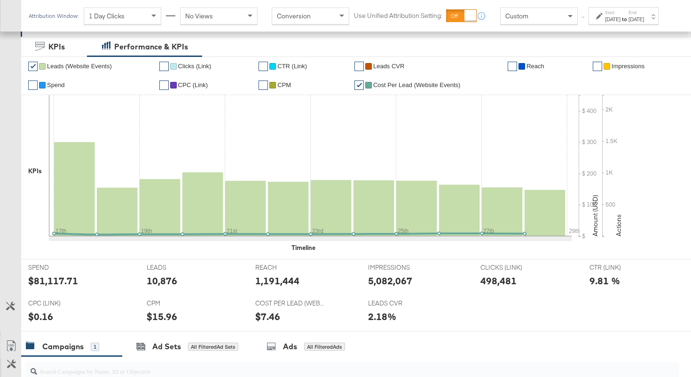
click at [269, 285] on div "1,191,444" at bounding box center [277, 281] width 44 height 14
copy div "1,191,444"
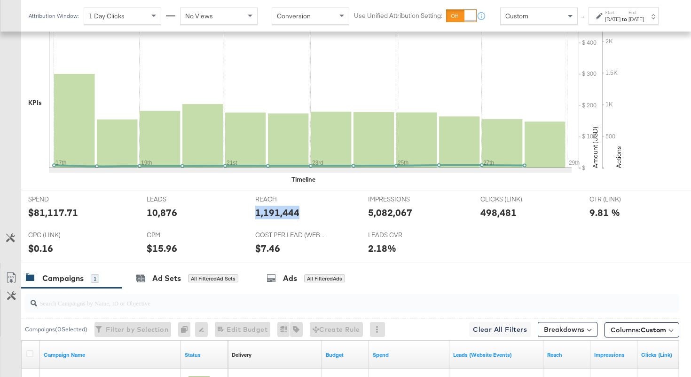
scroll to position [158, 0]
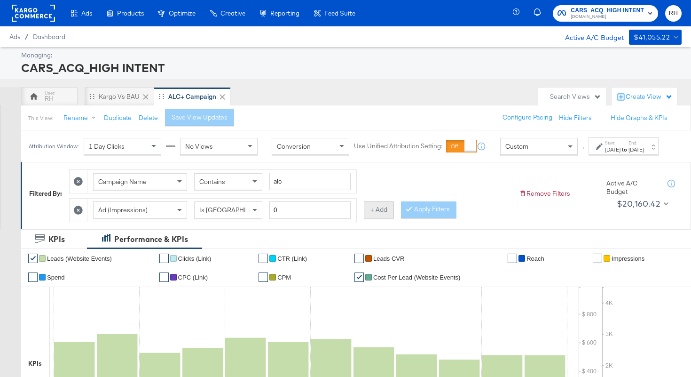
click at [375, 218] on button "+ Add" at bounding box center [379, 209] width 30 height 17
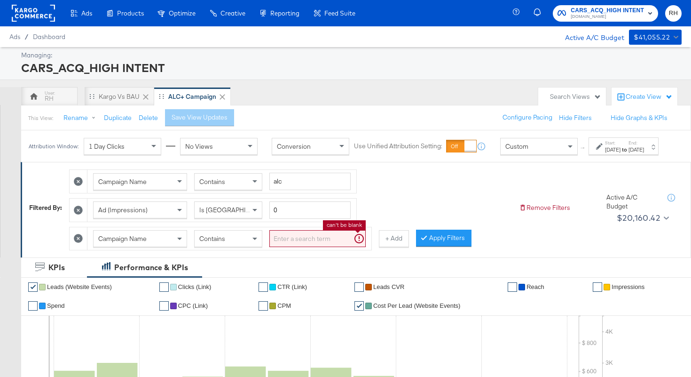
click at [290, 247] on input "search" at bounding box center [317, 238] width 96 height 17
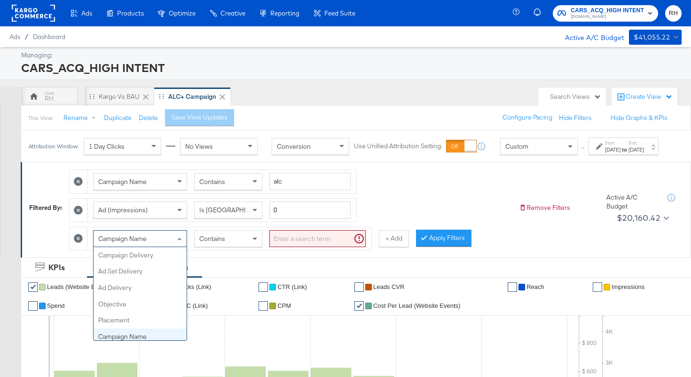
click at [160, 246] on div "Campaign Name" at bounding box center [140, 238] width 93 height 16
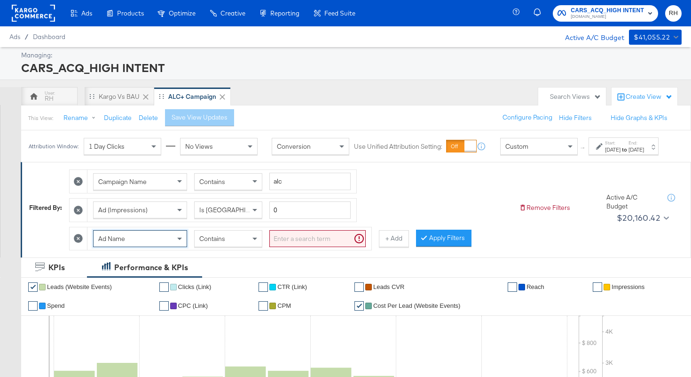
click at [237, 246] on div "Contains" at bounding box center [228, 238] width 67 height 16
click at [307, 244] on input "search" at bounding box center [317, 238] width 96 height 17
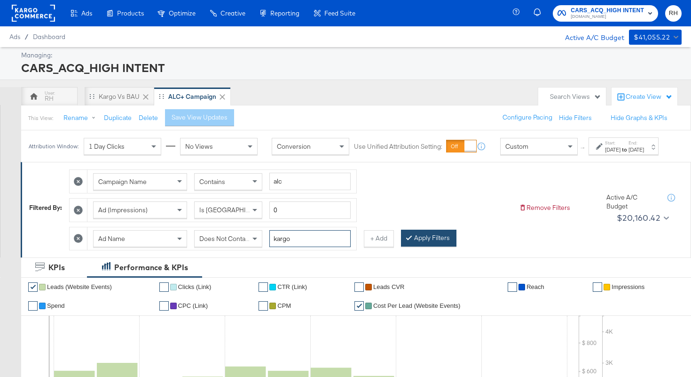
type input "kargo"
click at [443, 246] on button "Apply Filters" at bounding box center [428, 237] width 55 height 17
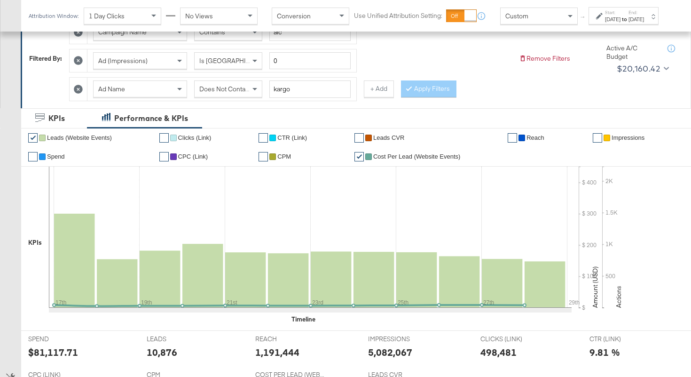
scroll to position [72, 0]
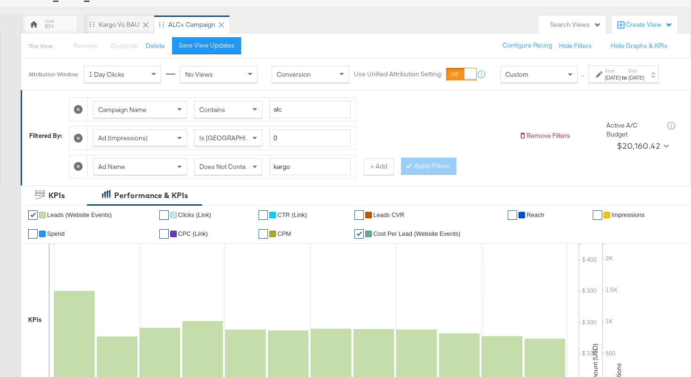
click at [229, 171] on span "Does Not Contain" at bounding box center [224, 166] width 51 height 8
click at [438, 174] on button "Apply Filters" at bounding box center [428, 166] width 55 height 17
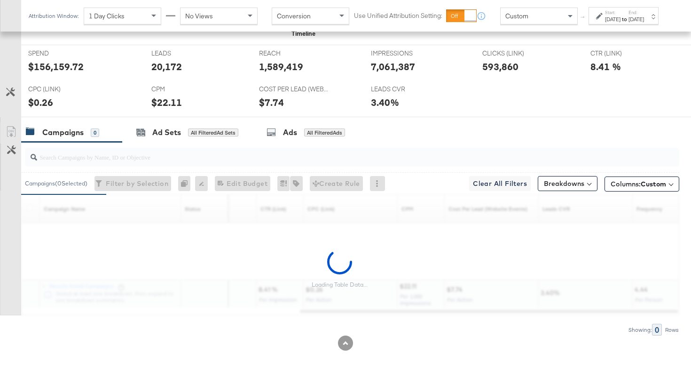
scroll to position [415, 0]
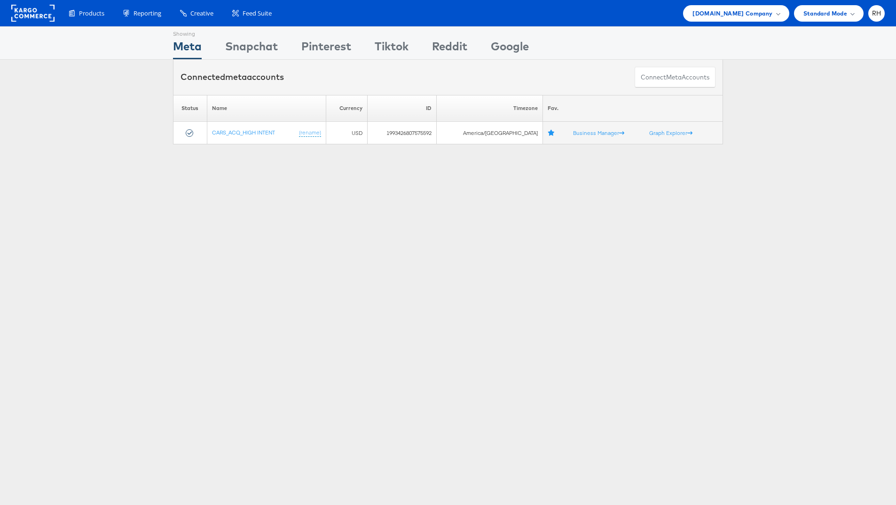
click at [58, 5] on div at bounding box center [35, 13] width 48 height 22
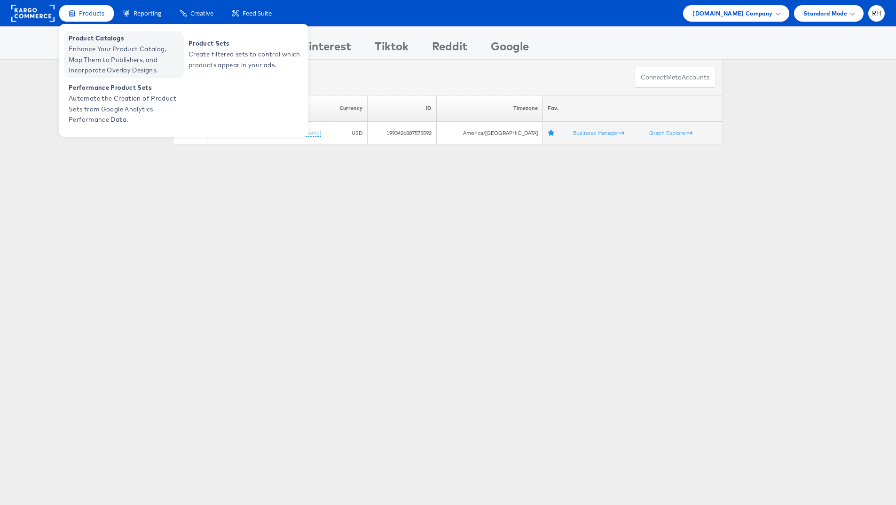
click at [76, 41] on span "Product Catalogs" at bounding box center [125, 38] width 113 height 11
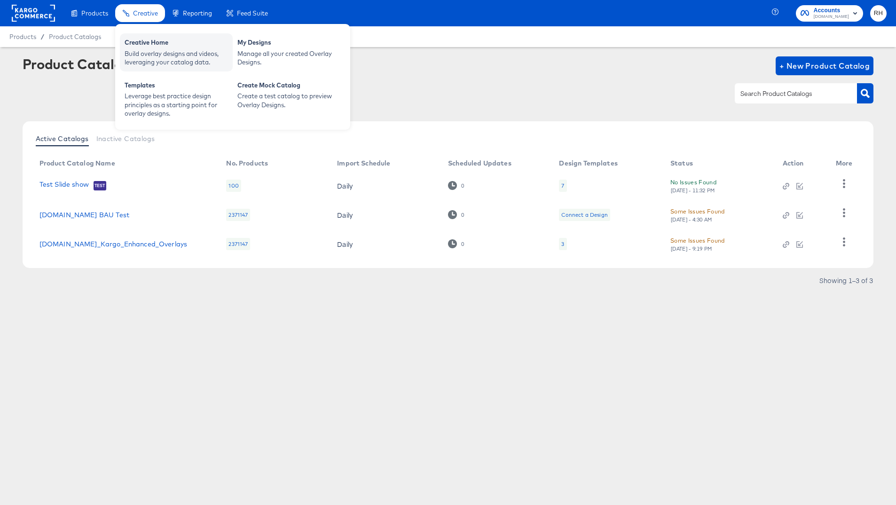
click at [152, 52] on div "Build overlay designs and videos, leveraging your catalog data." at bounding box center [176, 57] width 103 height 17
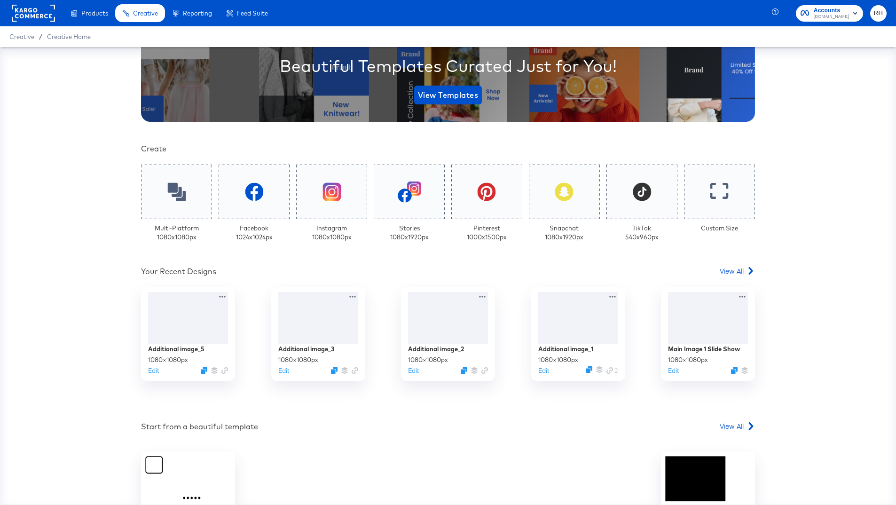
scroll to position [153, 0]
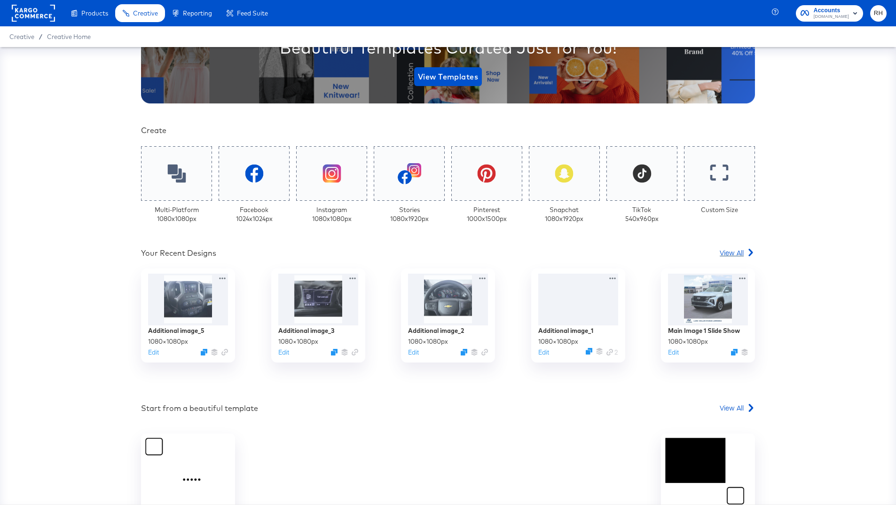
click at [733, 253] on span "View All" at bounding box center [732, 252] width 24 height 9
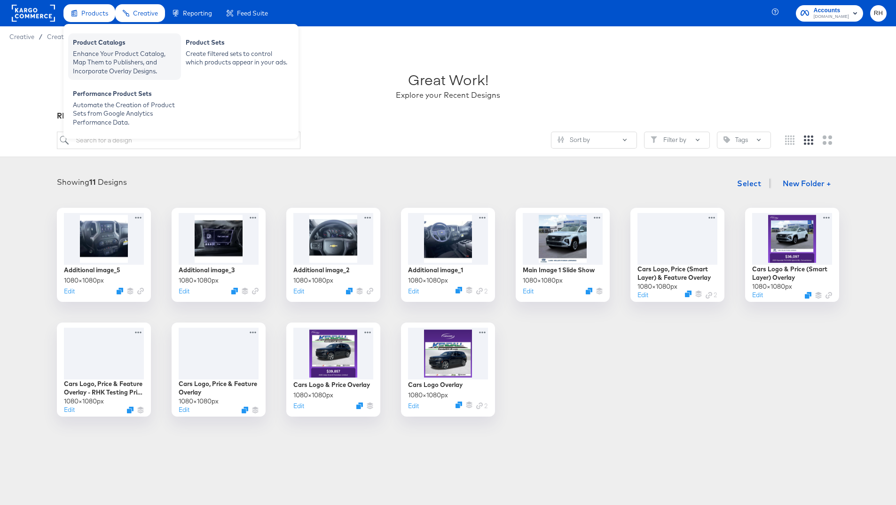
click at [101, 47] on div "Product Catalogs" at bounding box center [124, 43] width 103 height 11
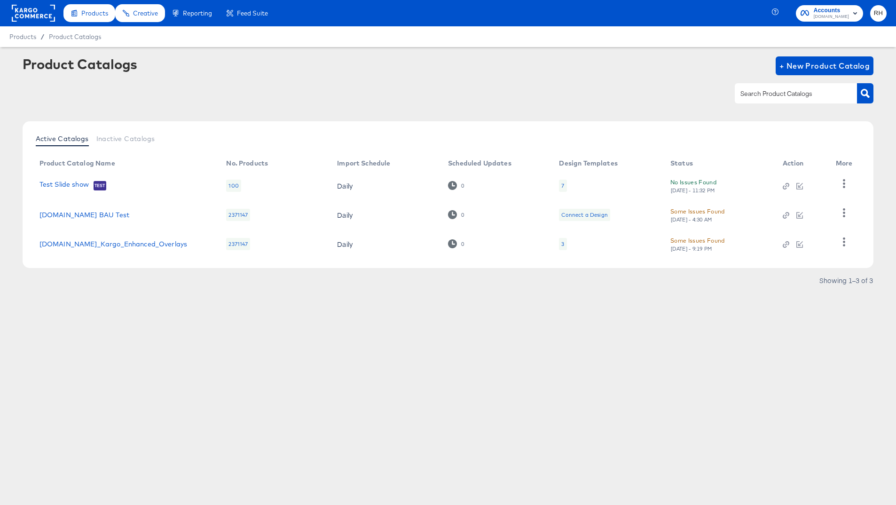
click at [565, 244] on div "3" at bounding box center [563, 244] width 8 height 12
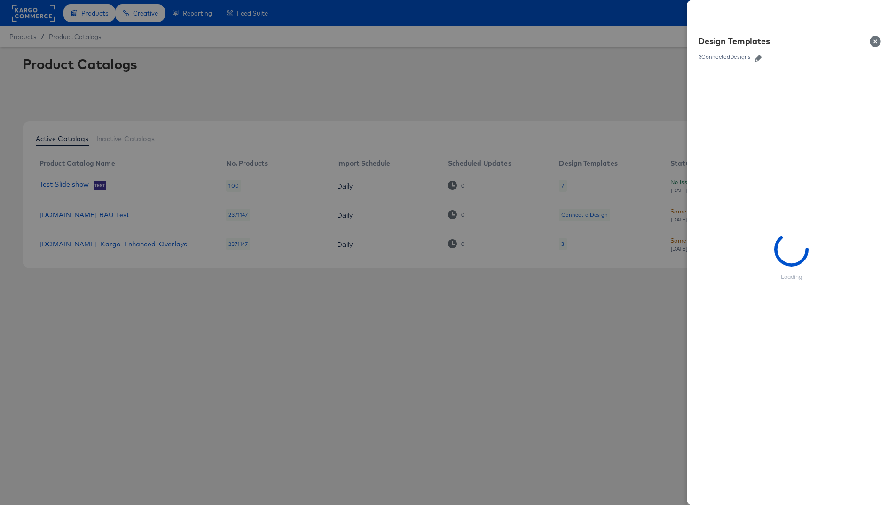
click at [757, 59] on icon "button" at bounding box center [758, 58] width 7 height 7
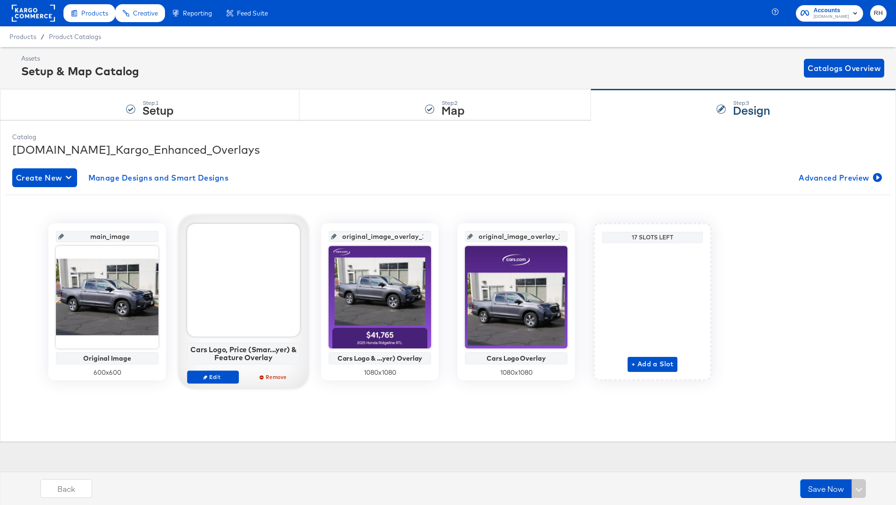
click at [234, 284] on div at bounding box center [243, 280] width 113 height 113
click at [206, 379] on span "Edit" at bounding box center [212, 376] width 43 height 7
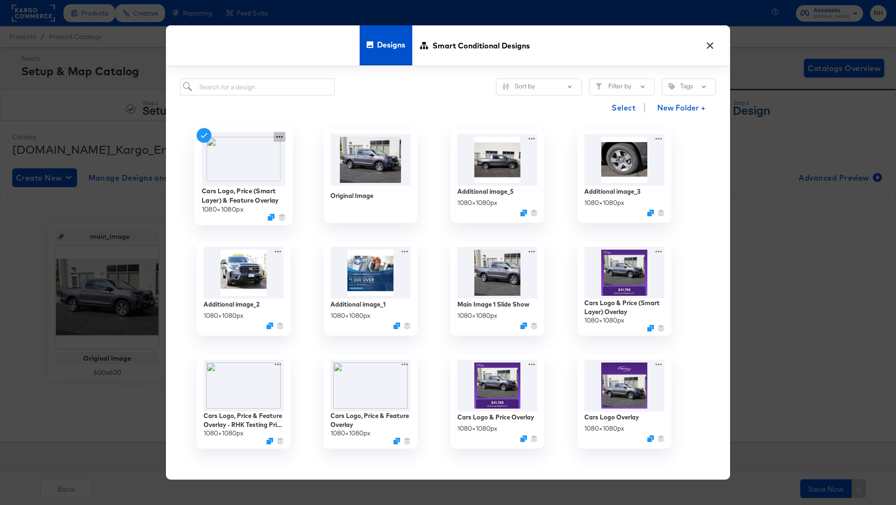
click at [281, 137] on icon at bounding box center [280, 137] width 12 height 10
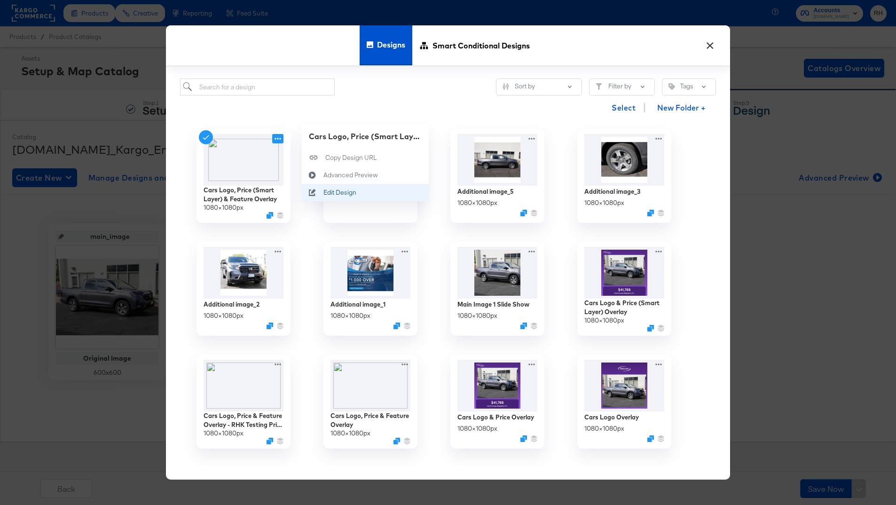
click at [324, 192] on div "Edit Design Edit Design" at bounding box center [324, 192] width 0 height 0
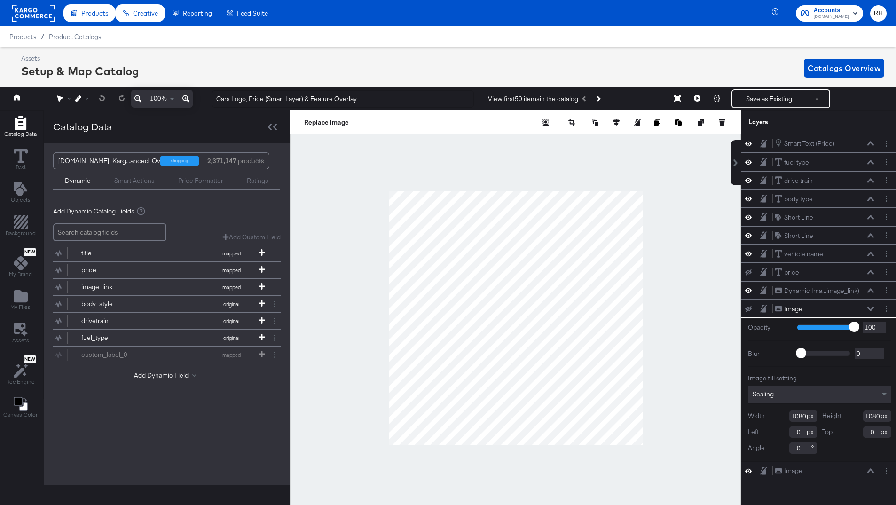
scroll to position [0, 2]
